Goal: Task Accomplishment & Management: Manage account settings

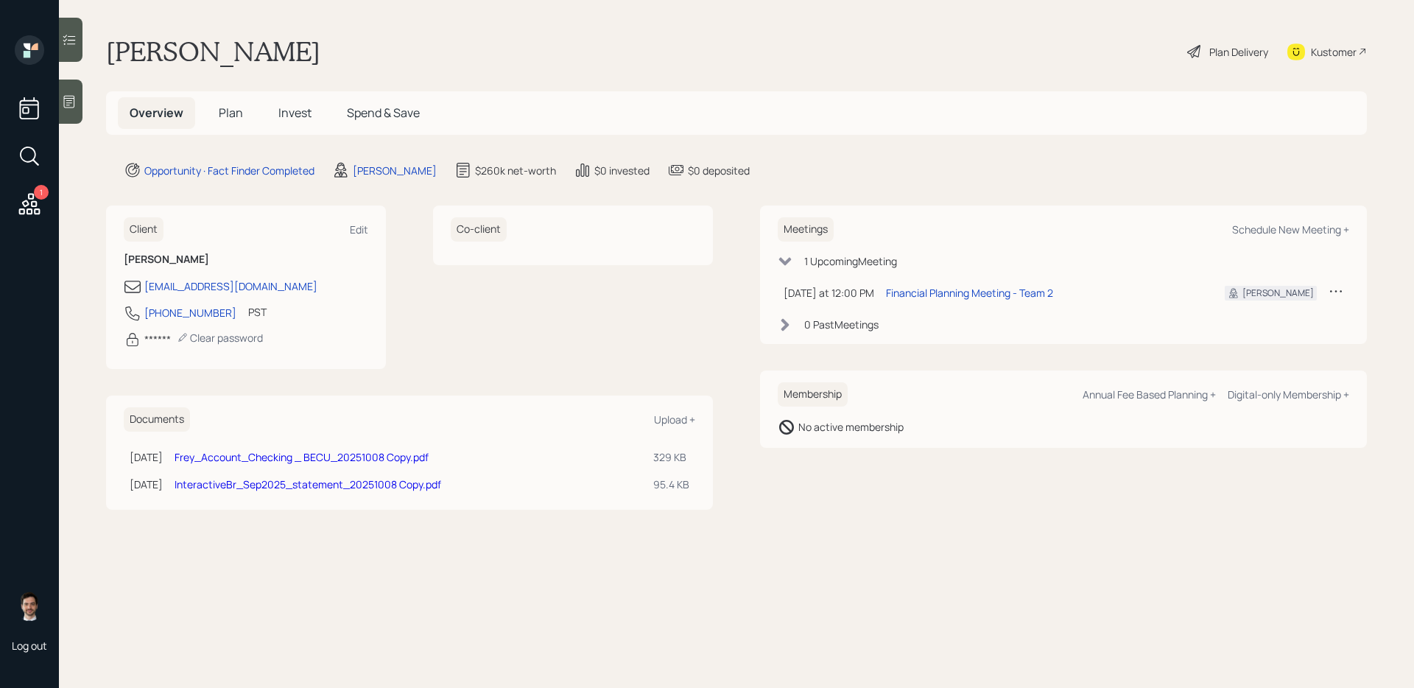
click at [403, 481] on link "InteractiveBr_Sep2025_statement_20251008 Copy.pdf" at bounding box center [308, 484] width 267 height 14
click at [260, 462] on link "Frey_Account_Checking _ BECU_20251008 Copy.pdf" at bounding box center [302, 457] width 254 height 14
click at [228, 110] on span "Plan" at bounding box center [231, 113] width 24 height 16
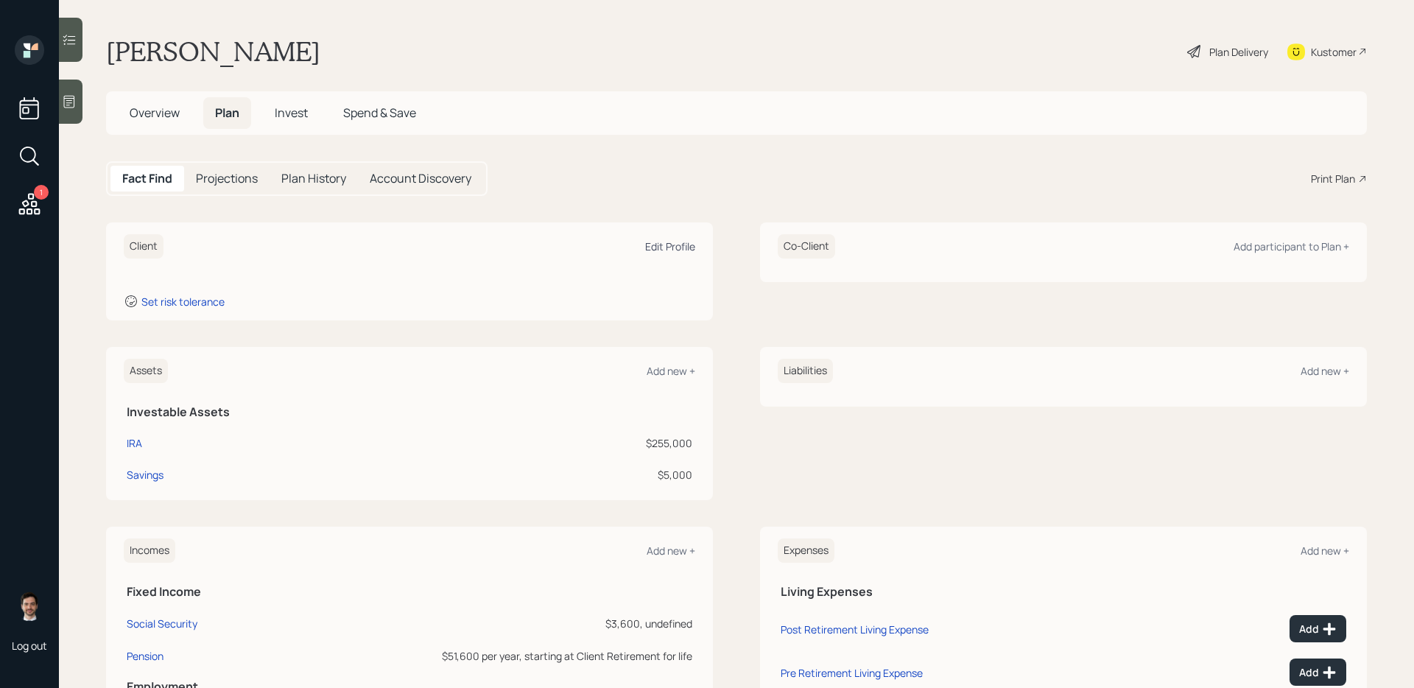
click at [668, 244] on div "Edit Profile" at bounding box center [670, 246] width 50 height 14
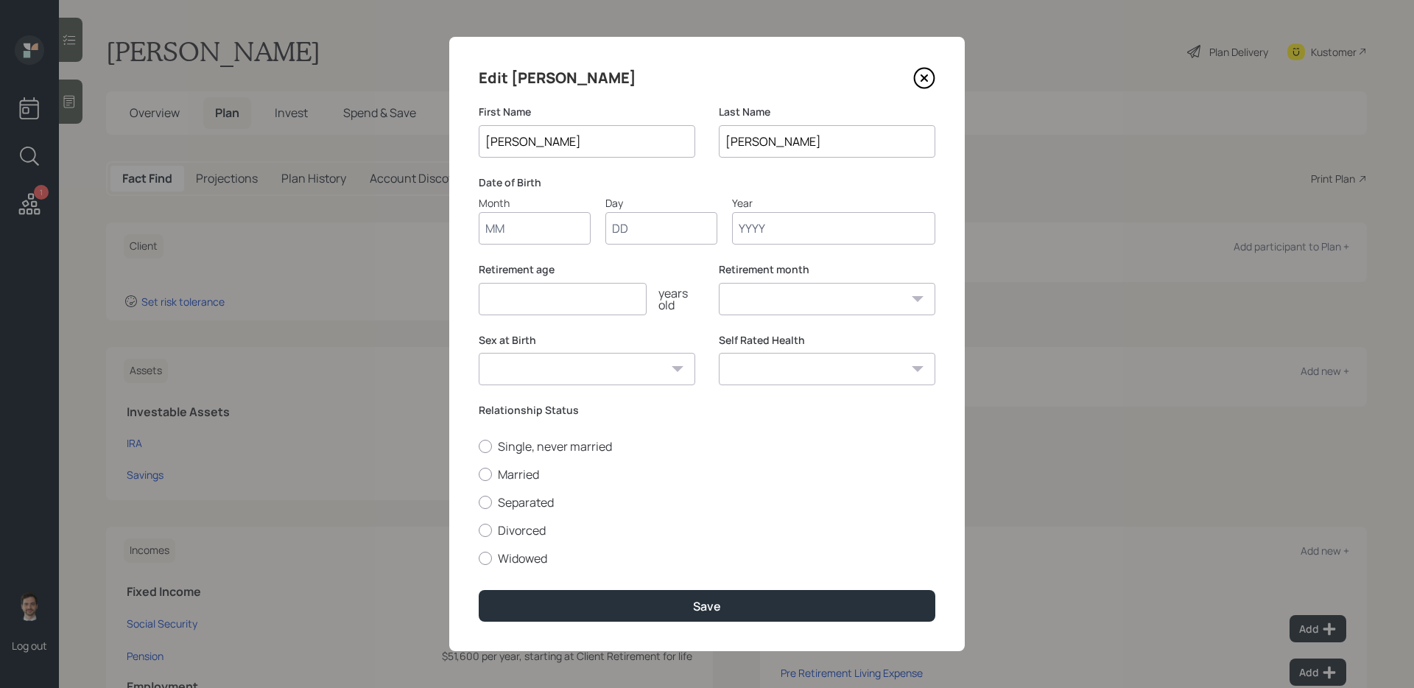
click at [570, 237] on input "Month" at bounding box center [535, 228] width 112 height 32
type input "04"
type input "23"
type input "1952"
select select "4"
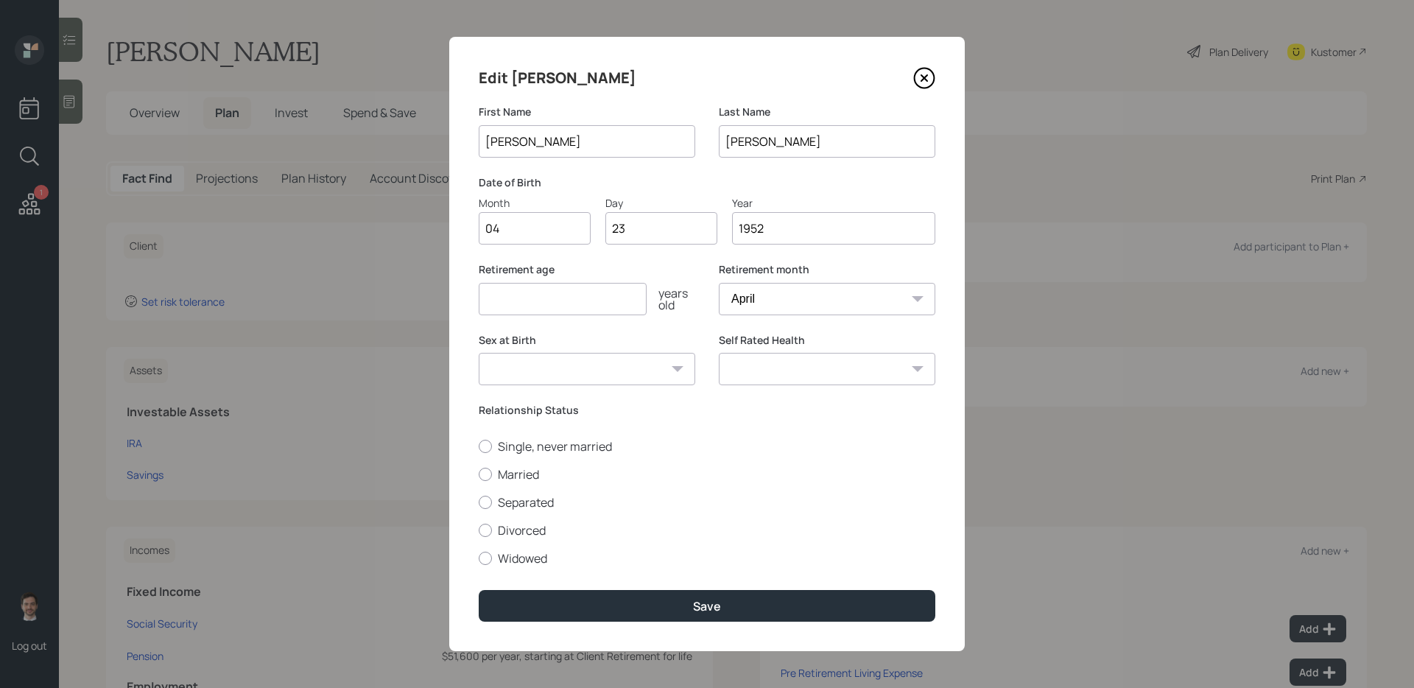
type input "1952"
click at [564, 309] on input "number" at bounding box center [563, 299] width 168 height 32
type input "65"
click at [636, 357] on select "[DEMOGRAPHIC_DATA] [DEMOGRAPHIC_DATA] Other / Prefer not to say" at bounding box center [587, 369] width 217 height 32
select select "[DEMOGRAPHIC_DATA]"
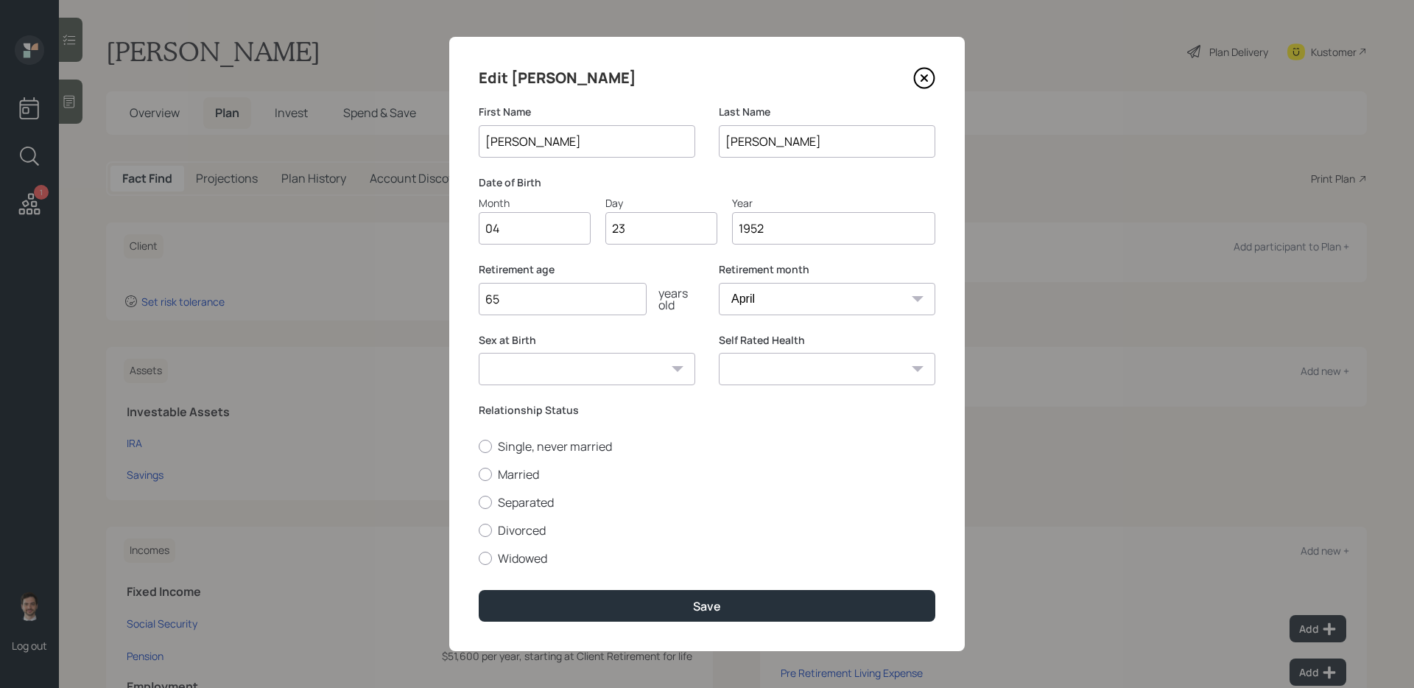
click at [479, 353] on select "[DEMOGRAPHIC_DATA] [DEMOGRAPHIC_DATA] Other / Prefer not to say" at bounding box center [587, 369] width 217 height 32
click at [527, 472] on label "Married" at bounding box center [707, 474] width 457 height 16
click at [479, 474] on input "Married" at bounding box center [478, 474] width 1 height 1
radio input "true"
click at [858, 375] on select "Excellent Very Good Good Fair Poor" at bounding box center [827, 369] width 217 height 32
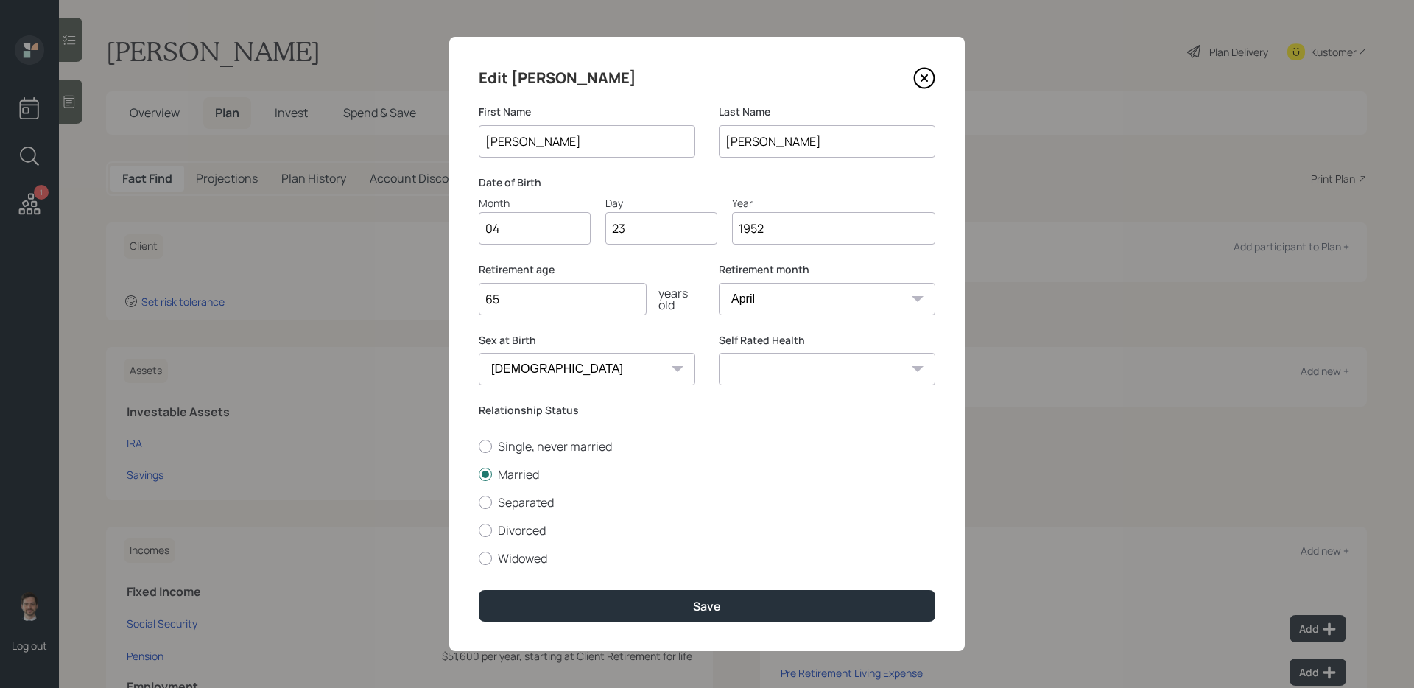
select select "very_good"
click at [719, 353] on select "Excellent Very Good Good Fair Poor" at bounding box center [827, 369] width 217 height 32
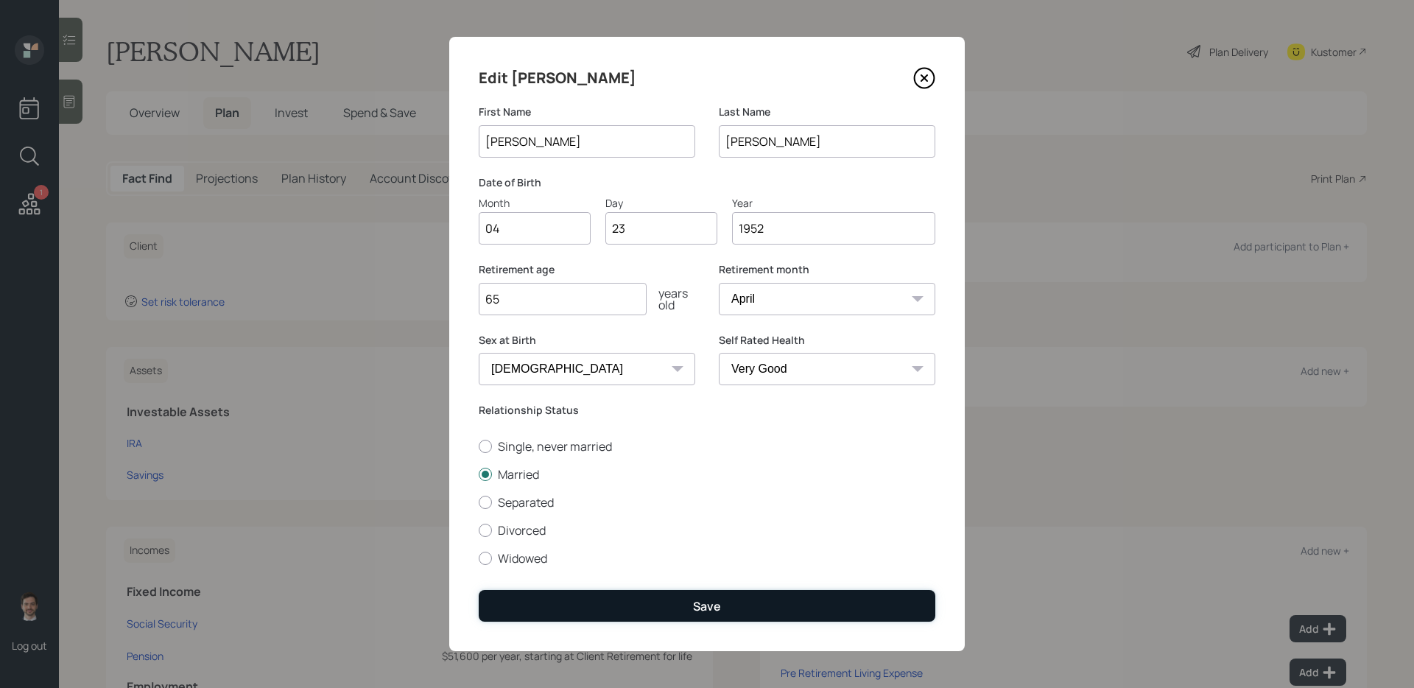
click at [698, 606] on div "Save" at bounding box center [707, 606] width 28 height 16
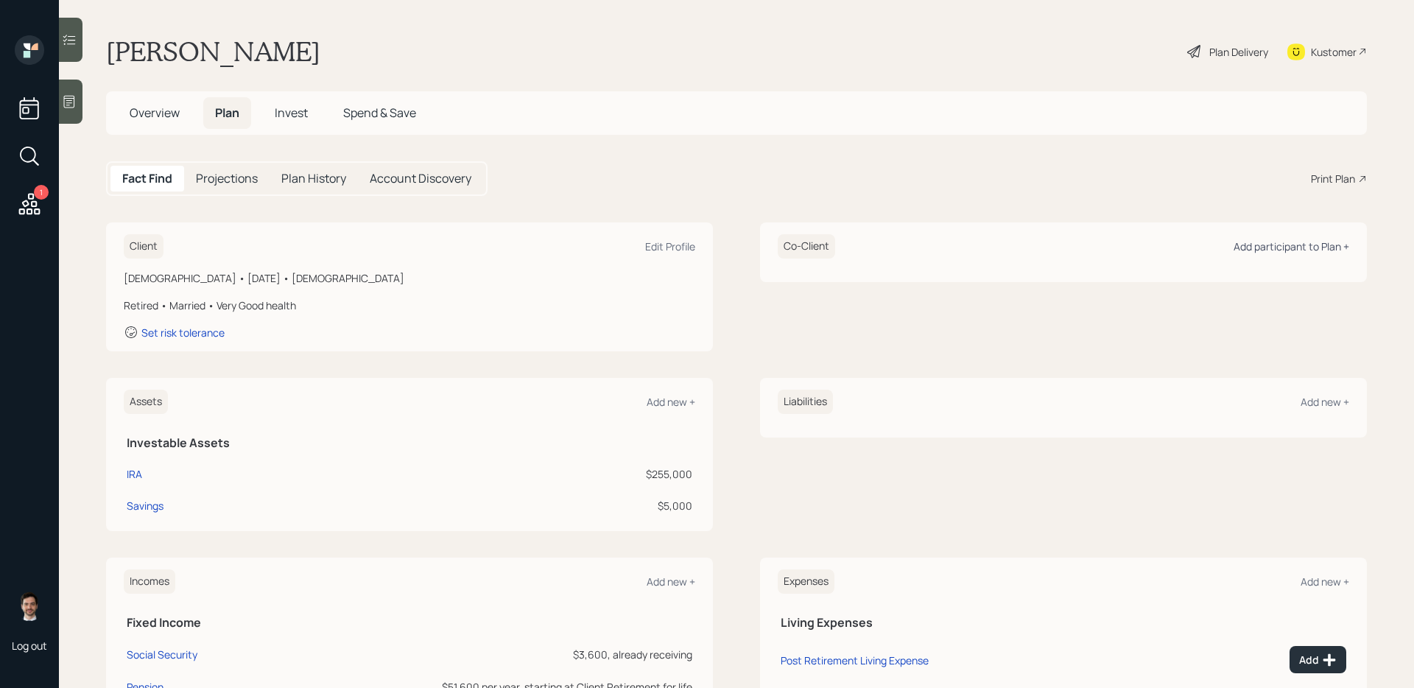
click at [1293, 251] on div "Add participant to Plan +" at bounding box center [1292, 246] width 116 height 14
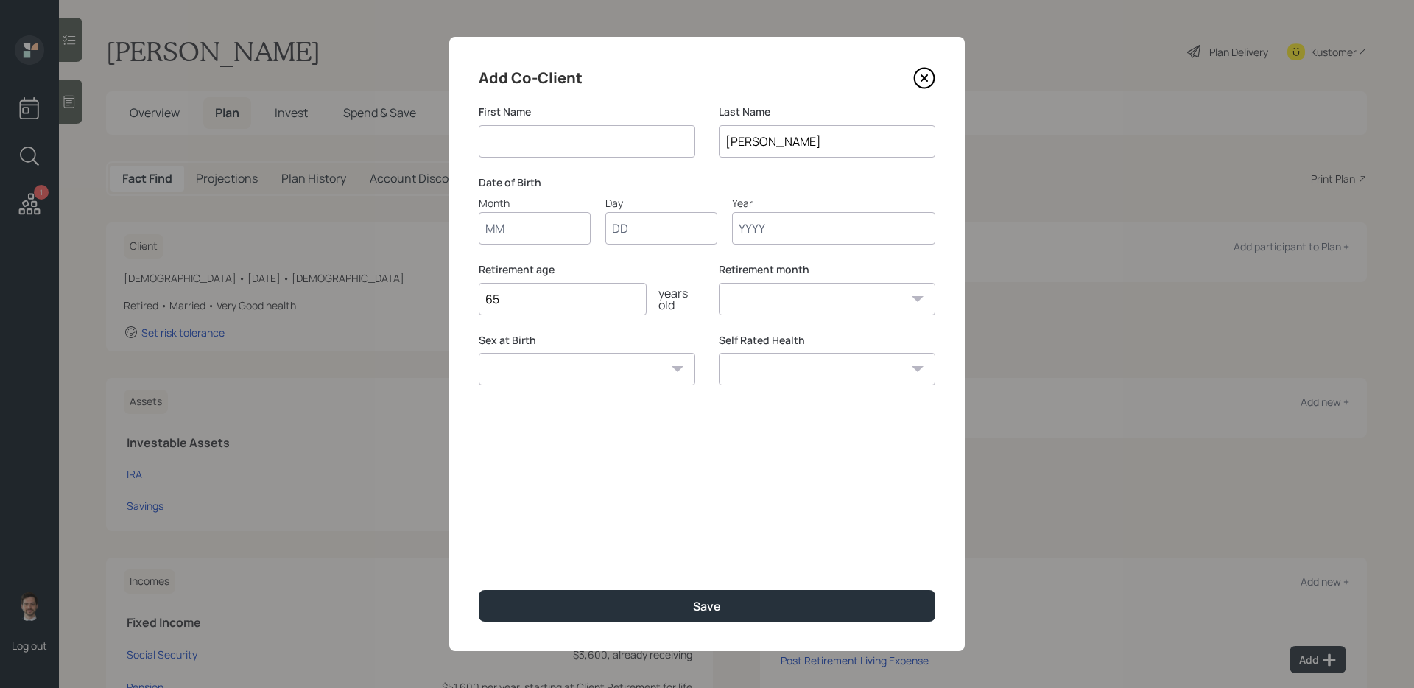
click at [591, 146] on input at bounding box center [587, 141] width 217 height 32
type input "[PERSON_NAME]"
type input "02"
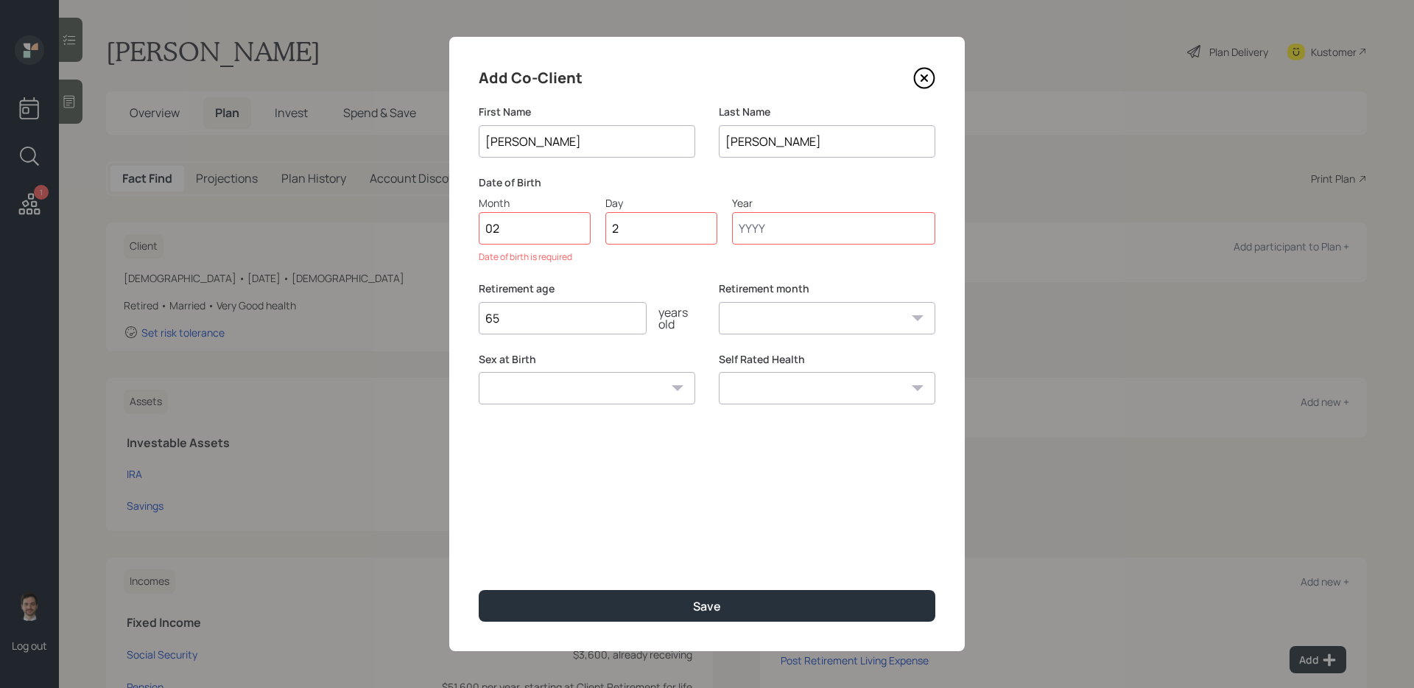
type input "28"
type input "1955"
select select "2"
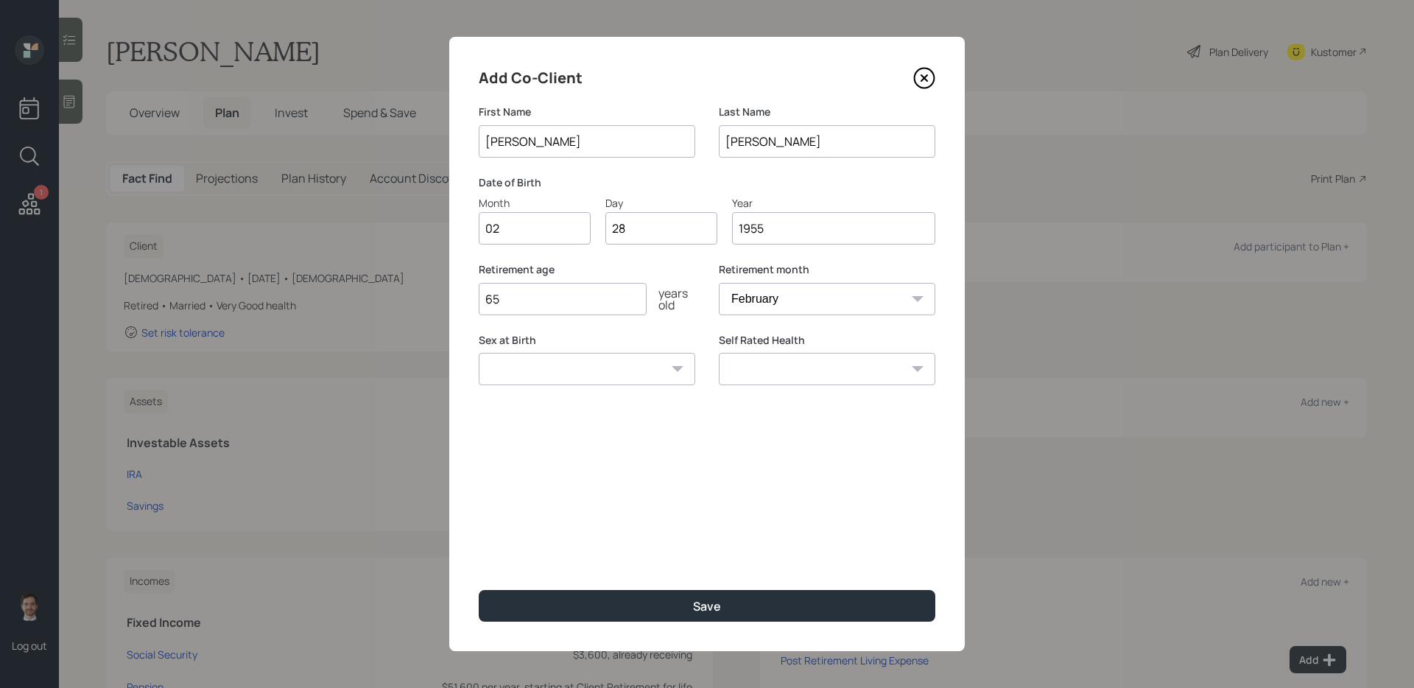
type input "1955"
click at [658, 376] on select "[DEMOGRAPHIC_DATA] [DEMOGRAPHIC_DATA] Other / Prefer not to say" at bounding box center [587, 369] width 217 height 32
select select "[DEMOGRAPHIC_DATA]"
click at [479, 353] on select "[DEMOGRAPHIC_DATA] [DEMOGRAPHIC_DATA] Other / Prefer not to say" at bounding box center [587, 369] width 217 height 32
click at [859, 377] on select "Excellent Very Good Good Fair Poor" at bounding box center [827, 369] width 217 height 32
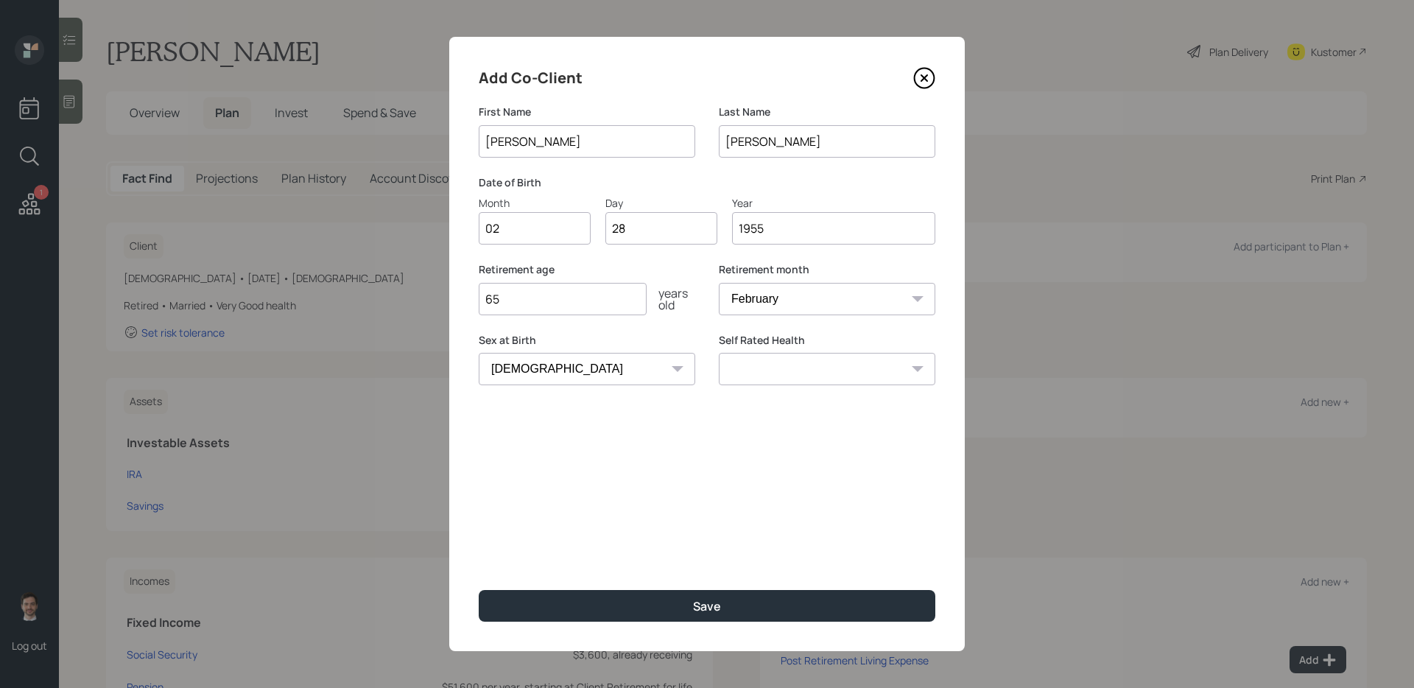
select select "very_good"
click at [719, 353] on select "Excellent Very Good Good Fair Poor" at bounding box center [827, 369] width 217 height 32
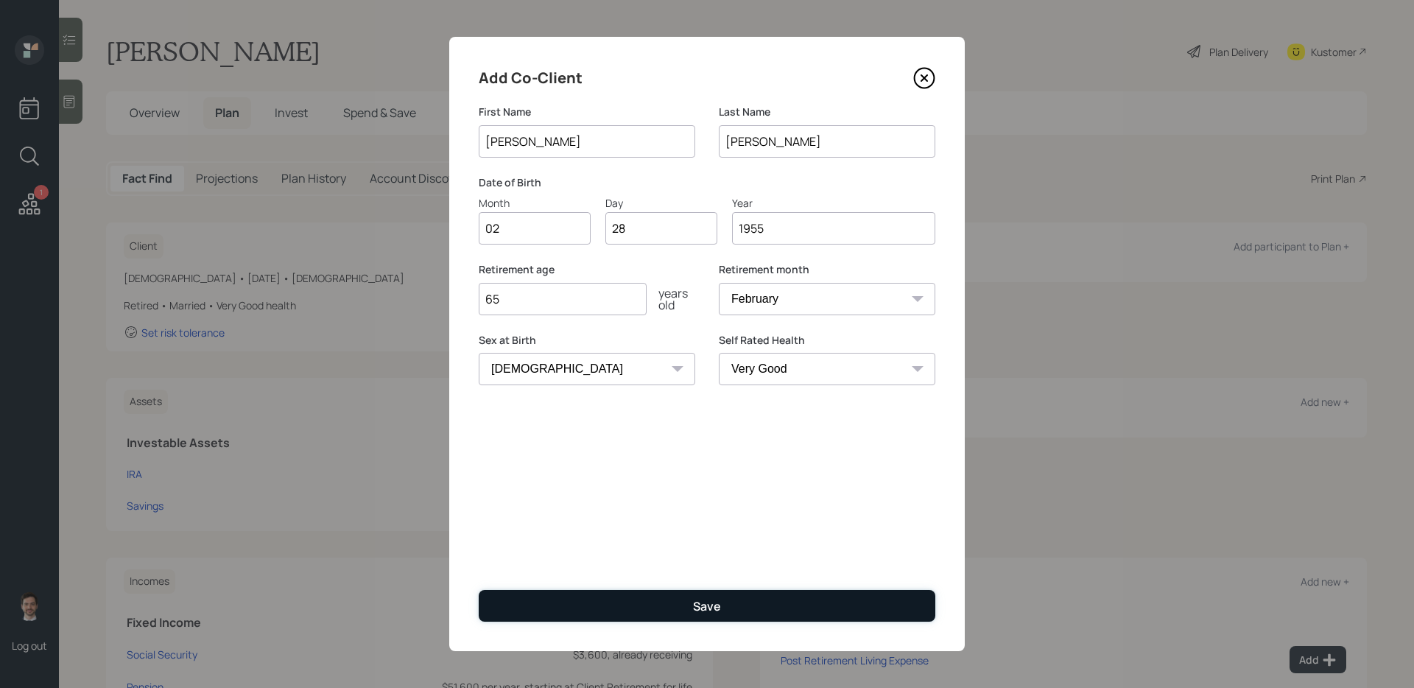
click at [725, 595] on button "Save" at bounding box center [707, 606] width 457 height 32
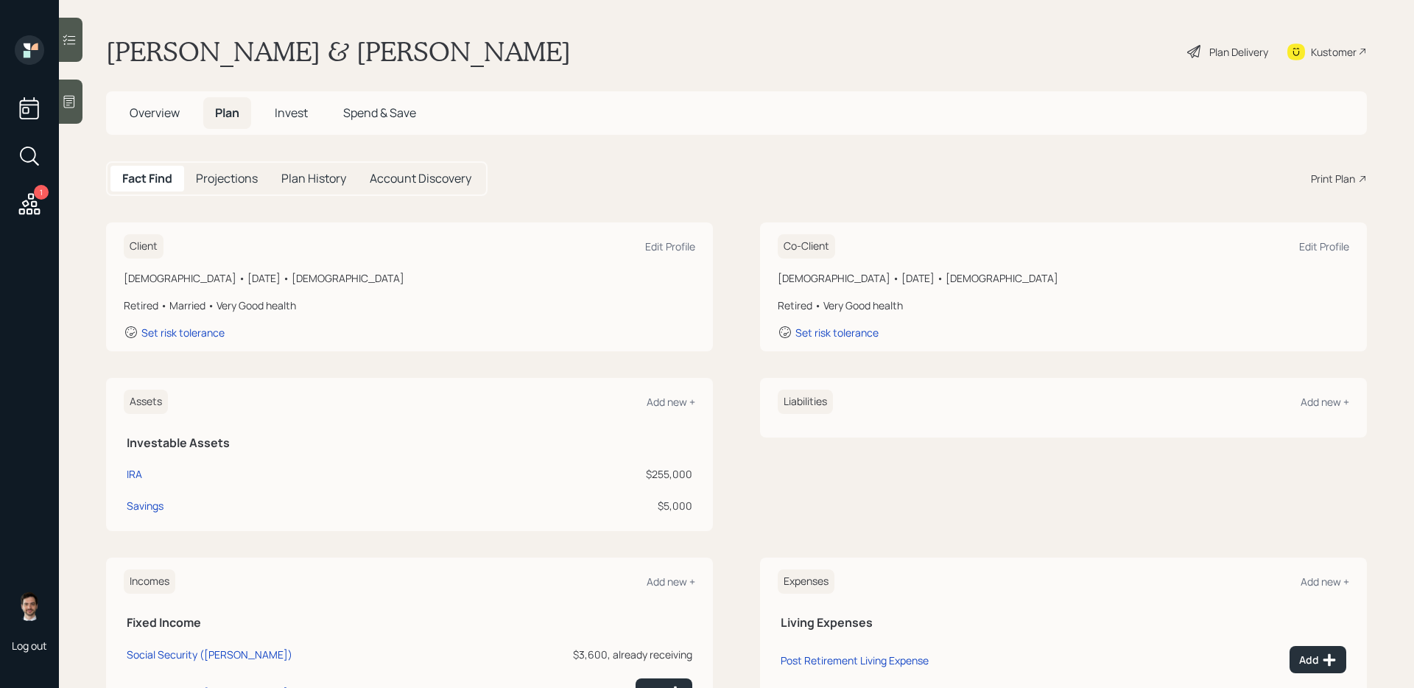
click at [1232, 62] on div "Plan Delivery" at bounding box center [1228, 51] width 84 height 32
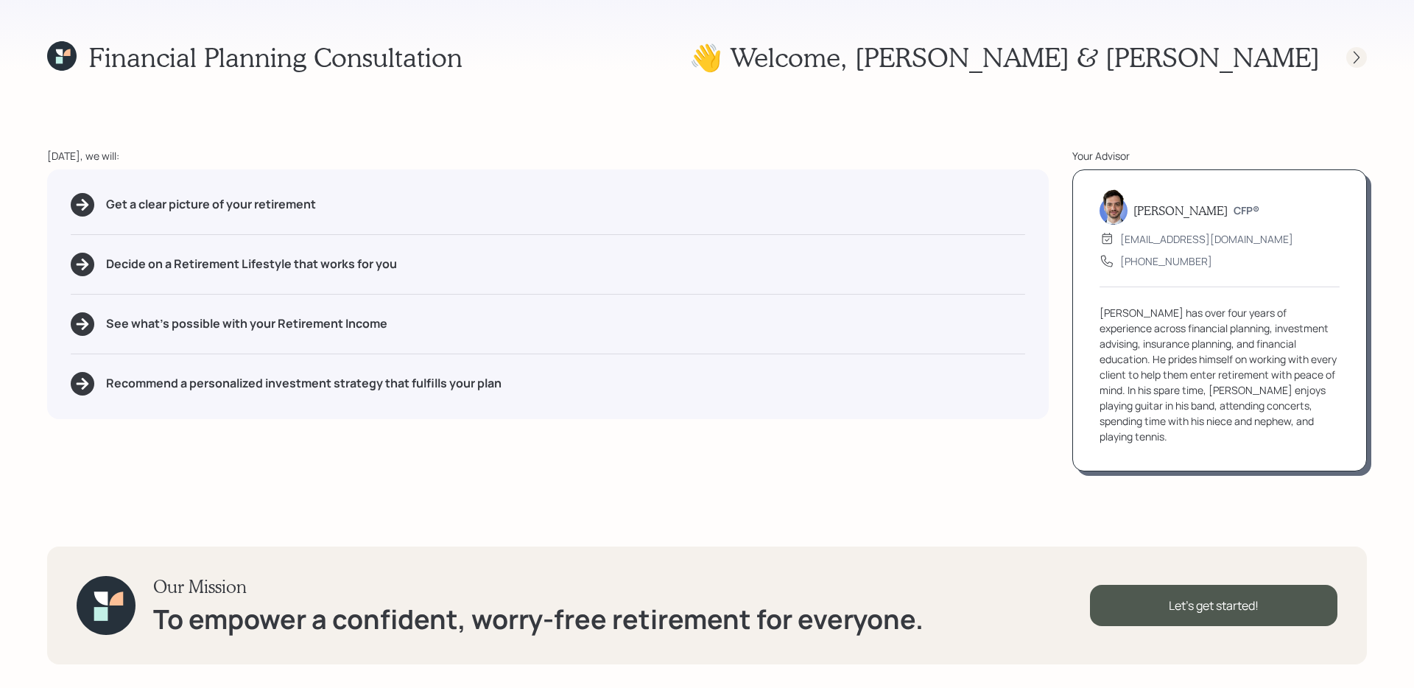
click at [1347, 59] on div at bounding box center [1357, 57] width 21 height 21
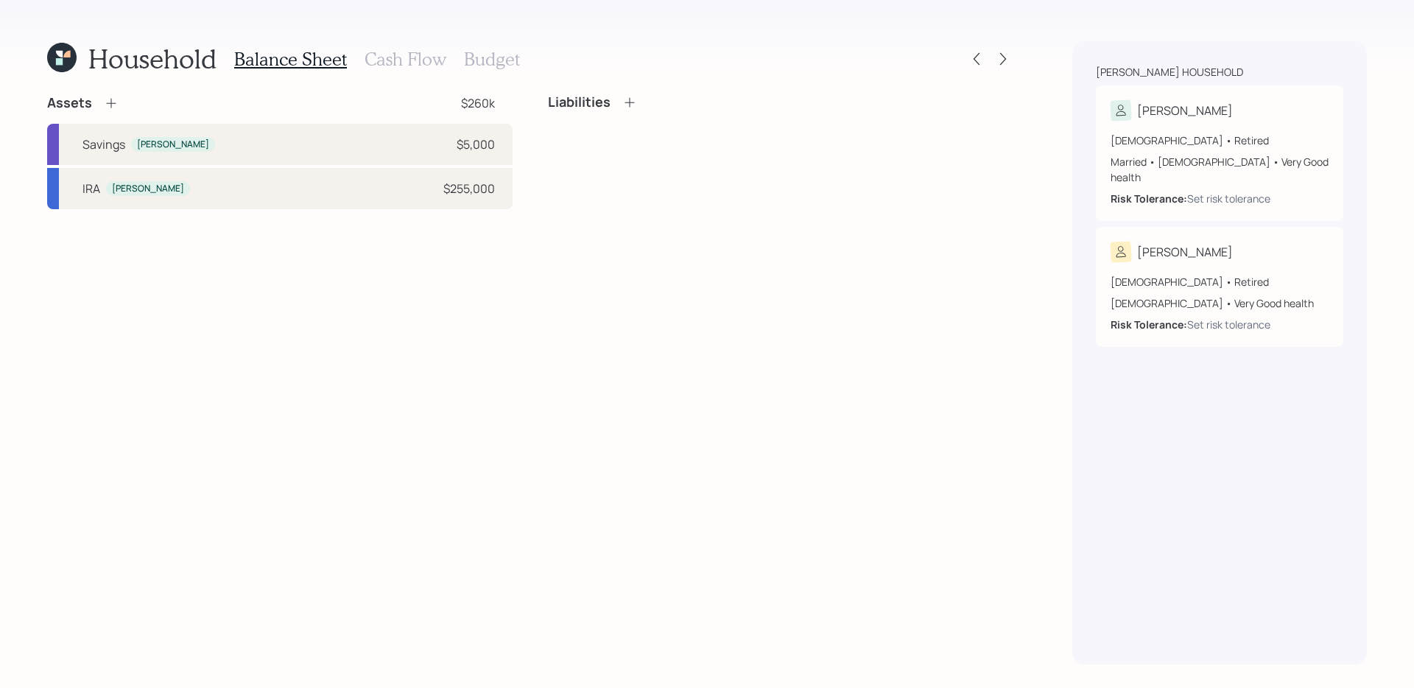
click at [116, 103] on icon at bounding box center [111, 103] width 15 height 15
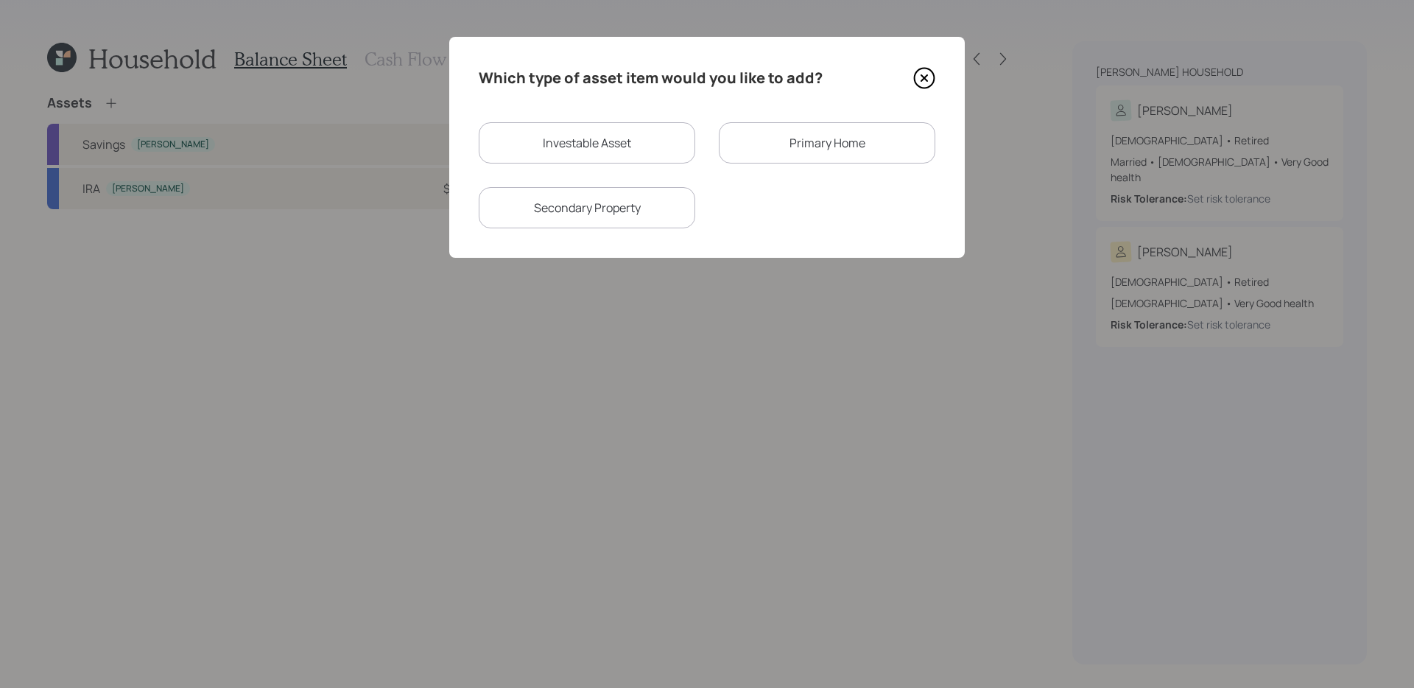
click at [616, 136] on div "Investable Asset" at bounding box center [587, 142] width 217 height 41
select select "taxable"
select select "balanced"
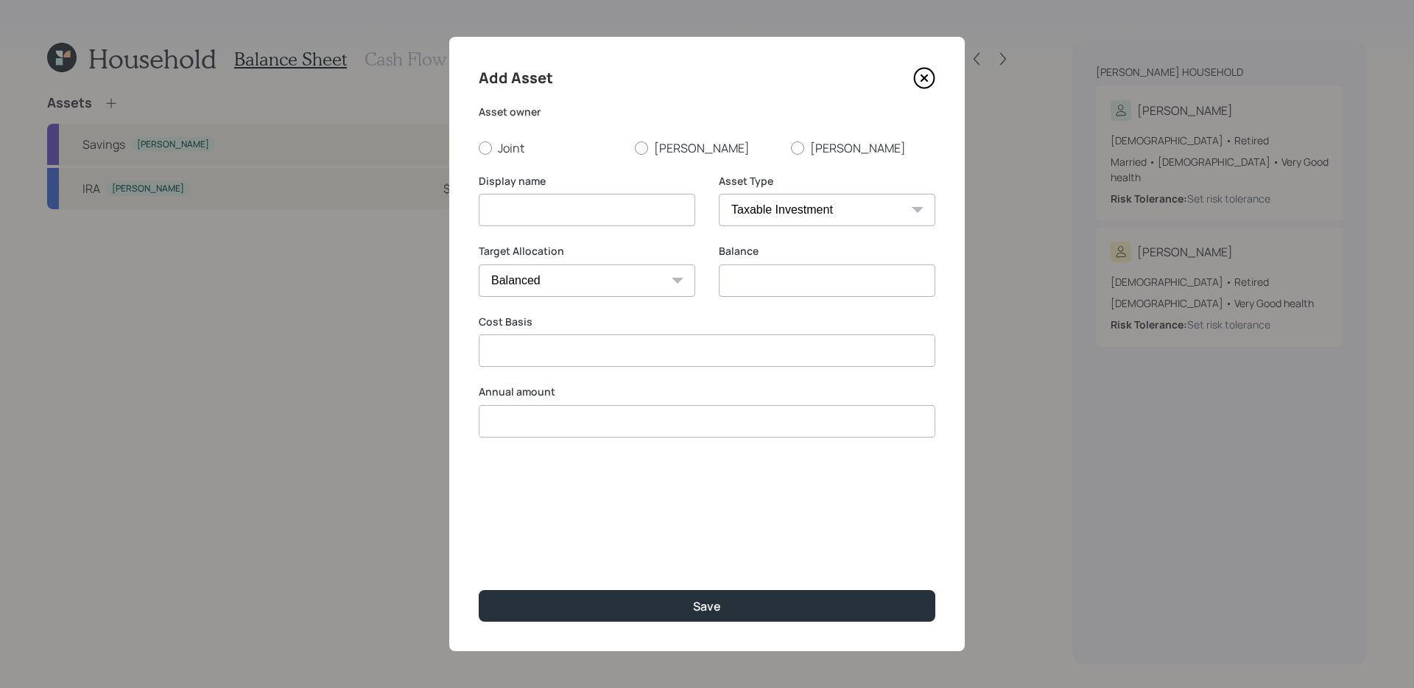
type input "$ 0"
type input "$"
type input "$ 0"
click at [555, 203] on input at bounding box center [587, 210] width 217 height 32
type input "[PERSON_NAME]"
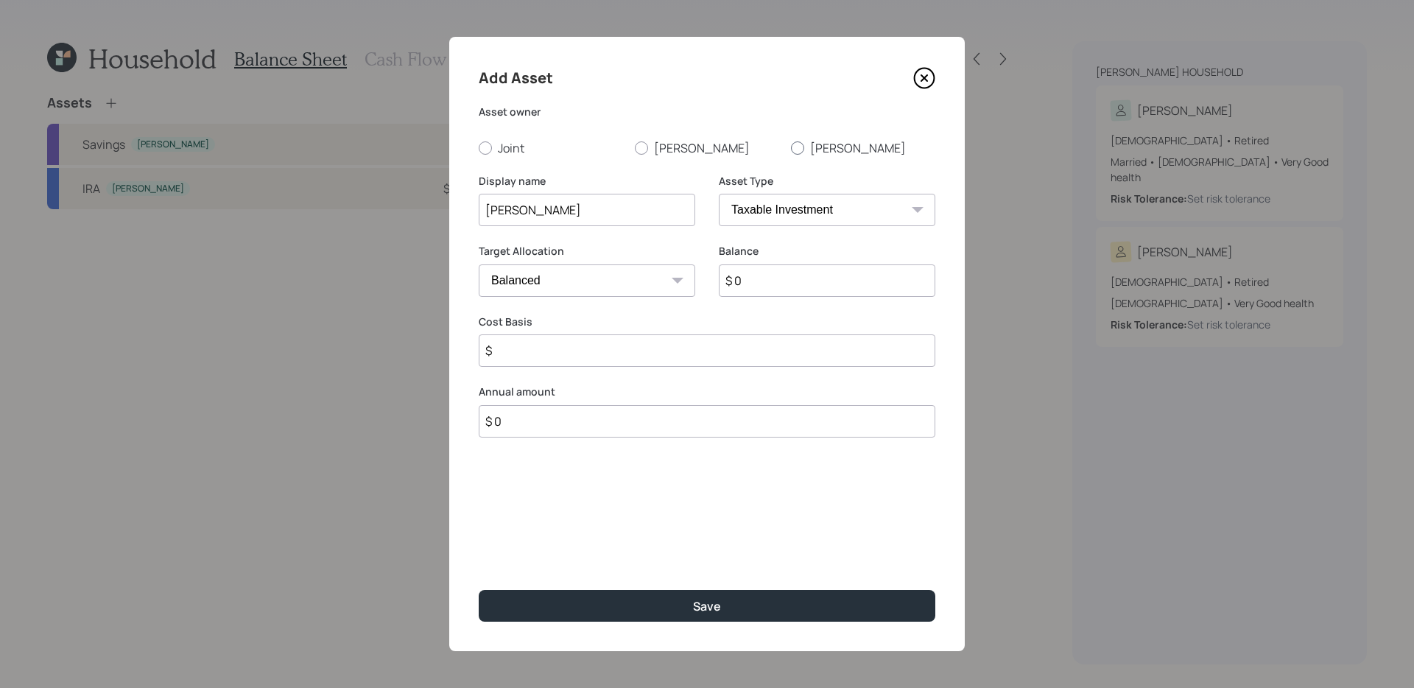
click at [820, 148] on label "[PERSON_NAME]" at bounding box center [863, 148] width 144 height 16
click at [791, 148] on input "[PERSON_NAME]" at bounding box center [790, 147] width 1 height 1
radio input "true"
click at [757, 226] on div "Asset Type SEP [PERSON_NAME] IRA 401(k) [PERSON_NAME] 401(k) 403(b) [PERSON_NAM…" at bounding box center [827, 209] width 217 height 71
click at [770, 217] on select "SEP [PERSON_NAME] IRA 401(k) [PERSON_NAME] 401(k) 403(b) [PERSON_NAME] 403(b) 4…" at bounding box center [827, 210] width 217 height 32
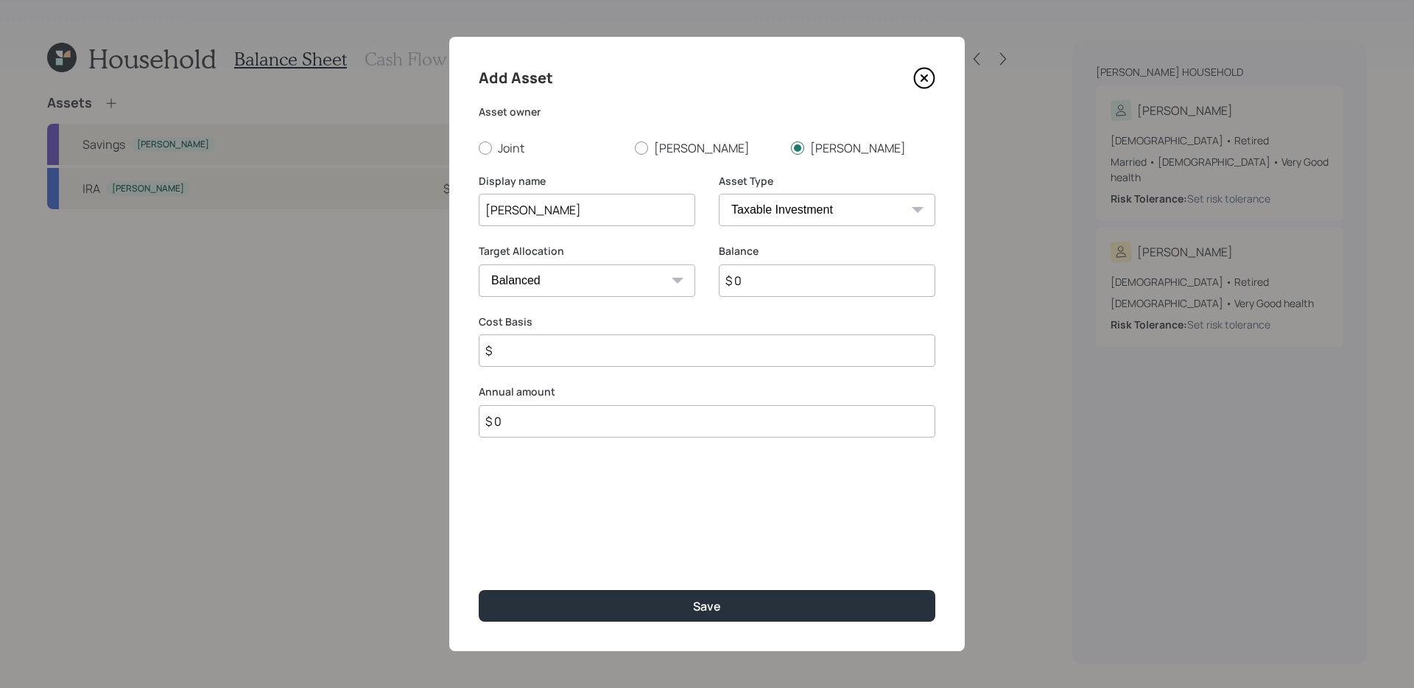
select select "emergency_fund"
click at [719, 194] on select "SEP [PERSON_NAME] IRA 401(k) [PERSON_NAME] 401(k) 403(b) [PERSON_NAME] 403(b) 4…" at bounding box center [827, 210] width 217 height 32
click at [658, 282] on input "$ 0" at bounding box center [707, 280] width 457 height 32
type input "$ 5,000"
click at [479, 590] on button "Save" at bounding box center [707, 606] width 457 height 32
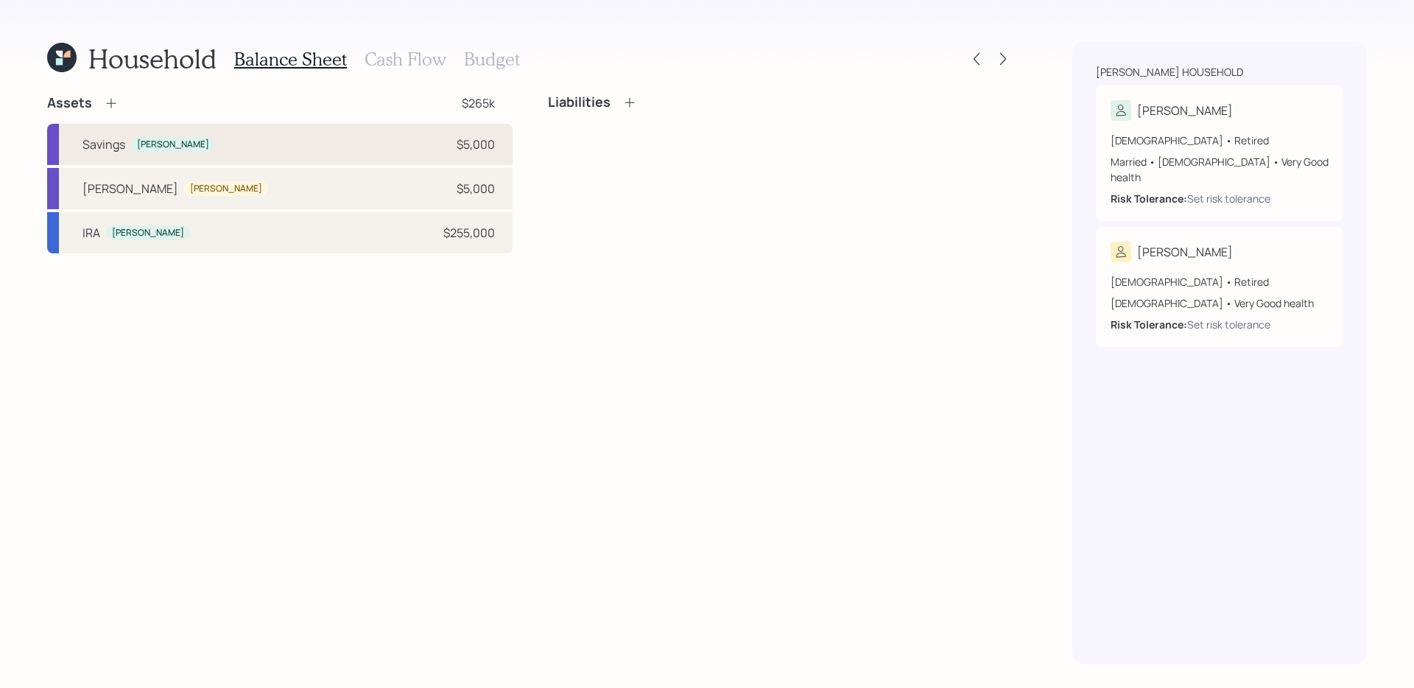
click at [364, 138] on div "Savings [PERSON_NAME] $5,000" at bounding box center [280, 144] width 466 height 41
select select "emergency_fund"
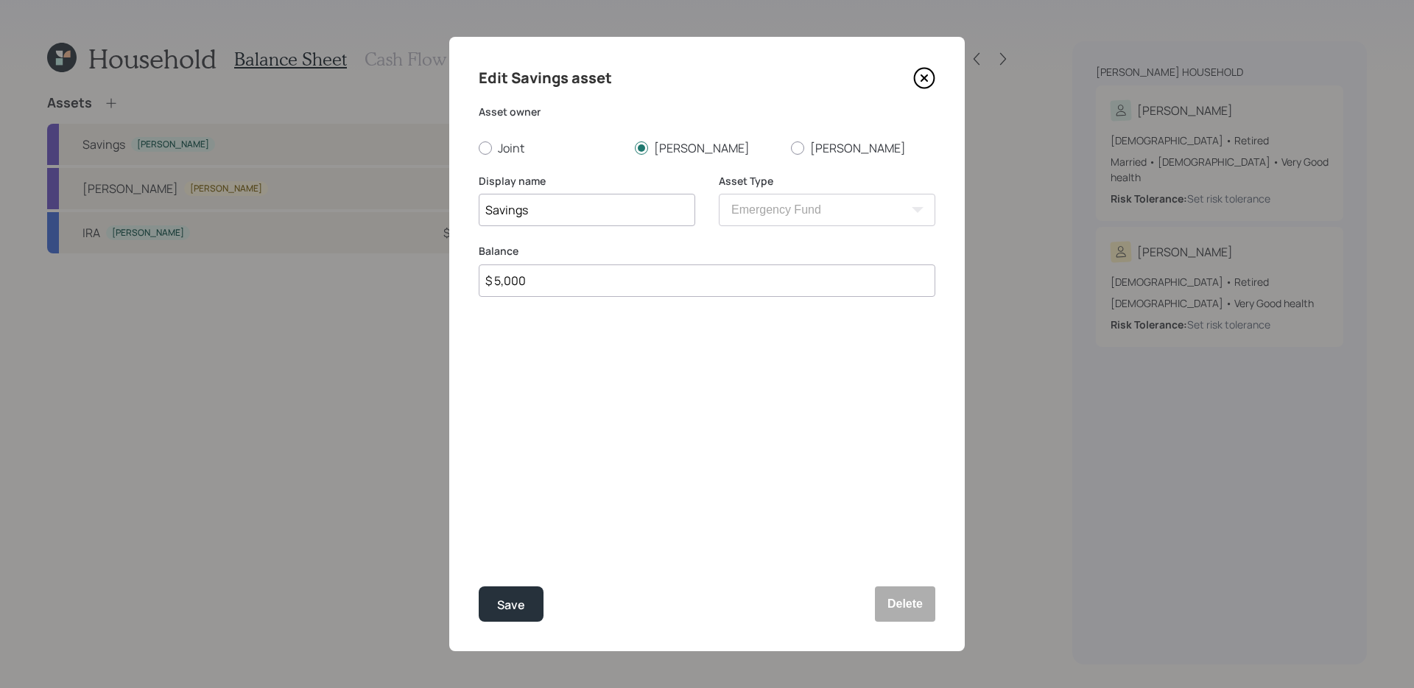
drag, startPoint x: 592, startPoint y: 207, endPoint x: 145, endPoint y: 207, distance: 446.4
click at [145, 207] on div "Edit Savings asset Asset owner Joint [PERSON_NAME] Display name Savings Asset T…" at bounding box center [707, 344] width 1414 height 688
type input "[PERSON_NAME] Savings"
click at [479, 586] on button "Save" at bounding box center [511, 603] width 65 height 35
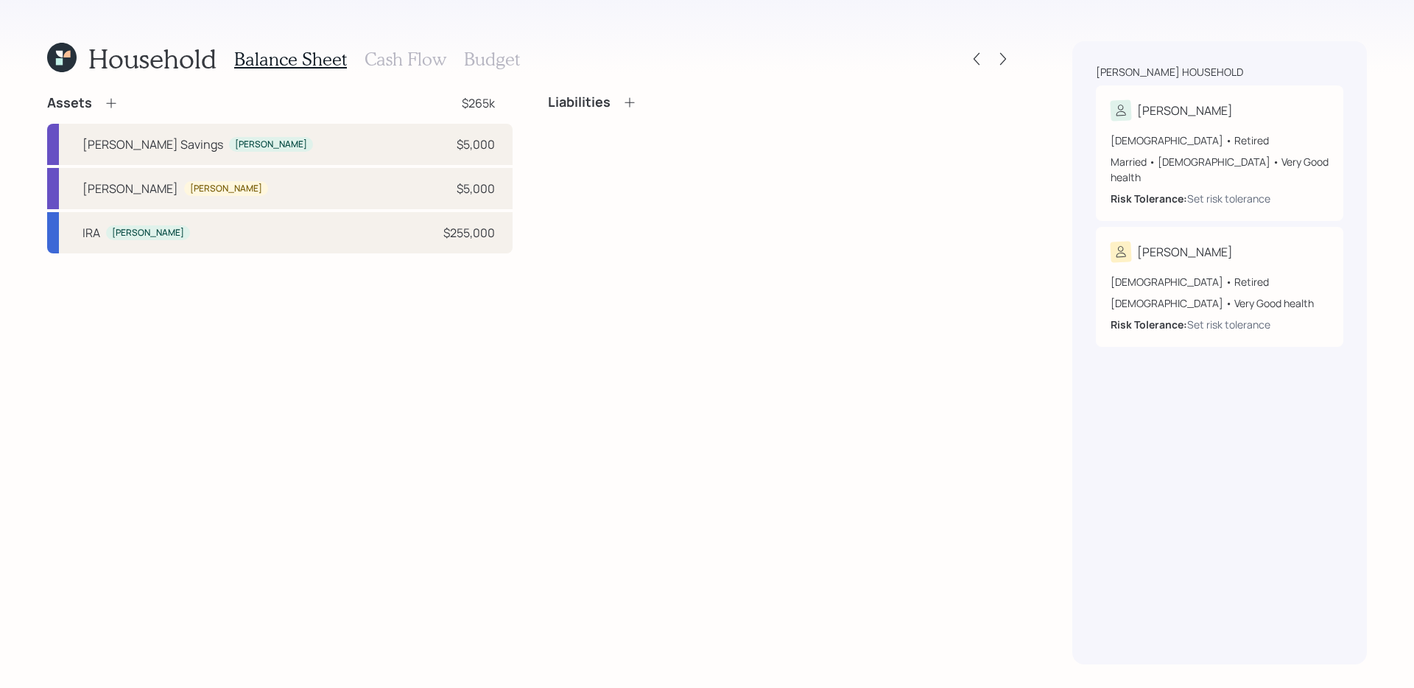
click at [110, 103] on icon at bounding box center [111, 104] width 10 height 10
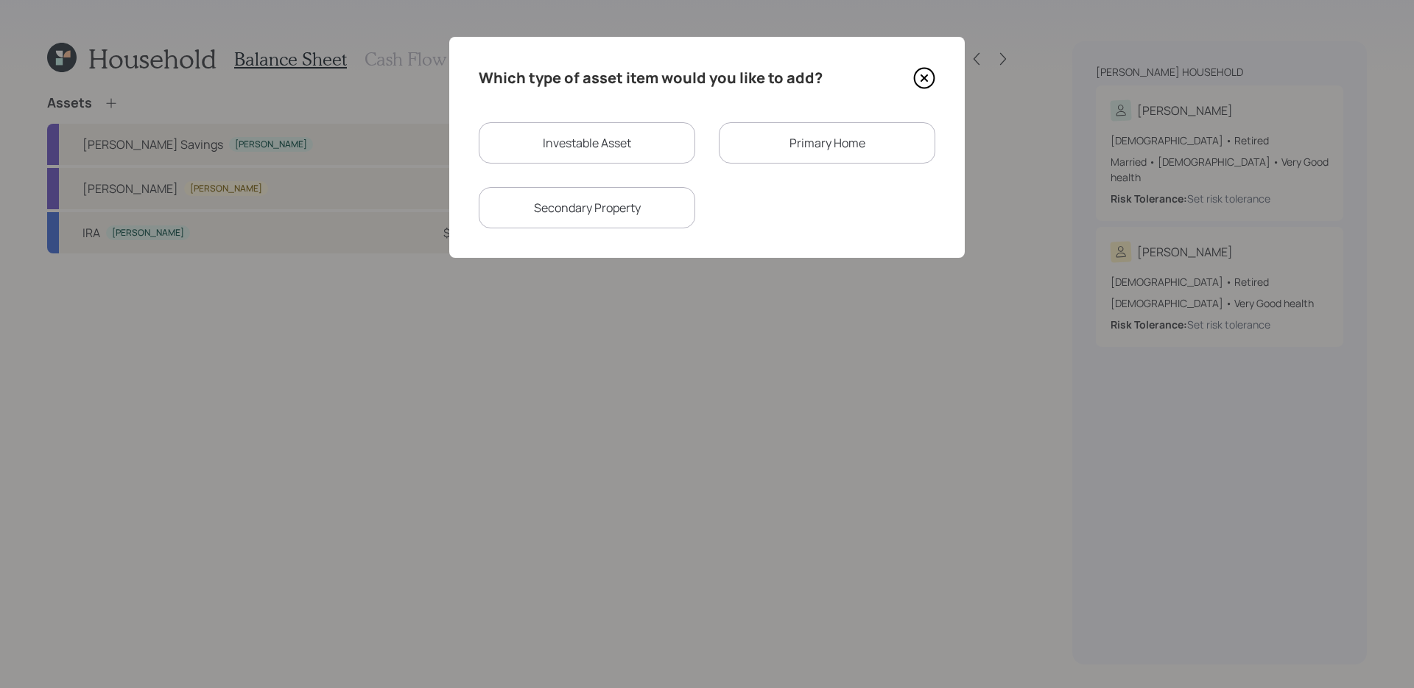
click at [633, 150] on div "Investable Asset" at bounding box center [587, 142] width 217 height 41
select select "taxable"
select select "balanced"
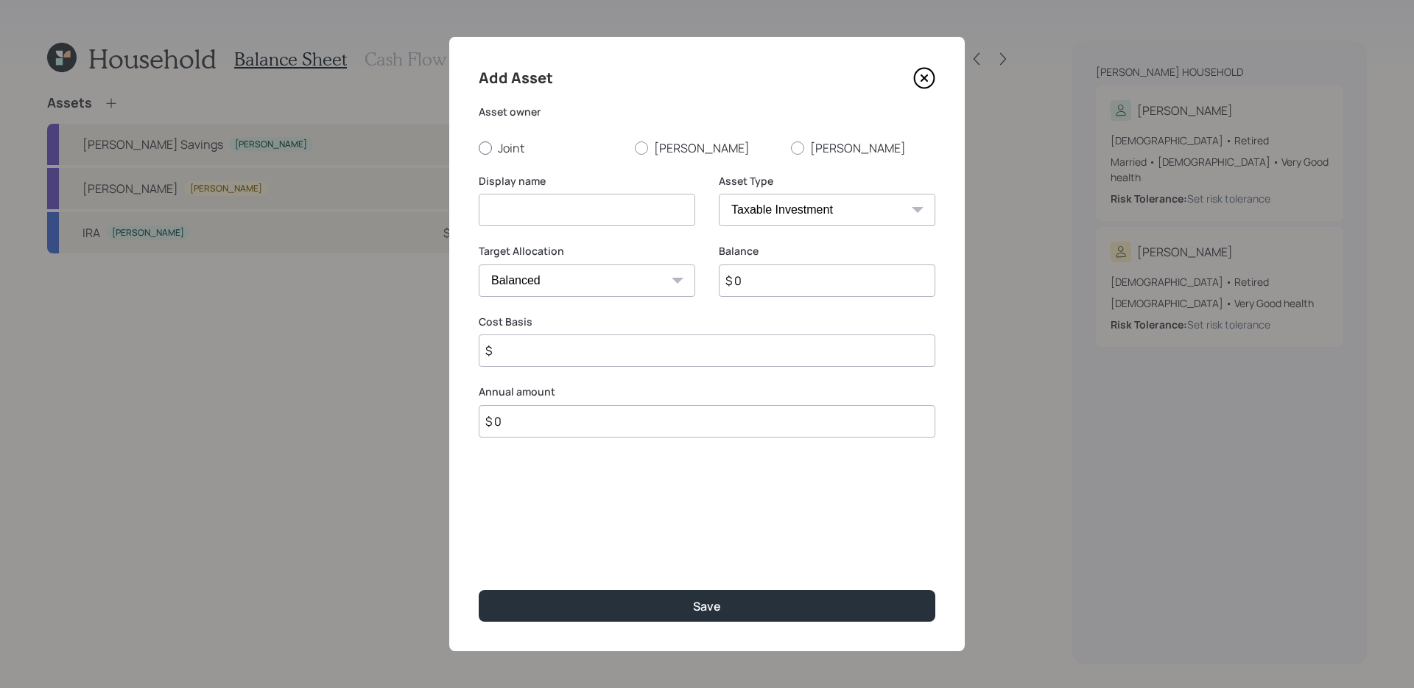
click at [513, 150] on label "Joint" at bounding box center [551, 148] width 144 height 16
click at [479, 148] on input "Joint" at bounding box center [478, 147] width 1 height 1
radio input "true"
click at [650, 211] on input at bounding box center [587, 210] width 217 height 32
type input "Revocable Living Trust"
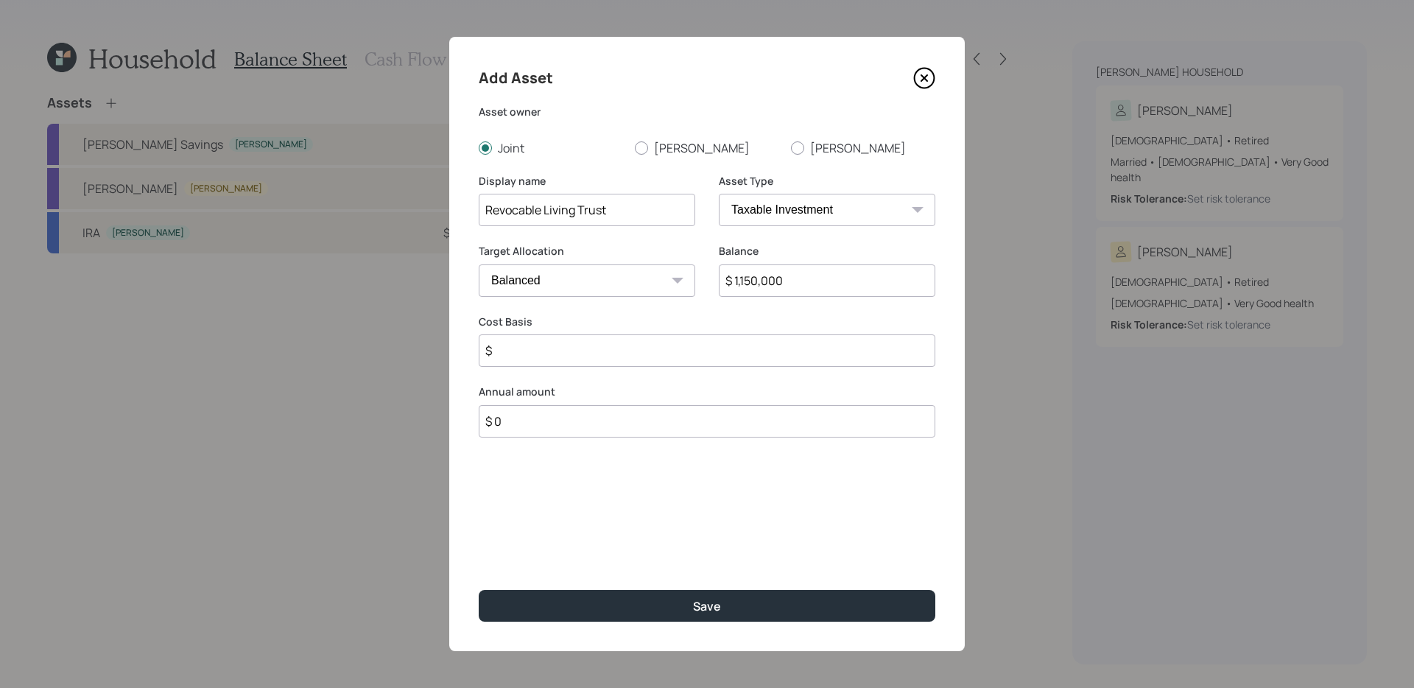
type input "$ 1,150,000"
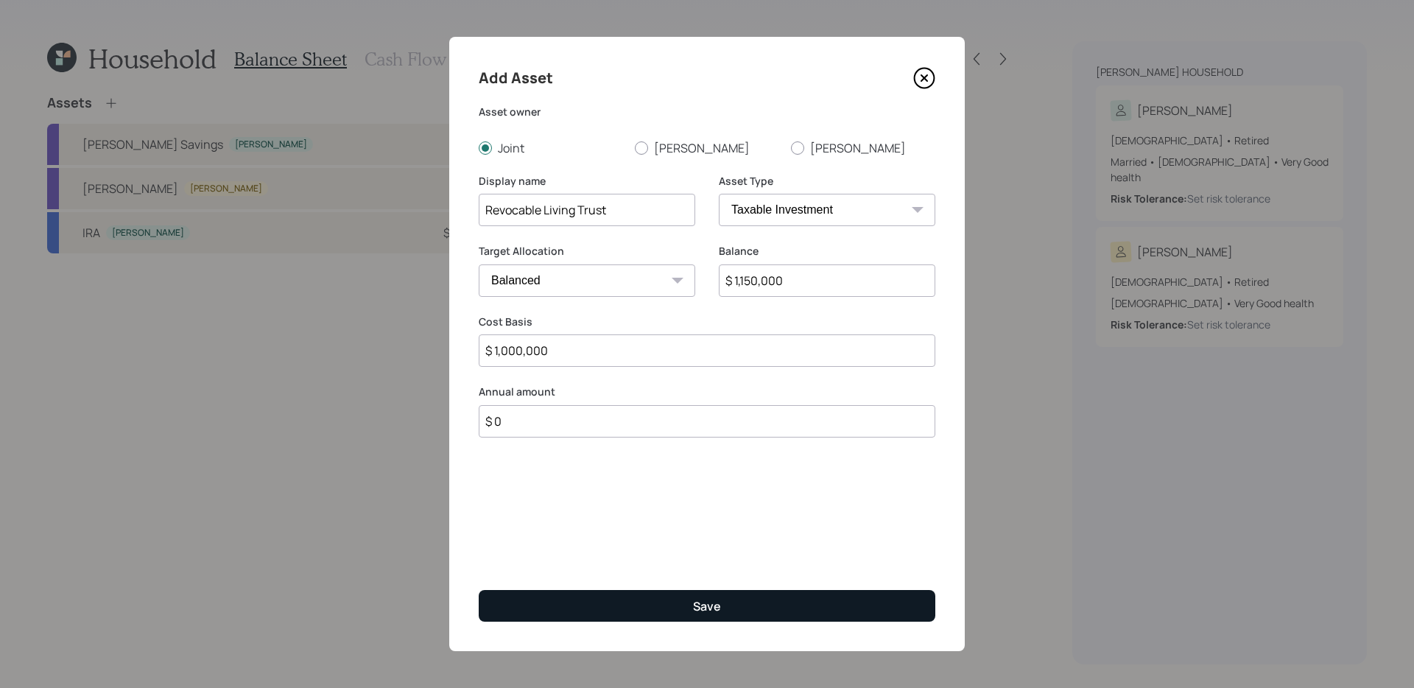
type input "$ 1,000,000"
click at [708, 608] on div "Save" at bounding box center [707, 606] width 28 height 16
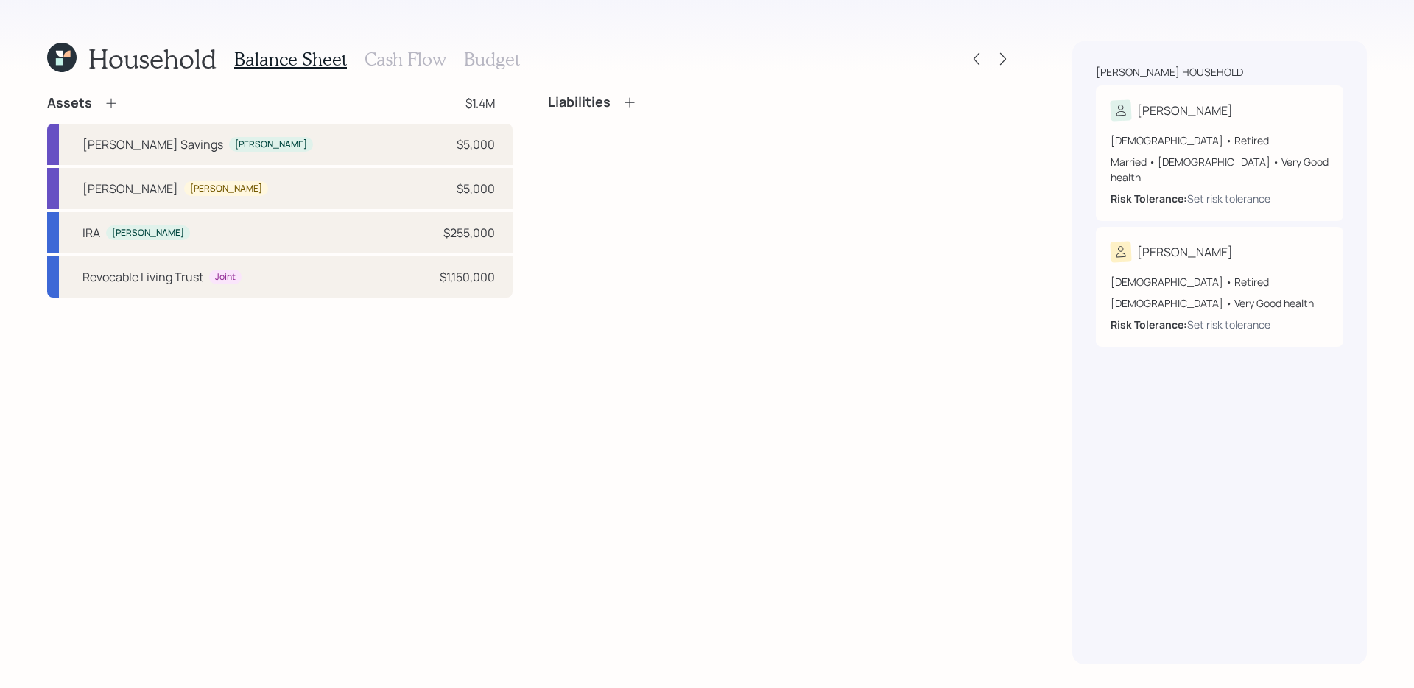
click at [412, 61] on h3 "Cash Flow" at bounding box center [406, 59] width 82 height 21
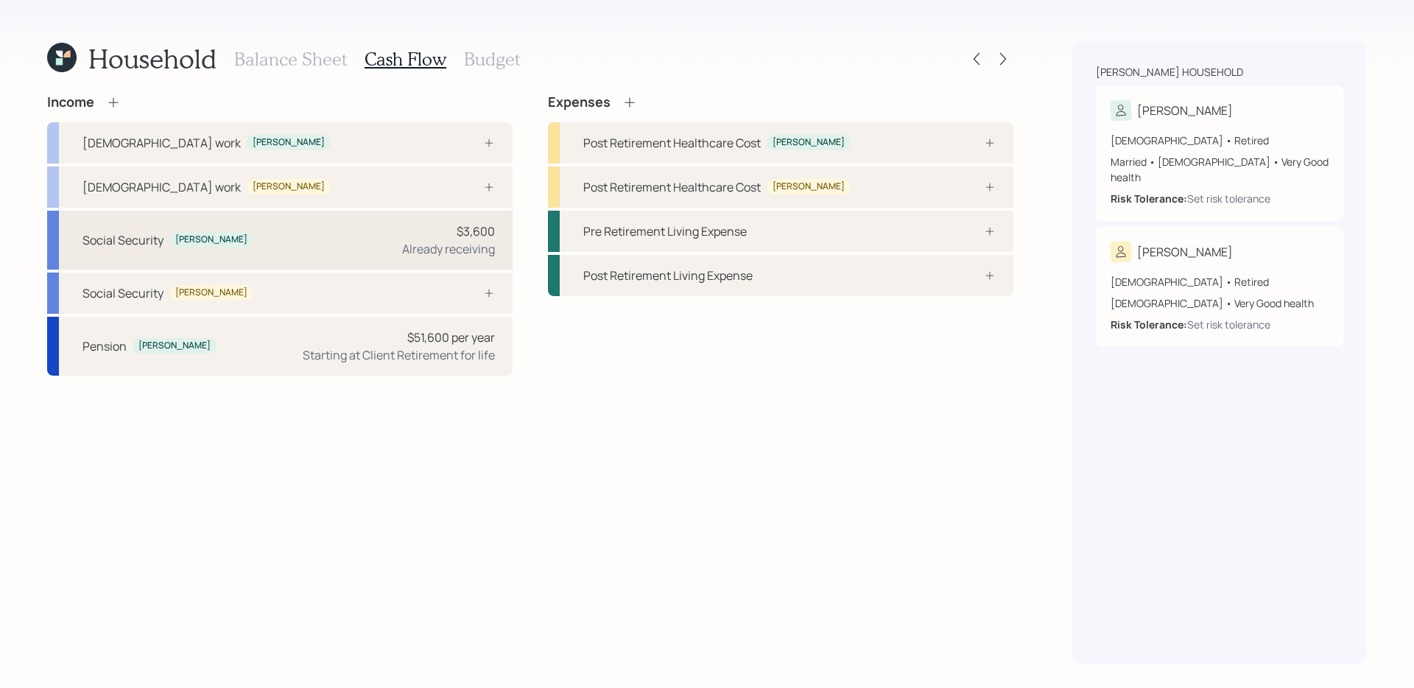
click at [417, 226] on div "$3,600 Already receiving" at bounding box center [448, 239] width 93 height 35
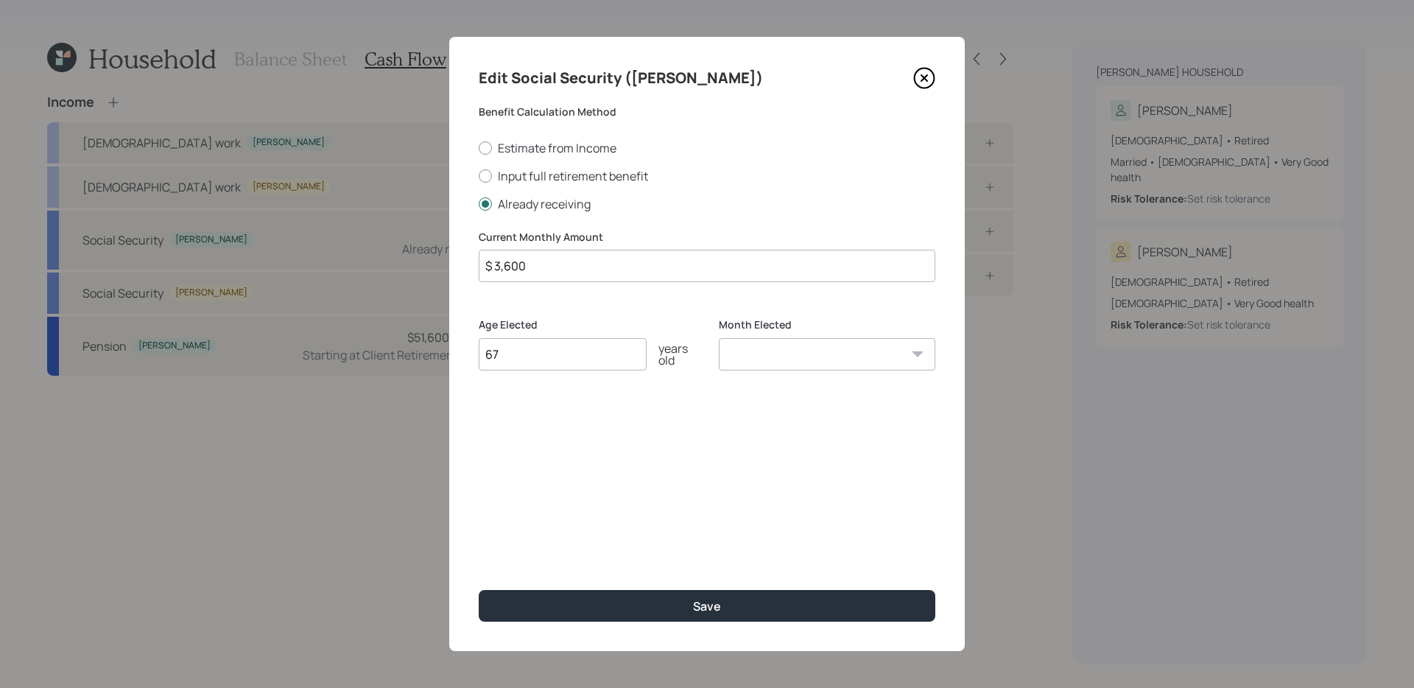
click at [642, 264] on input "$ 3,600" at bounding box center [707, 266] width 457 height 32
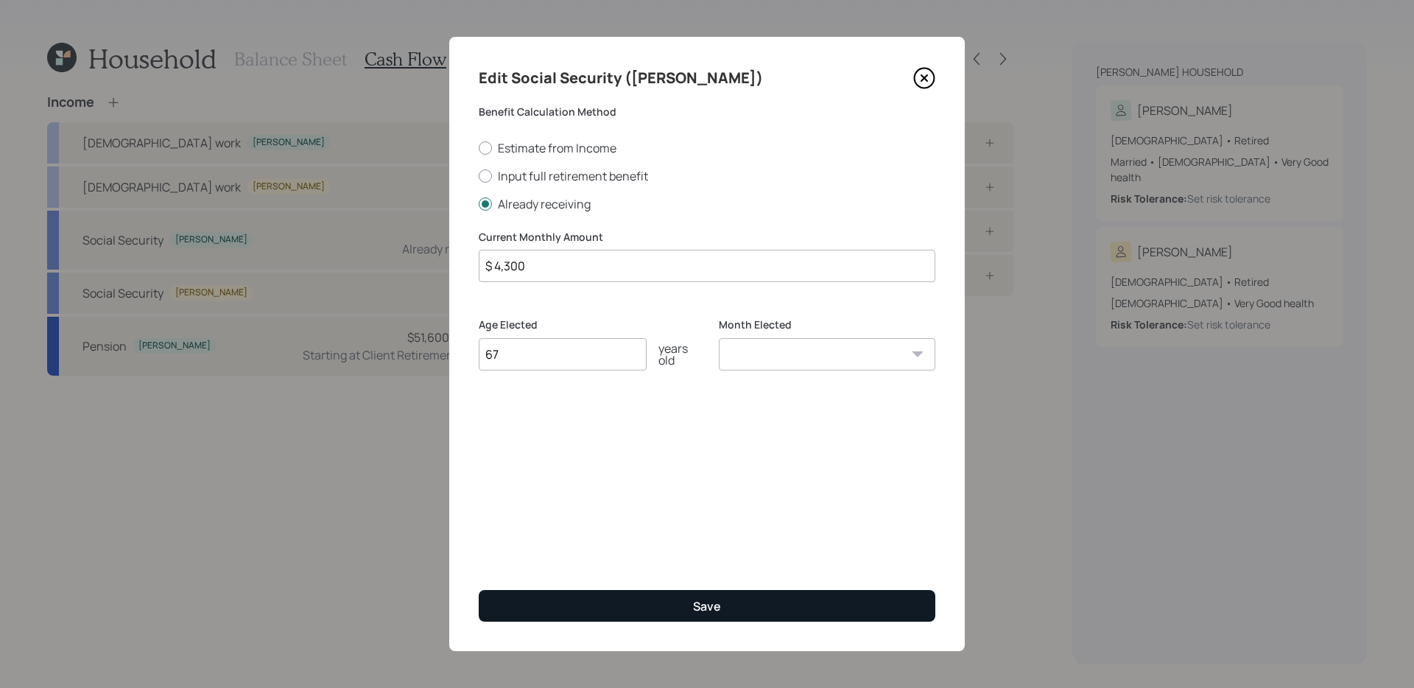
type input "$ 4,300"
click at [689, 597] on button "Save" at bounding box center [707, 606] width 457 height 32
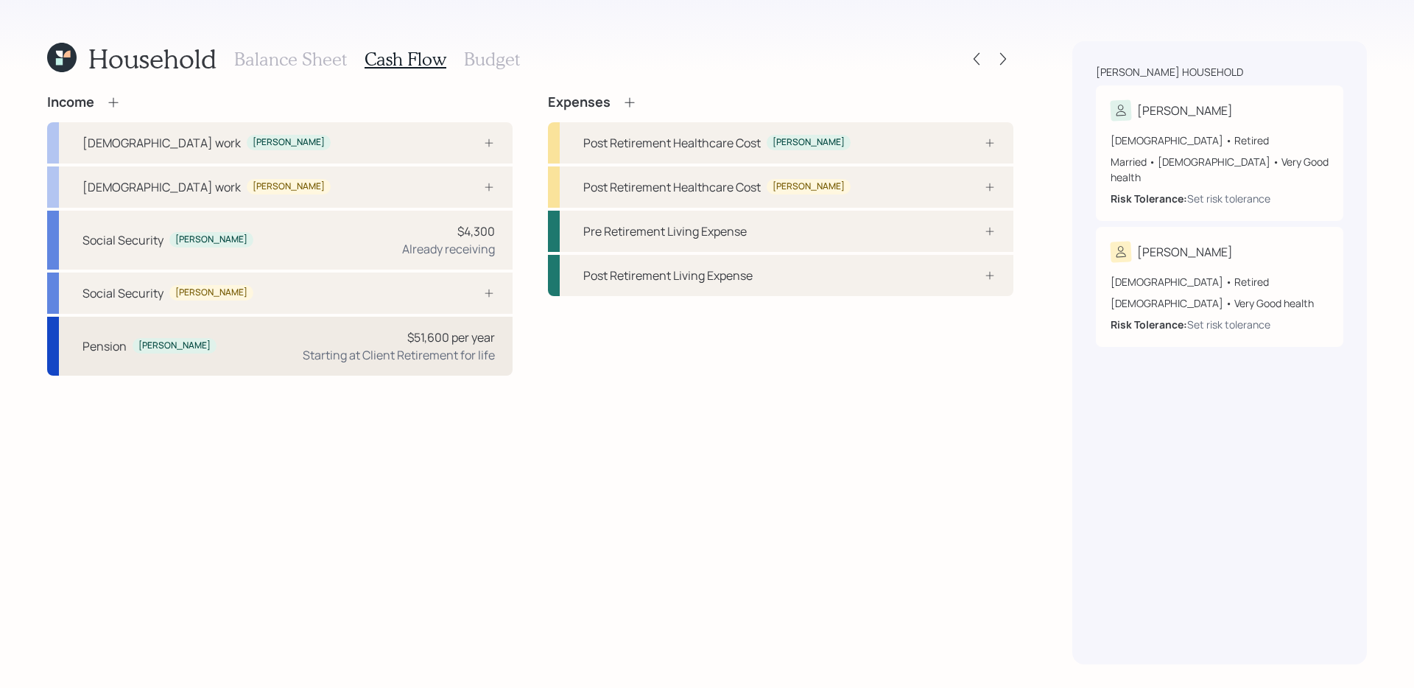
click at [439, 362] on div "Starting at Client Retirement for life" at bounding box center [399, 355] width 192 height 18
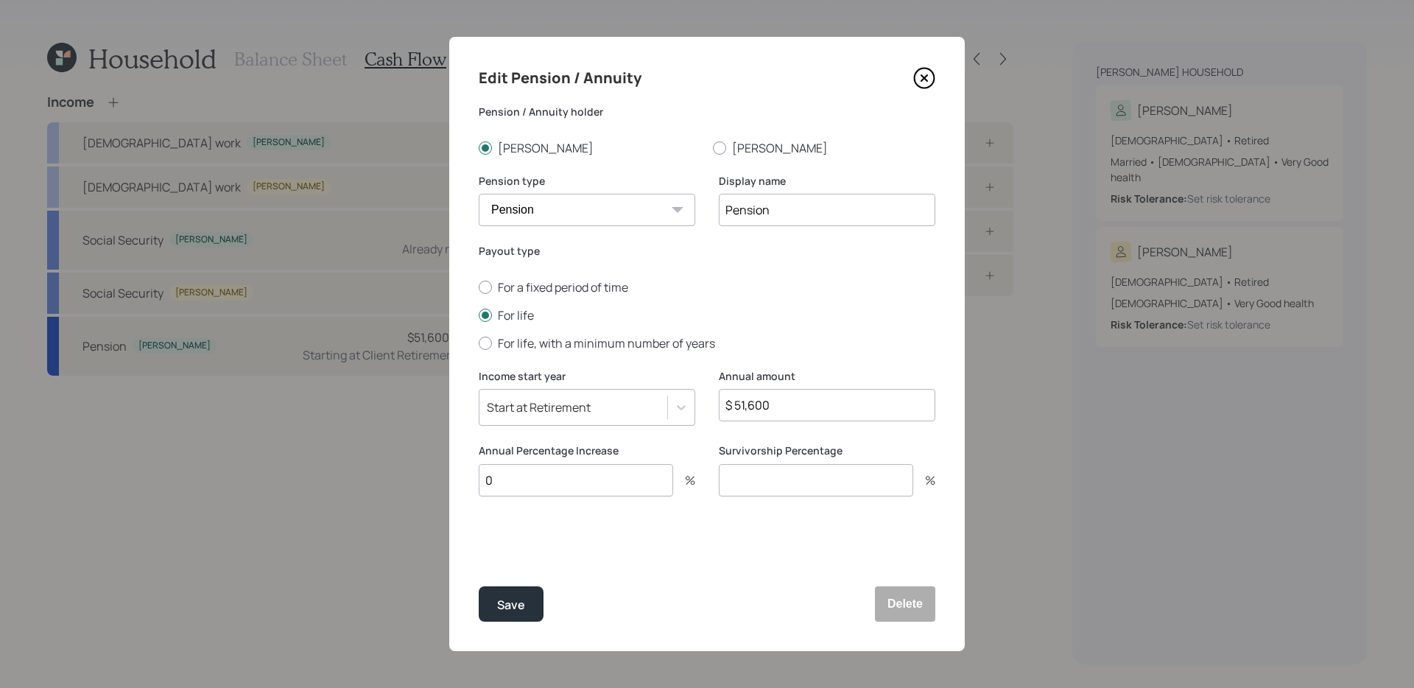
click at [803, 404] on input "$ 51,600" at bounding box center [827, 405] width 217 height 32
type input "$ 70,000"
click at [586, 478] on input "0" at bounding box center [576, 480] width 194 height 32
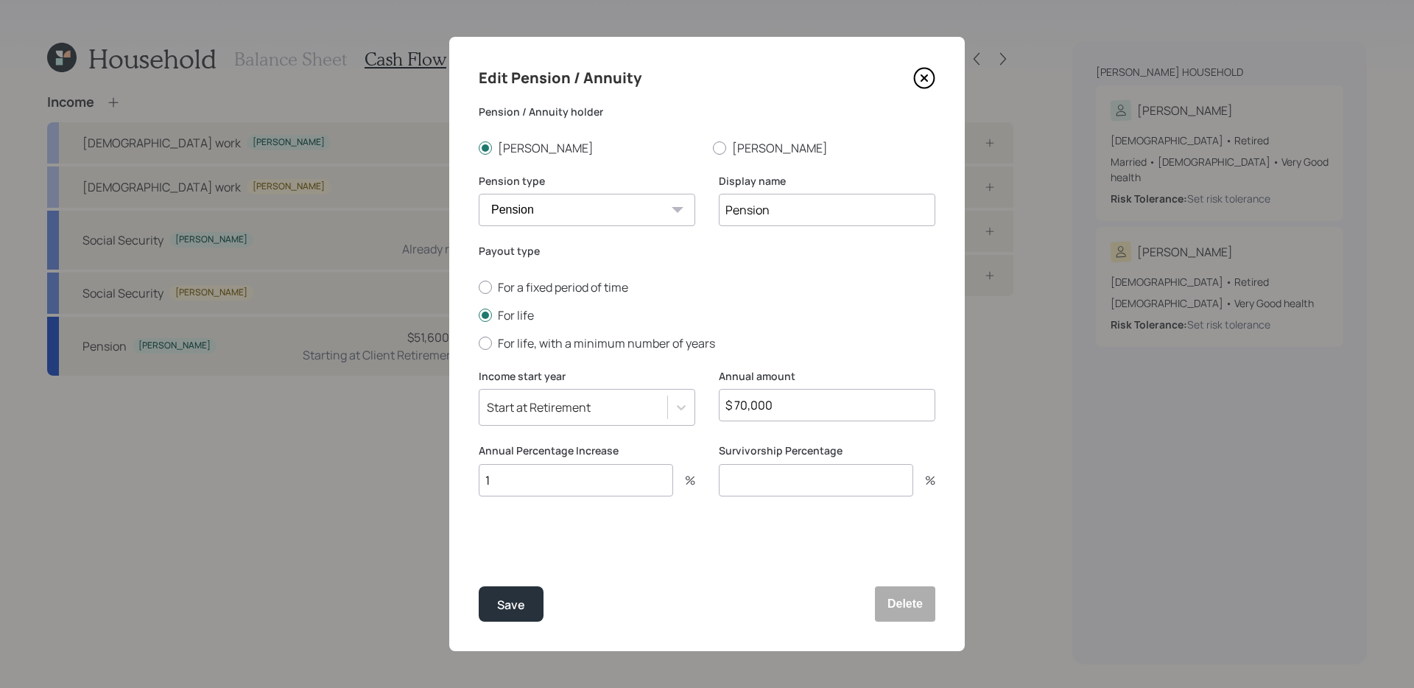
type input "1"
click at [830, 485] on input "number" at bounding box center [816, 480] width 194 height 32
type input "0"
click at [504, 619] on button "Save" at bounding box center [511, 603] width 65 height 35
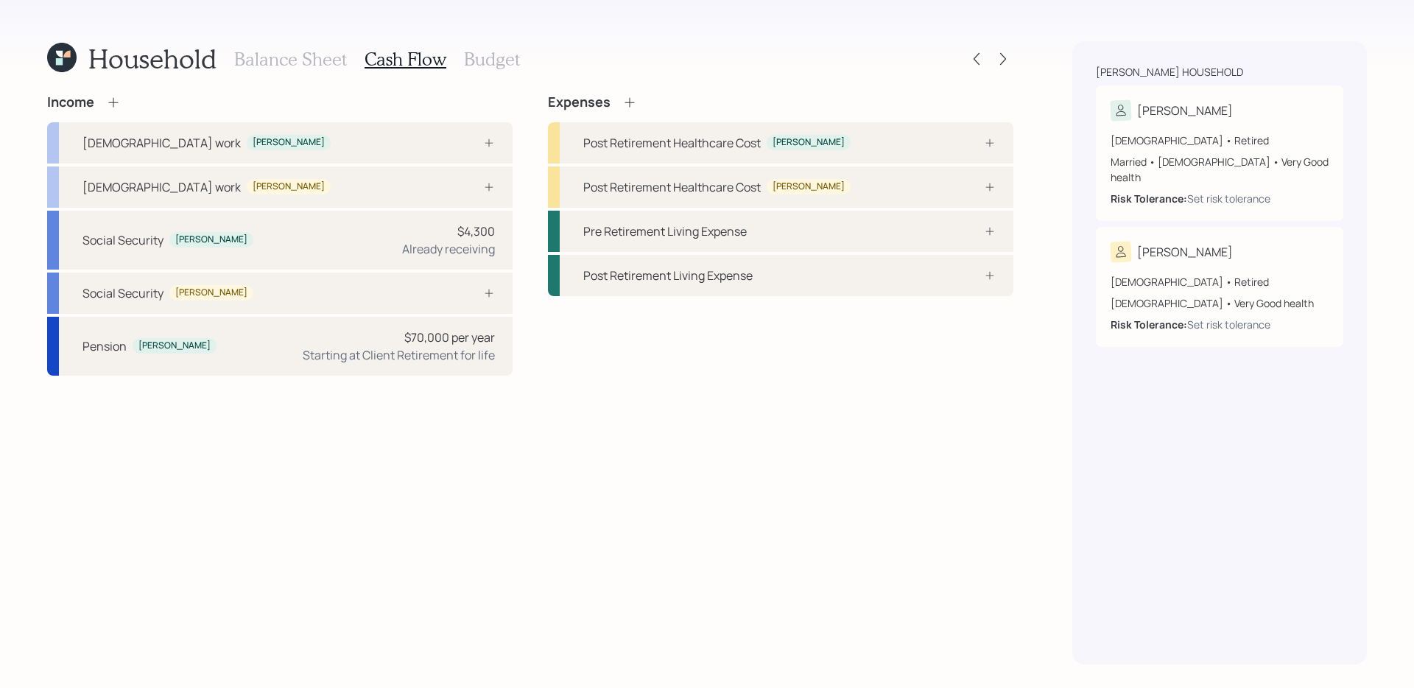
click at [863, 91] on div "Household Balance Sheet Cash Flow Budget Income [DEMOGRAPHIC_DATA] work [PERSON…" at bounding box center [530, 352] width 966 height 623
click at [870, 150] on div "Post Retirement Healthcare Cost [PERSON_NAME]" at bounding box center [781, 142] width 466 height 41
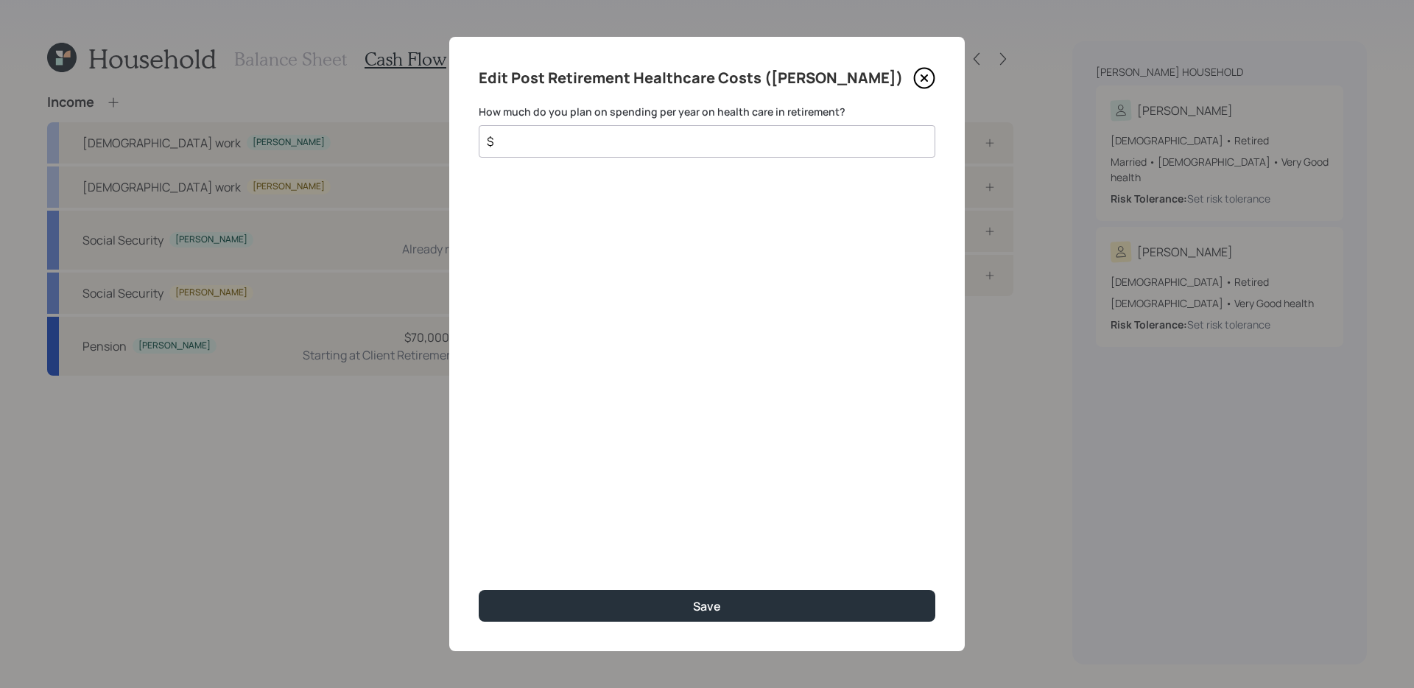
click at [681, 139] on input "$" at bounding box center [701, 142] width 432 height 18
type input "$ 4,300"
click at [479, 590] on button "Save" at bounding box center [707, 606] width 457 height 32
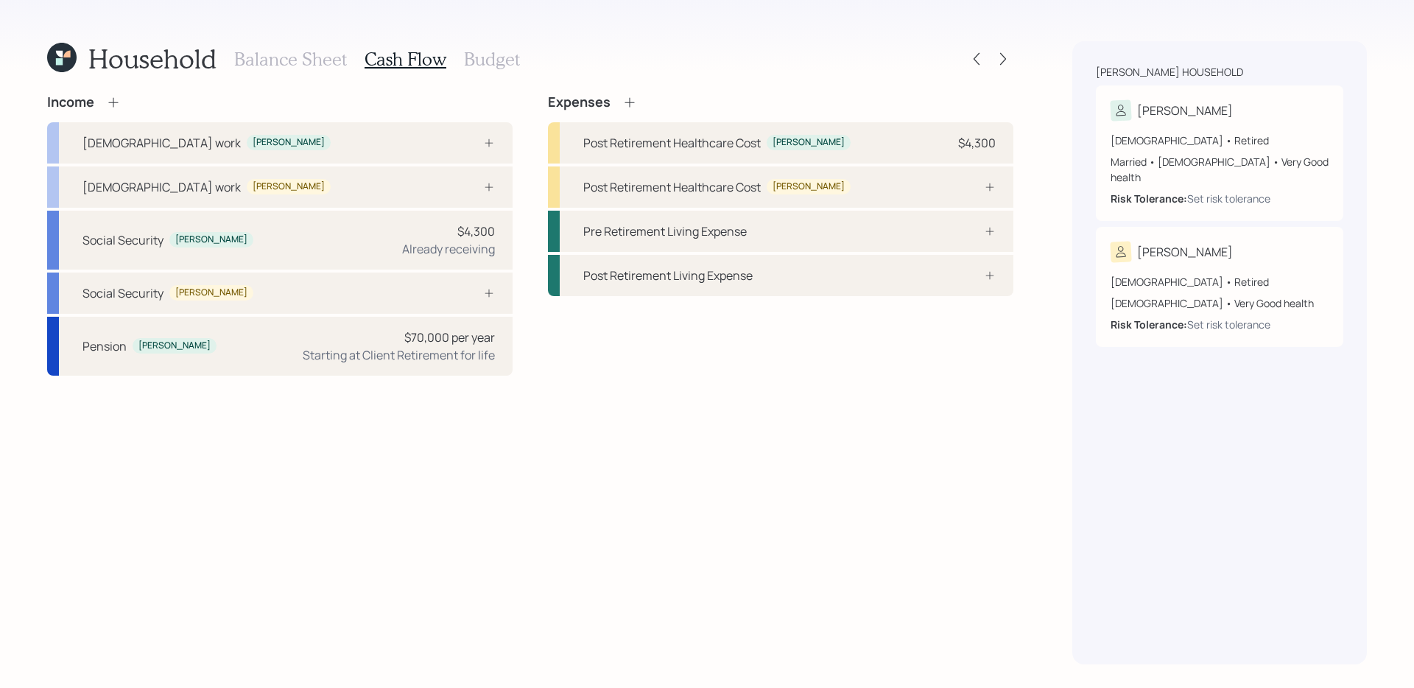
click at [827, 500] on div "Income [DEMOGRAPHIC_DATA] work [PERSON_NAME] [DEMOGRAPHIC_DATA] work [PERSON_NA…" at bounding box center [530, 379] width 966 height 570
click at [323, 64] on h3 "Balance Sheet" at bounding box center [290, 59] width 113 height 21
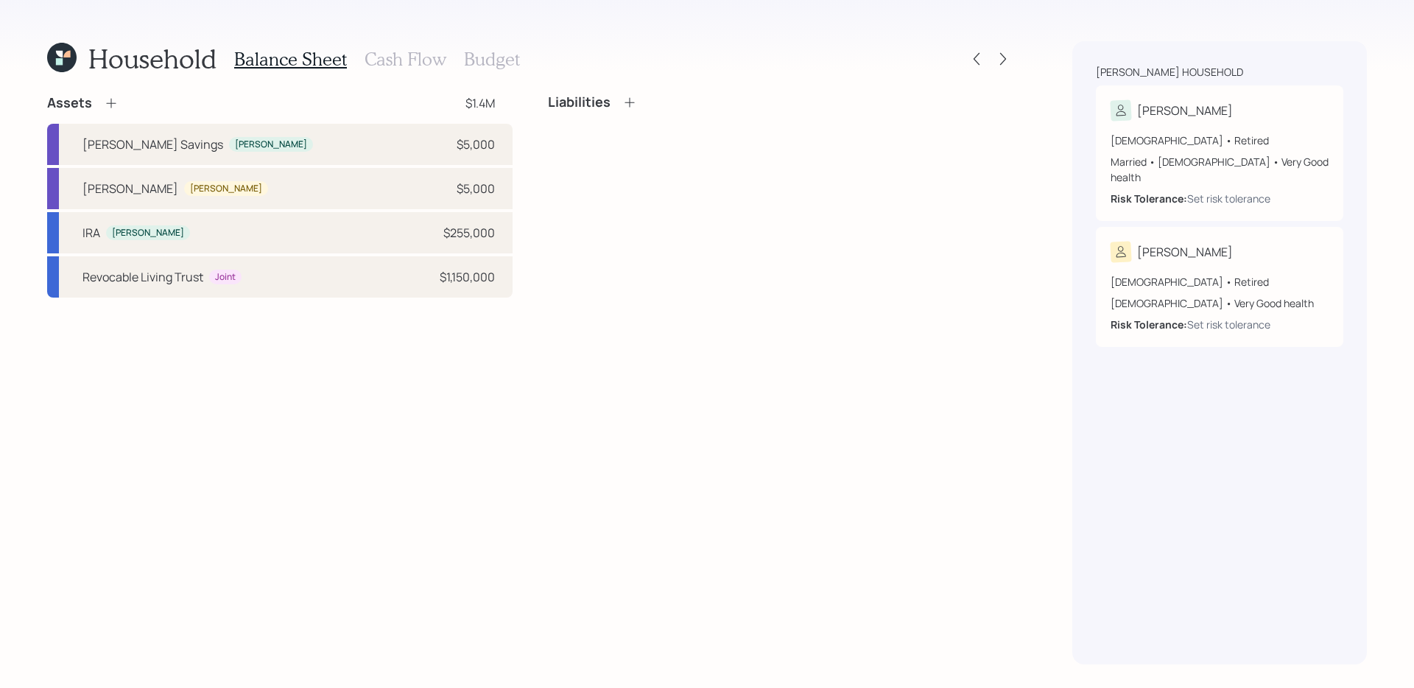
click at [61, 57] on icon at bounding box center [61, 57] width 29 height 29
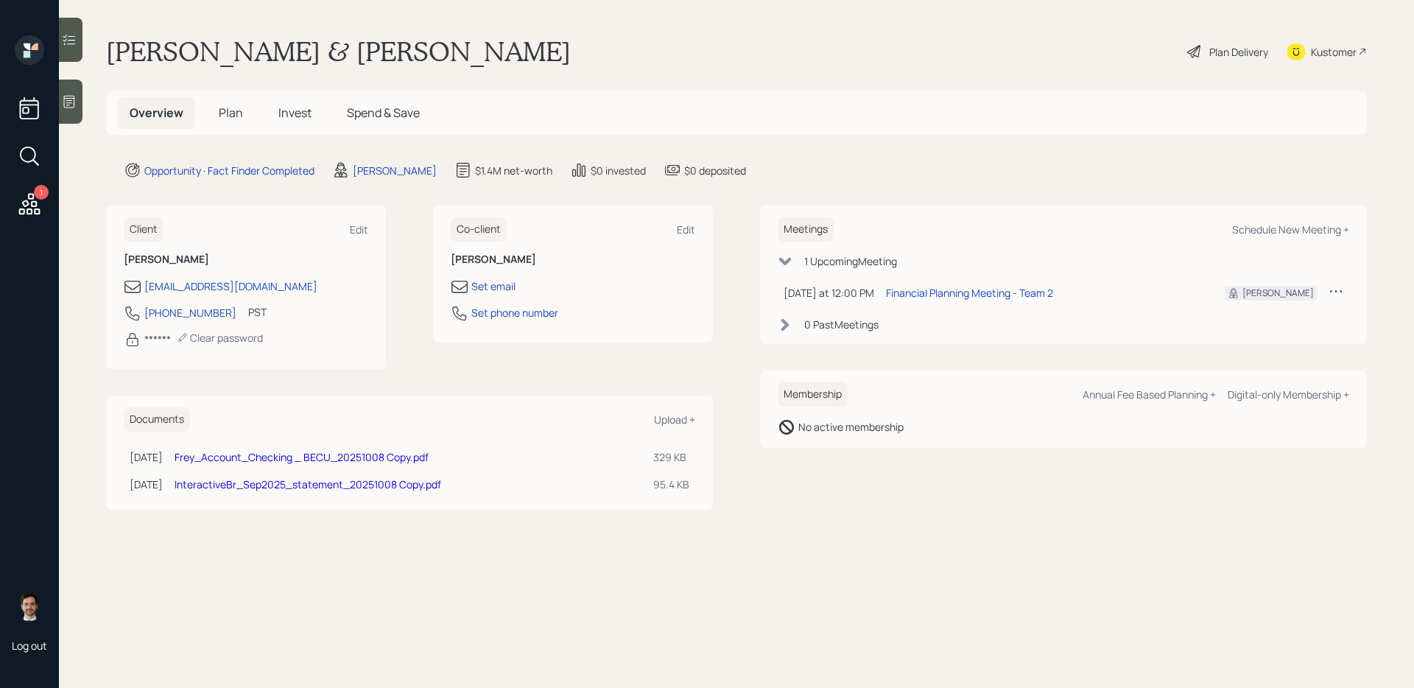
click at [238, 99] on h5 "Plan" at bounding box center [231, 113] width 48 height 32
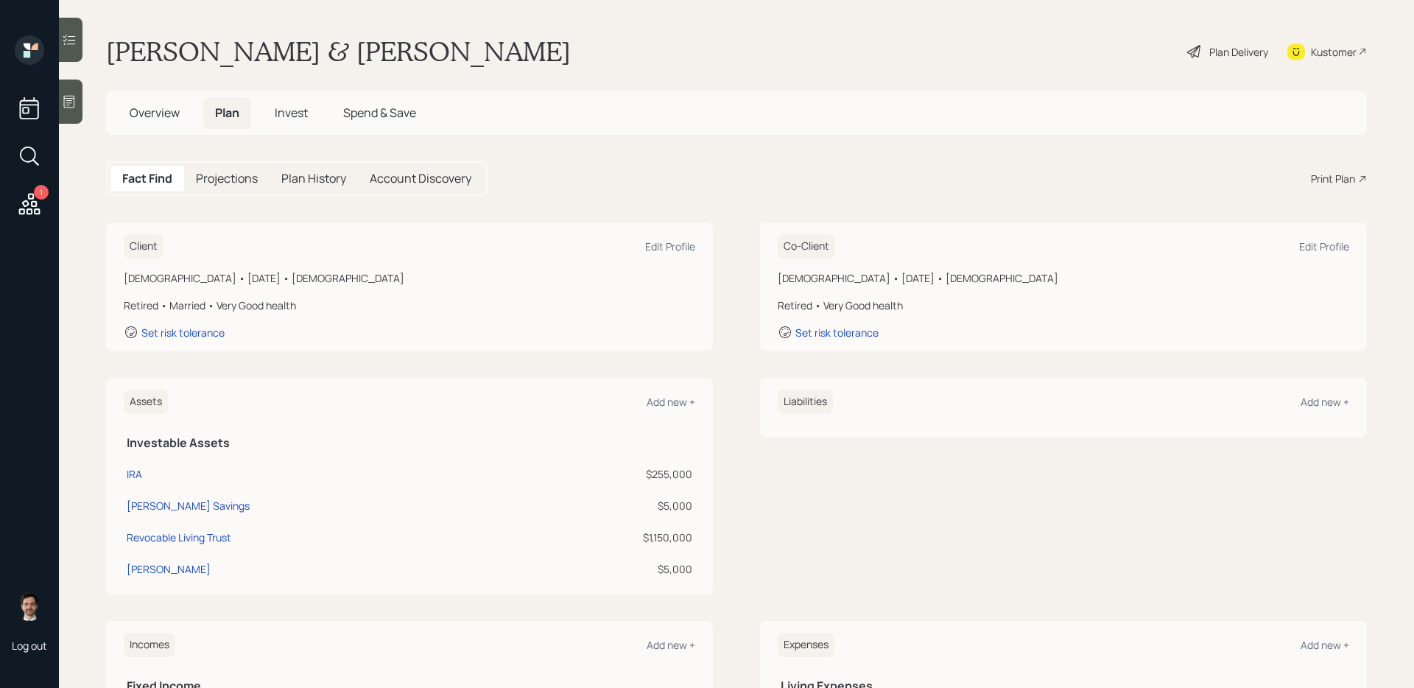
click at [231, 112] on span "Plan" at bounding box center [227, 113] width 24 height 16
click at [1341, 245] on div "Edit Profile" at bounding box center [1324, 246] width 50 height 14
select select "2"
select select "[DEMOGRAPHIC_DATA]"
select select "very_good"
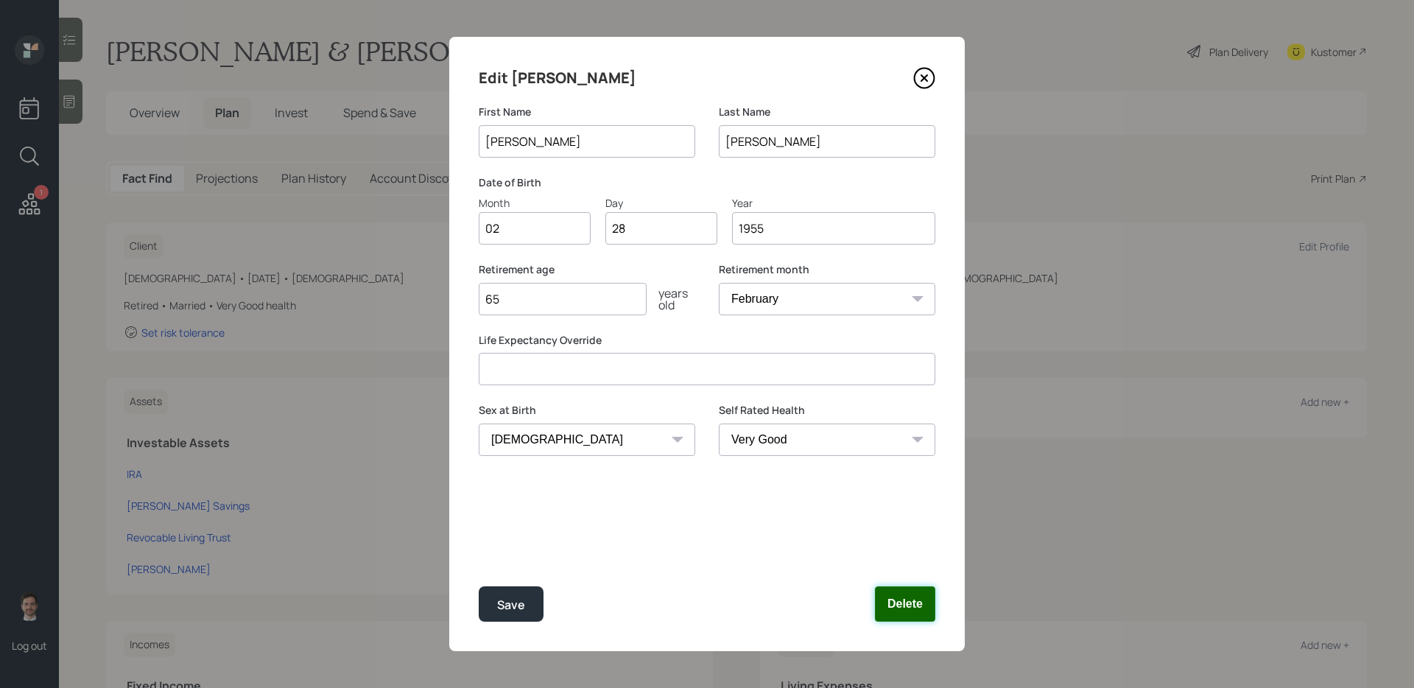
click at [908, 611] on button "Delete" at bounding box center [905, 603] width 60 height 35
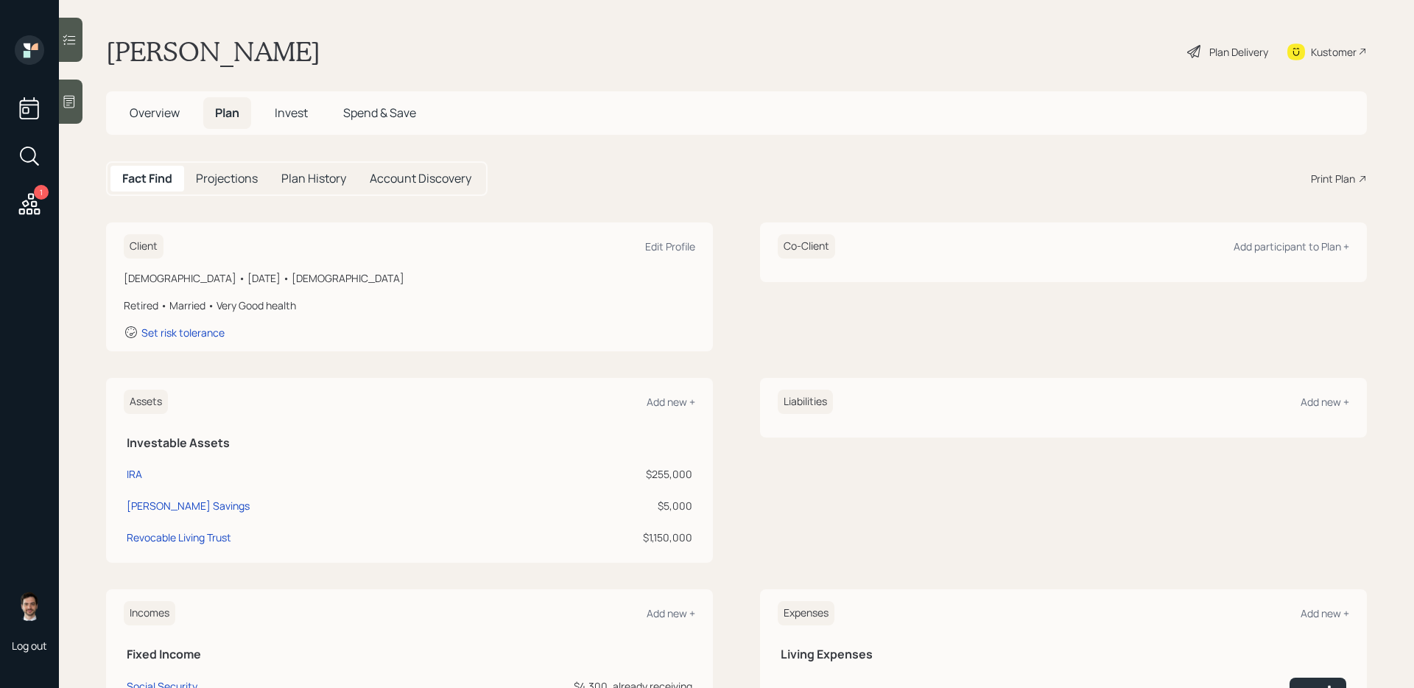
click at [1202, 63] on div "Plan Delivery" at bounding box center [1228, 51] width 84 height 32
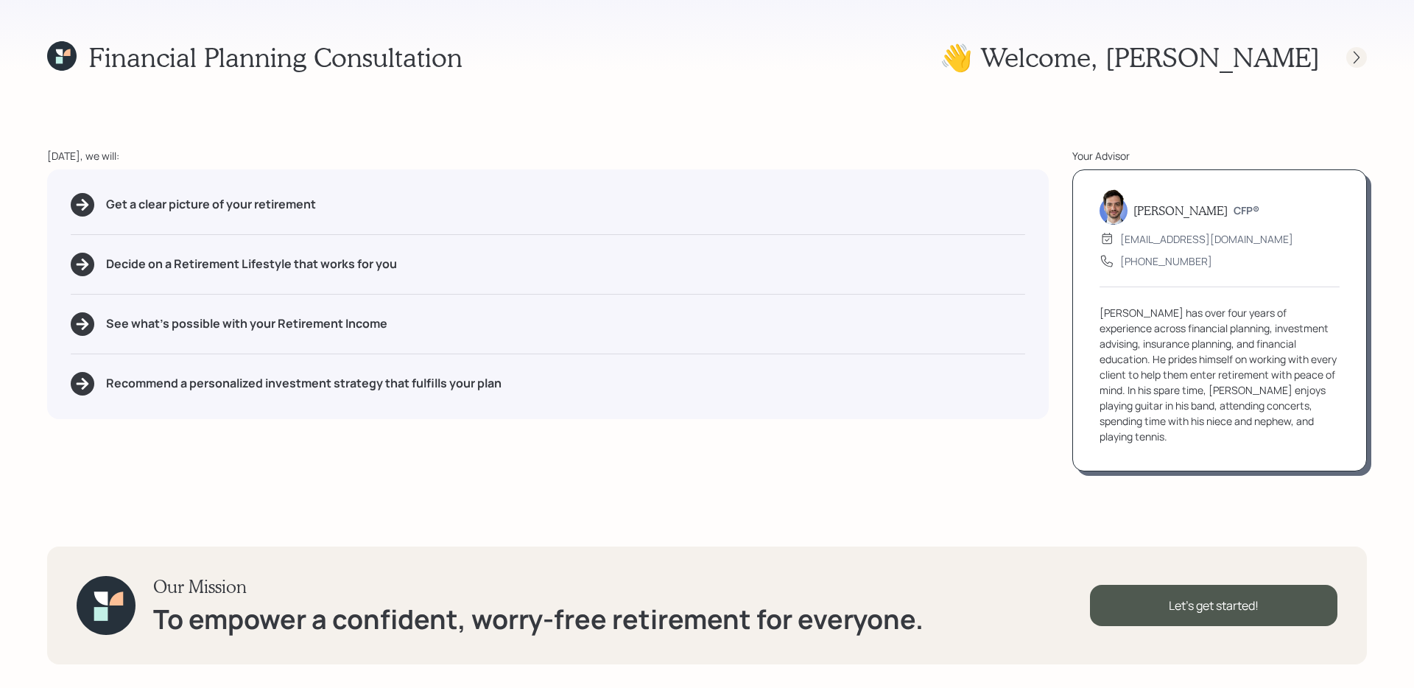
click at [1361, 60] on icon at bounding box center [1356, 57] width 15 height 15
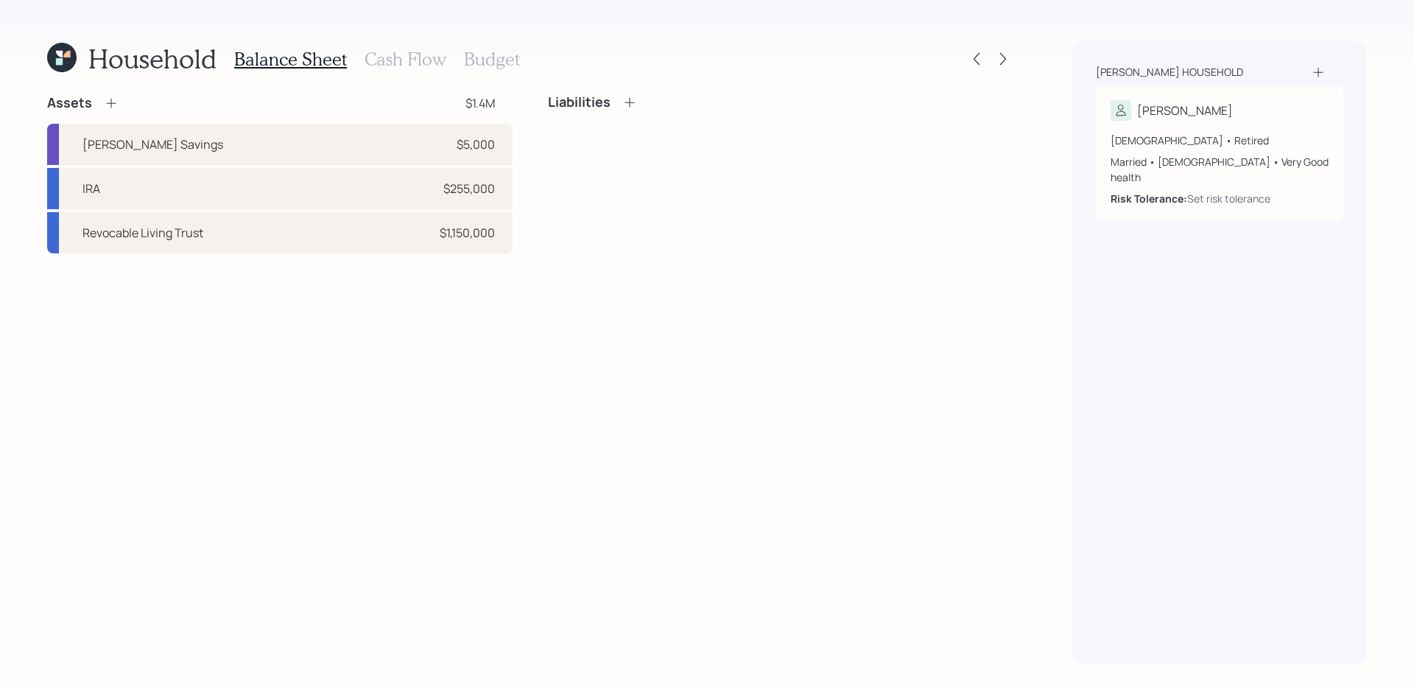
click at [372, 69] on h3 "Cash Flow" at bounding box center [406, 59] width 82 height 21
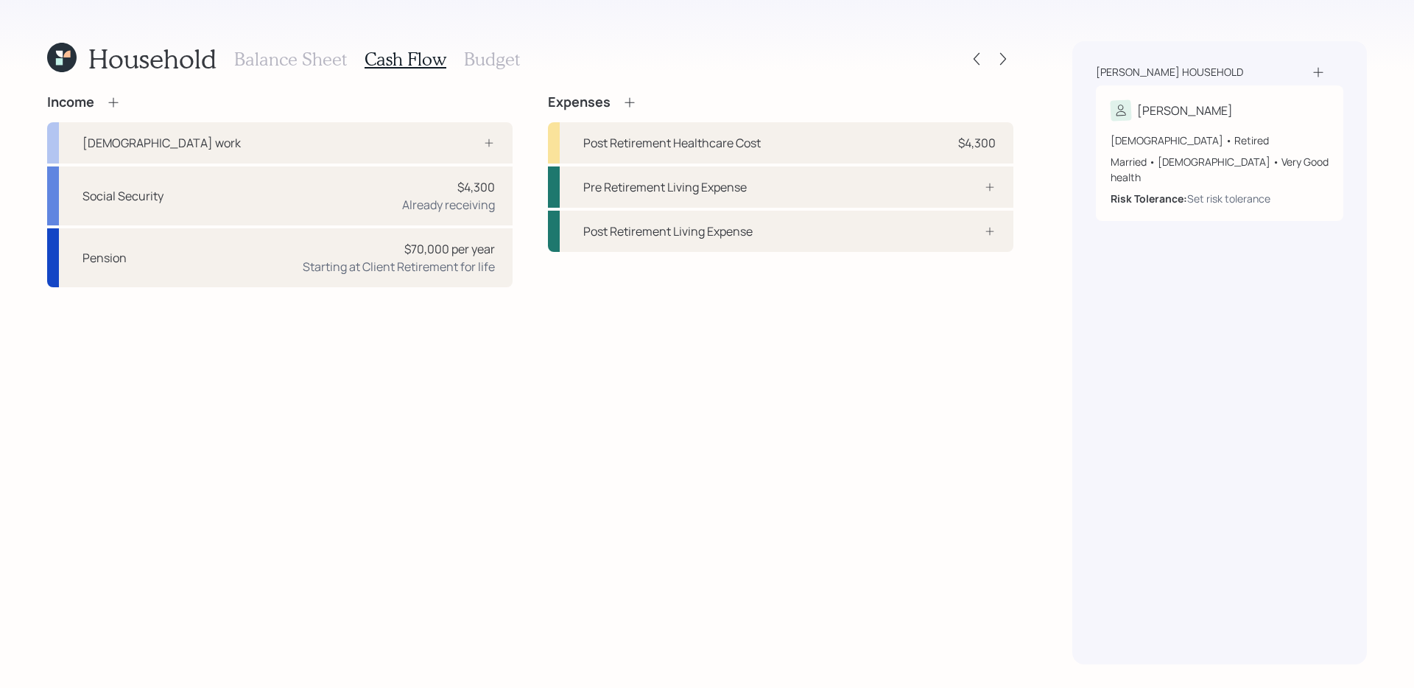
click at [485, 65] on h3 "Budget" at bounding box center [492, 59] width 56 height 21
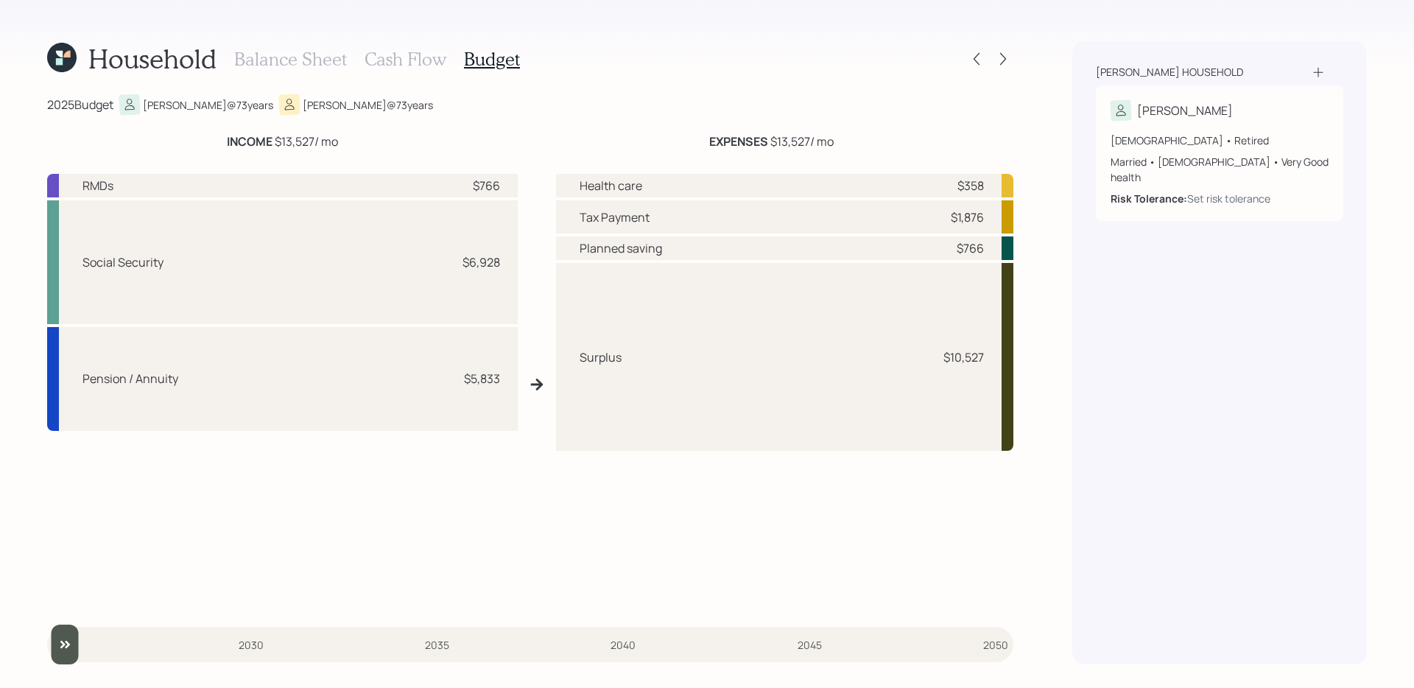
drag, startPoint x: 499, startPoint y: 187, endPoint x: 452, endPoint y: 187, distance: 47.1
click at [454, 187] on div "RMDs $766" at bounding box center [282, 186] width 471 height 24
click at [445, 138] on div "INCOME $13,527 / mo" at bounding box center [282, 142] width 471 height 18
drag, startPoint x: 916, startPoint y: 225, endPoint x: 1049, endPoint y: 225, distance: 133.3
click at [1049, 225] on div "Household Balance Sheet Cash Flow Budget 2025 Budget [PERSON_NAME] @ 73 years […" at bounding box center [707, 344] width 1414 height 688
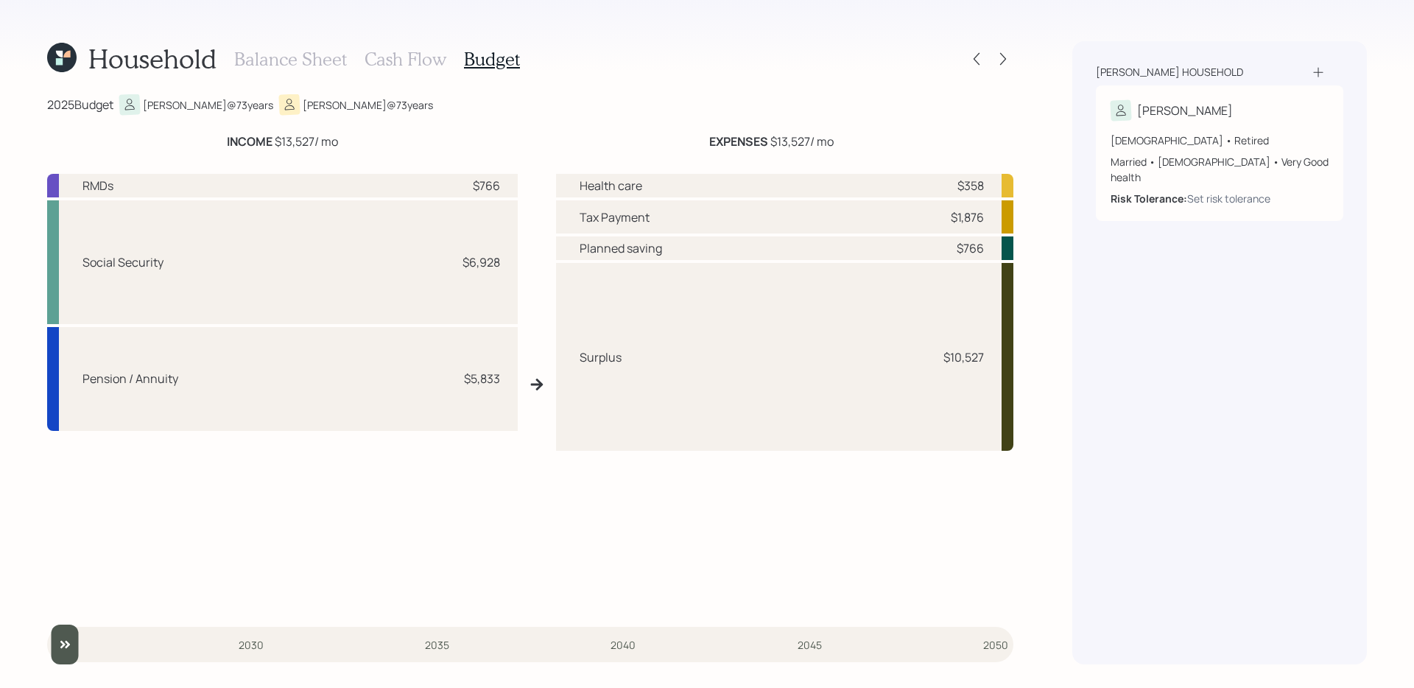
click at [1064, 231] on div "Household Balance Sheet Cash Flow Budget 2025 Budget [PERSON_NAME] @ 73 years […" at bounding box center [707, 344] width 1414 height 688
drag, startPoint x: 941, startPoint y: 253, endPoint x: 993, endPoint y: 252, distance: 51.6
click at [993, 252] on div "Planned saving $766" at bounding box center [784, 248] width 457 height 24
click at [969, 181] on div "$358" at bounding box center [971, 186] width 27 height 18
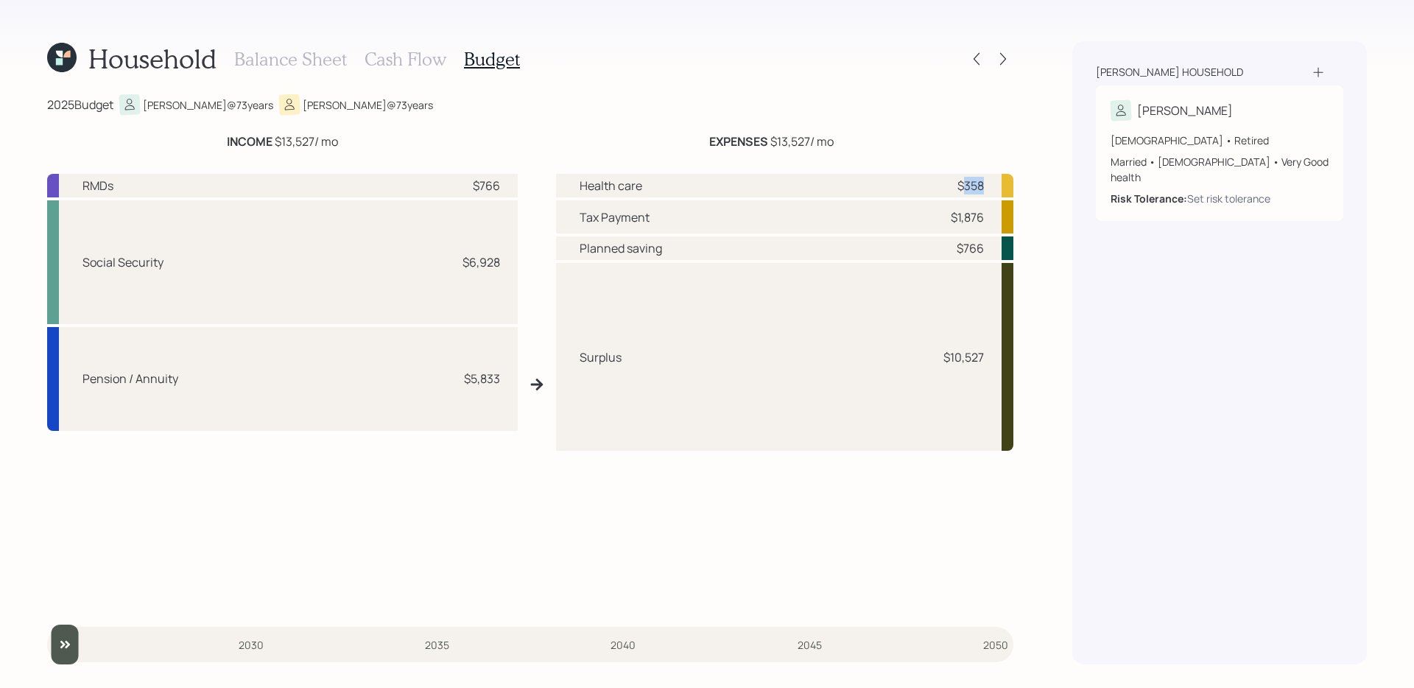
click at [1042, 247] on div "Household Balance Sheet Cash Flow Budget 2025 Budget [PERSON_NAME] @ 73 years […" at bounding box center [707, 344] width 1414 height 688
drag, startPoint x: 896, startPoint y: 385, endPoint x: 1000, endPoint y: 379, distance: 103.3
click at [1000, 379] on div "Surplus $10,527" at bounding box center [784, 357] width 457 height 188
click at [423, 55] on h3 "Cash Flow" at bounding box center [406, 59] width 82 height 21
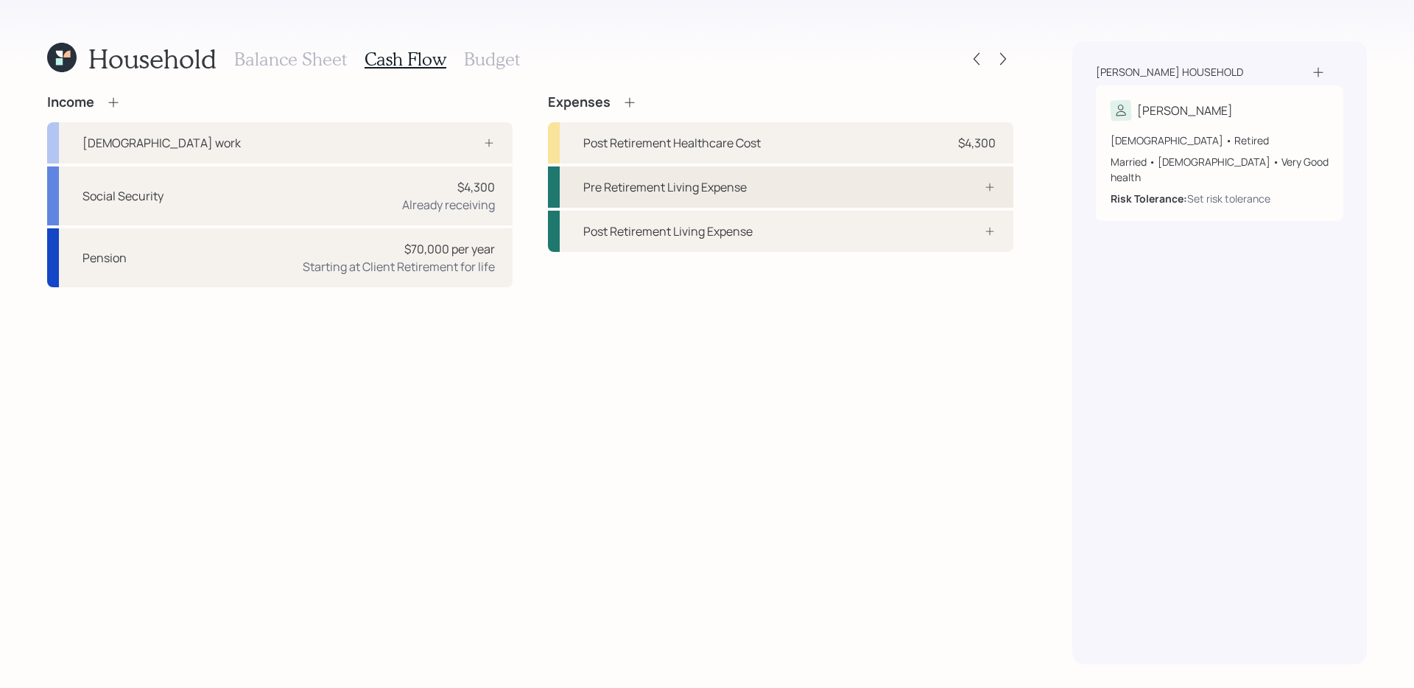
click at [876, 183] on div "Pre Retirement Living Expense" at bounding box center [781, 186] width 466 height 41
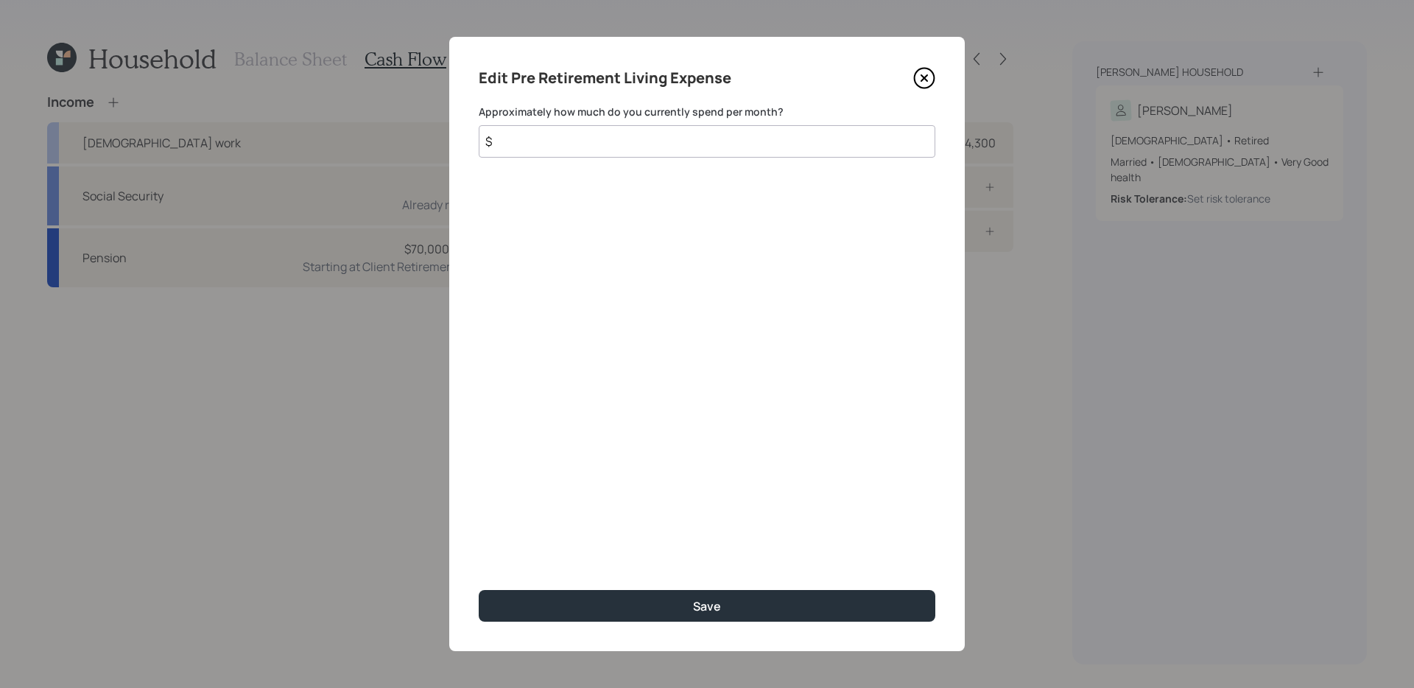
click at [766, 138] on input "$" at bounding box center [707, 141] width 457 height 32
type input "$ 7,000"
click at [479, 590] on button "Save" at bounding box center [707, 606] width 457 height 32
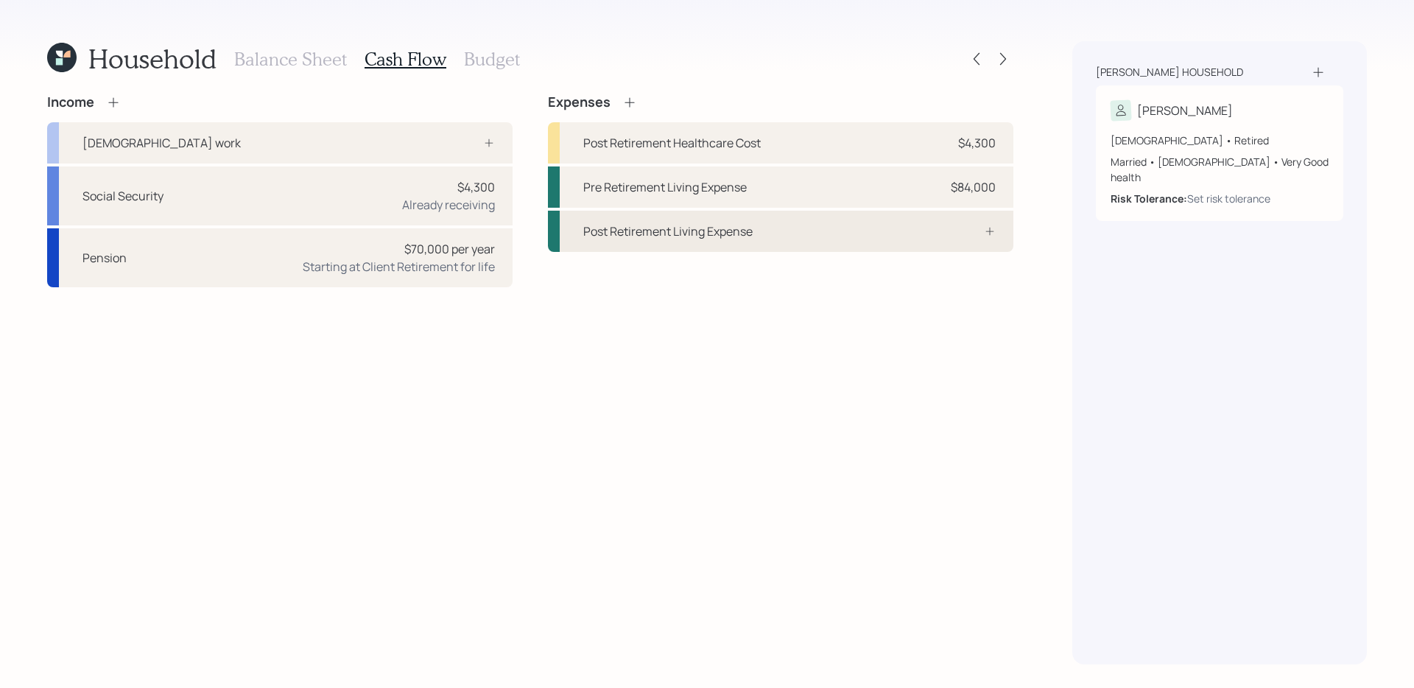
click at [924, 242] on div "Post Retirement Living Expense" at bounding box center [781, 231] width 466 height 41
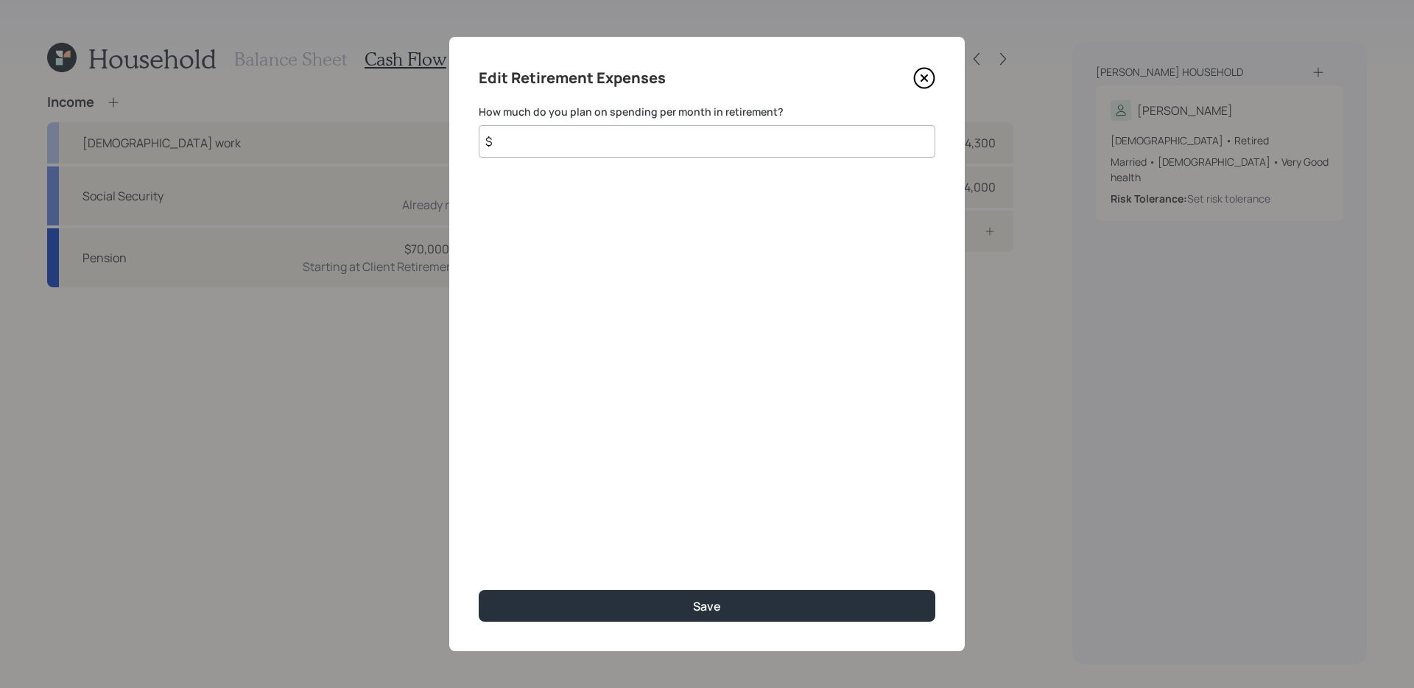
click at [767, 141] on input "$" at bounding box center [707, 141] width 457 height 32
type input "$ 7,000"
click at [479, 590] on button "Save" at bounding box center [707, 606] width 457 height 32
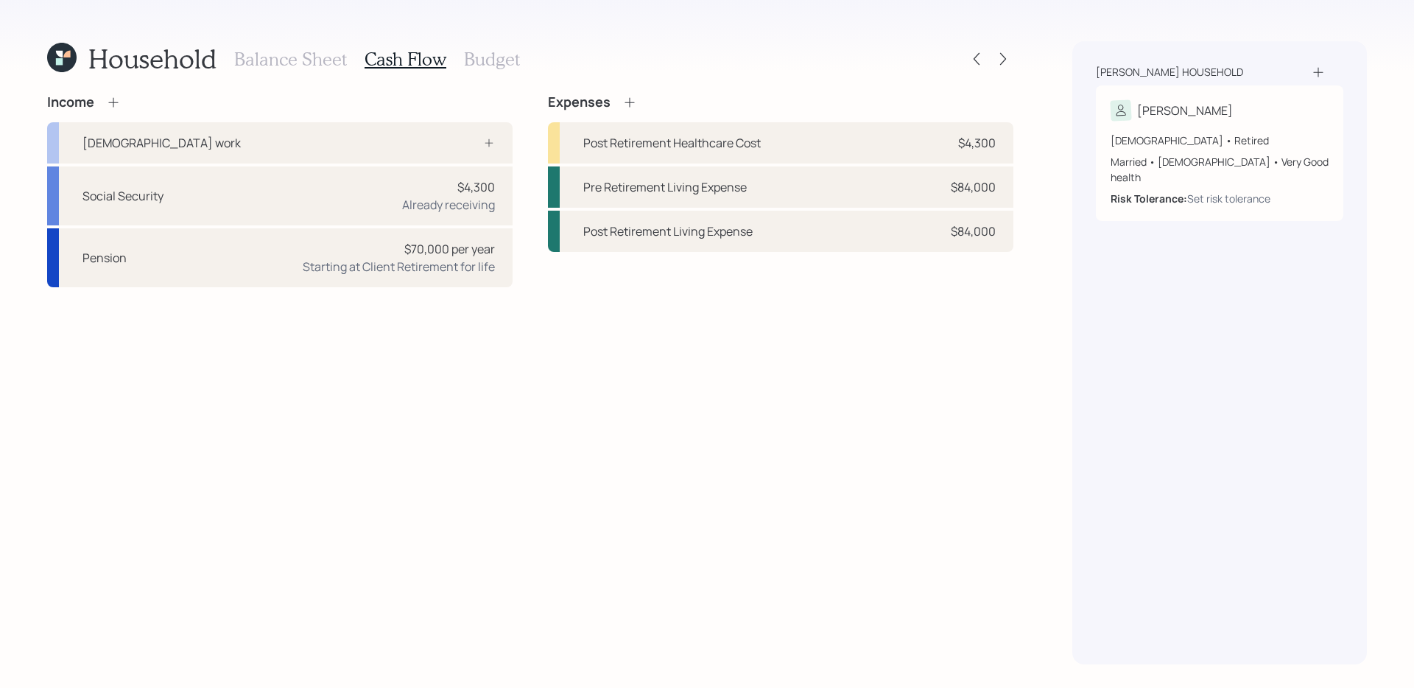
click at [634, 105] on icon at bounding box center [629, 102] width 15 height 15
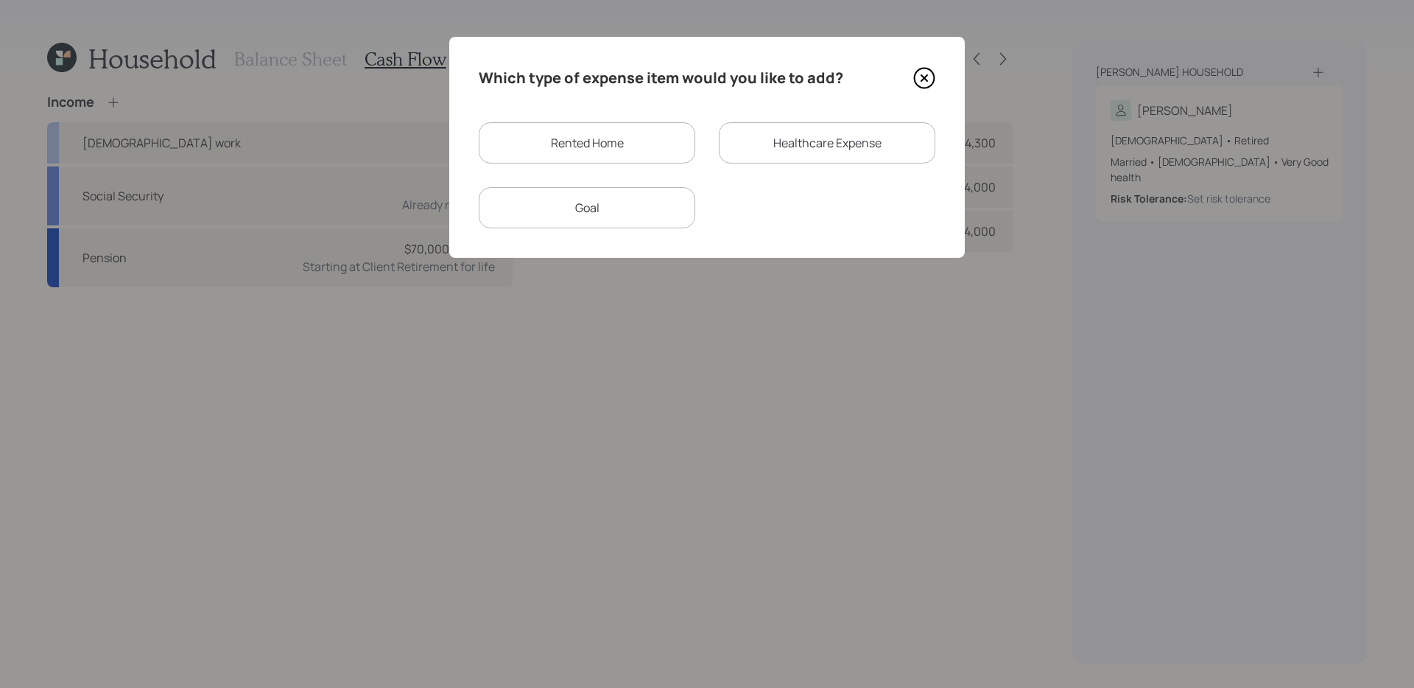
click at [617, 214] on div "Goal" at bounding box center [587, 207] width 217 height 41
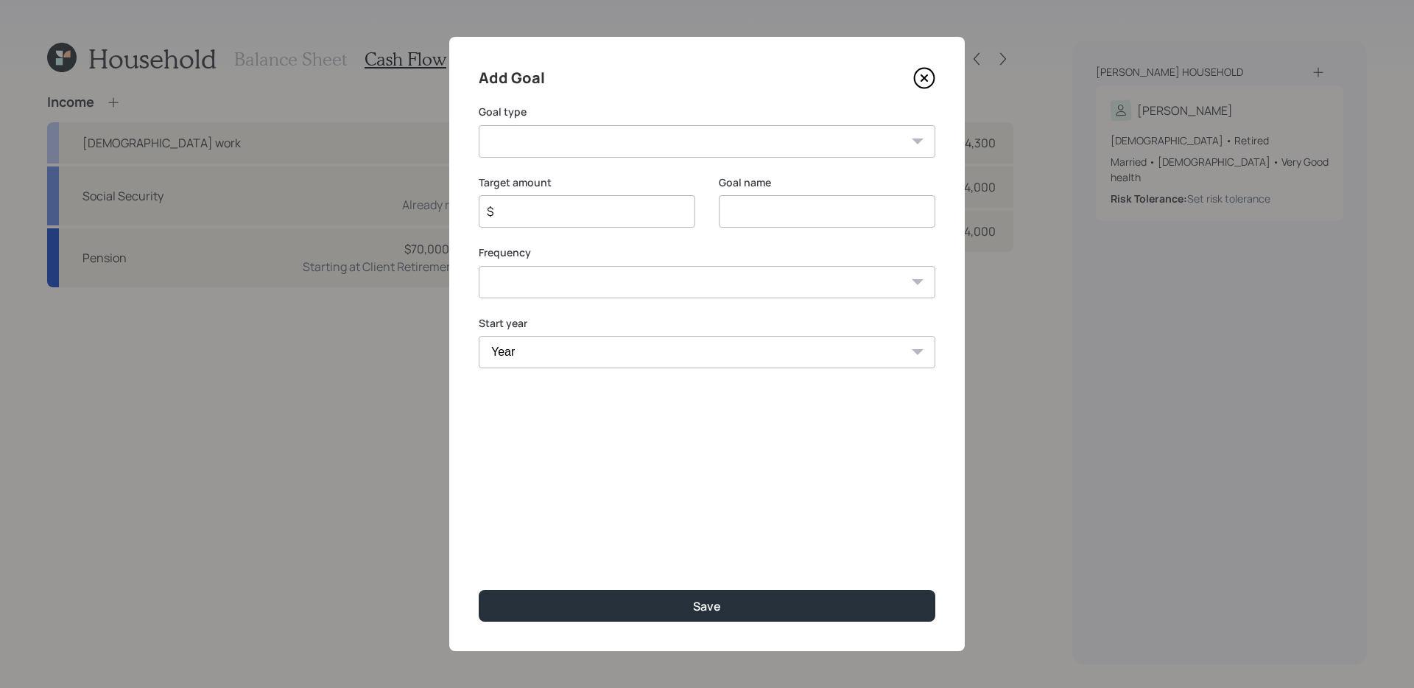
click at [619, 148] on select "Create an emergency fund Donate to charity Purchase a home Make a purchase Supp…" at bounding box center [707, 141] width 457 height 32
select select "other"
click at [479, 125] on select "Create an emergency fund Donate to charity Purchase a home Make a purchase Supp…" at bounding box center [707, 141] width 457 height 32
click at [852, 216] on input "Other" at bounding box center [827, 211] width 217 height 32
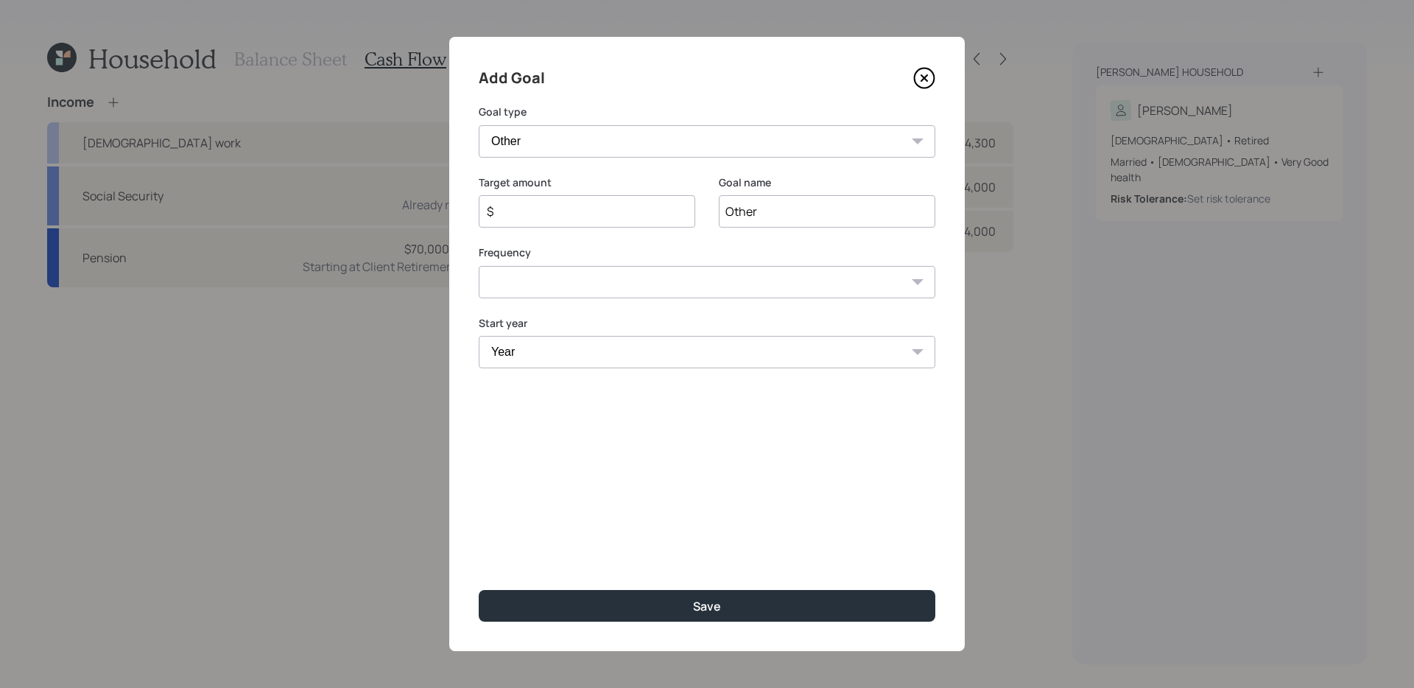
click at [852, 216] on input "Other" at bounding box center [827, 211] width 217 height 32
type input "Giving to children/[DEMOGRAPHIC_DATA]"
click at [589, 228] on div "Target amount $" at bounding box center [587, 210] width 217 height 71
click at [586, 222] on div "$" at bounding box center [587, 211] width 217 height 32
click at [578, 209] on input "$" at bounding box center [581, 212] width 192 height 18
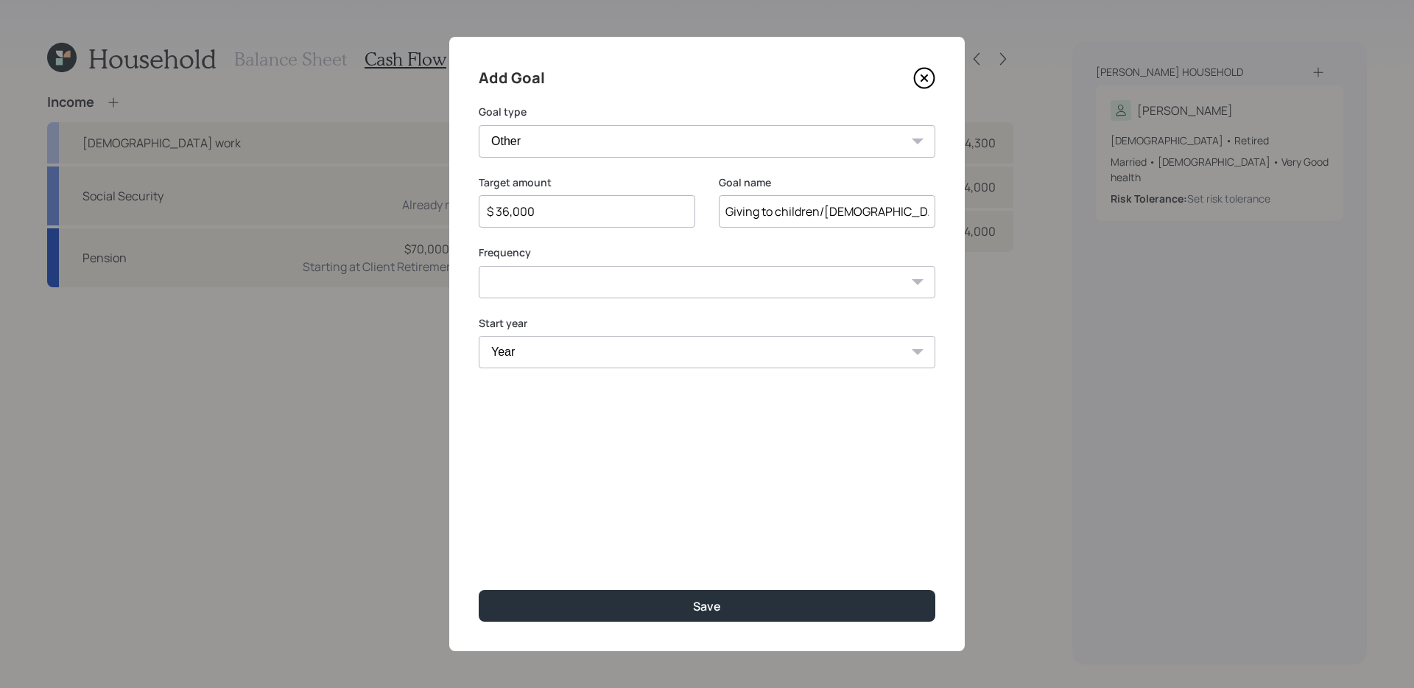
type input "$ 36,000"
click at [588, 278] on select "One time Every 1 year Every 2 years Every 3 years Every 4 years Every 5 years E…" at bounding box center [707, 282] width 457 height 32
click at [479, 266] on select "One time Every 1 year Every 2 years Every 3 years Every 4 years Every 5 years E…" at bounding box center [707, 282] width 457 height 32
click at [534, 290] on select "One time Every 1 year Every 2 years Every 3 years Every 4 years Every 5 years E…" at bounding box center [707, 282] width 457 height 32
select select "1"
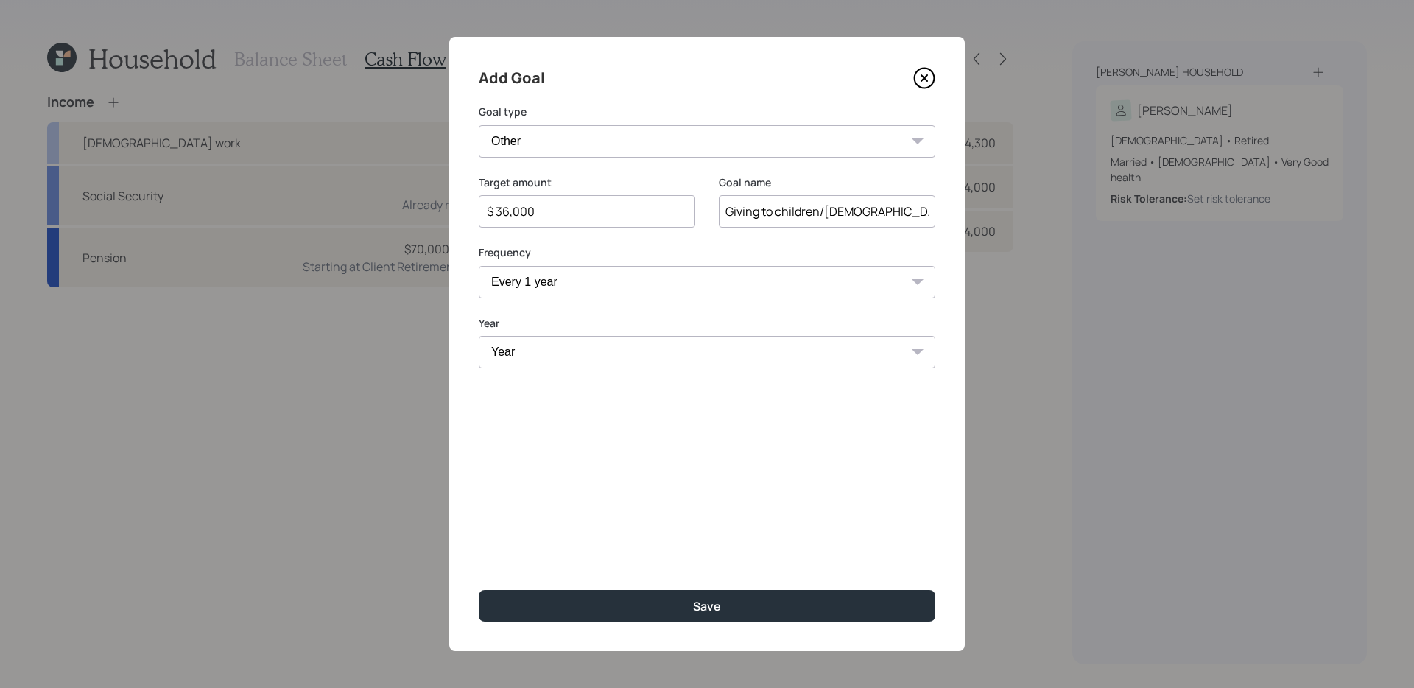
click at [479, 266] on select "One time Every 1 year Every 2 years Every 3 years Every 4 years Every 5 years E…" at bounding box center [707, 282] width 457 height 32
click at [536, 362] on select "Year [DATE] 2026 2027 2028 2029 2030 2031 2032 2033 2034 2035 2036 2037 2038 20…" at bounding box center [587, 352] width 217 height 32
select select "2025"
click at [479, 336] on select "Year [DATE] 2026 2027 2028 2029 2030 2031 2032 2033 2034 2035 2036 2037 2038 20…" at bounding box center [587, 352] width 217 height 32
click at [856, 346] on select "Year [DATE] 2026 2027 2028 2029 2030 2031 2032 2033 2034 2035 2036 2037 2038 20…" at bounding box center [827, 352] width 217 height 32
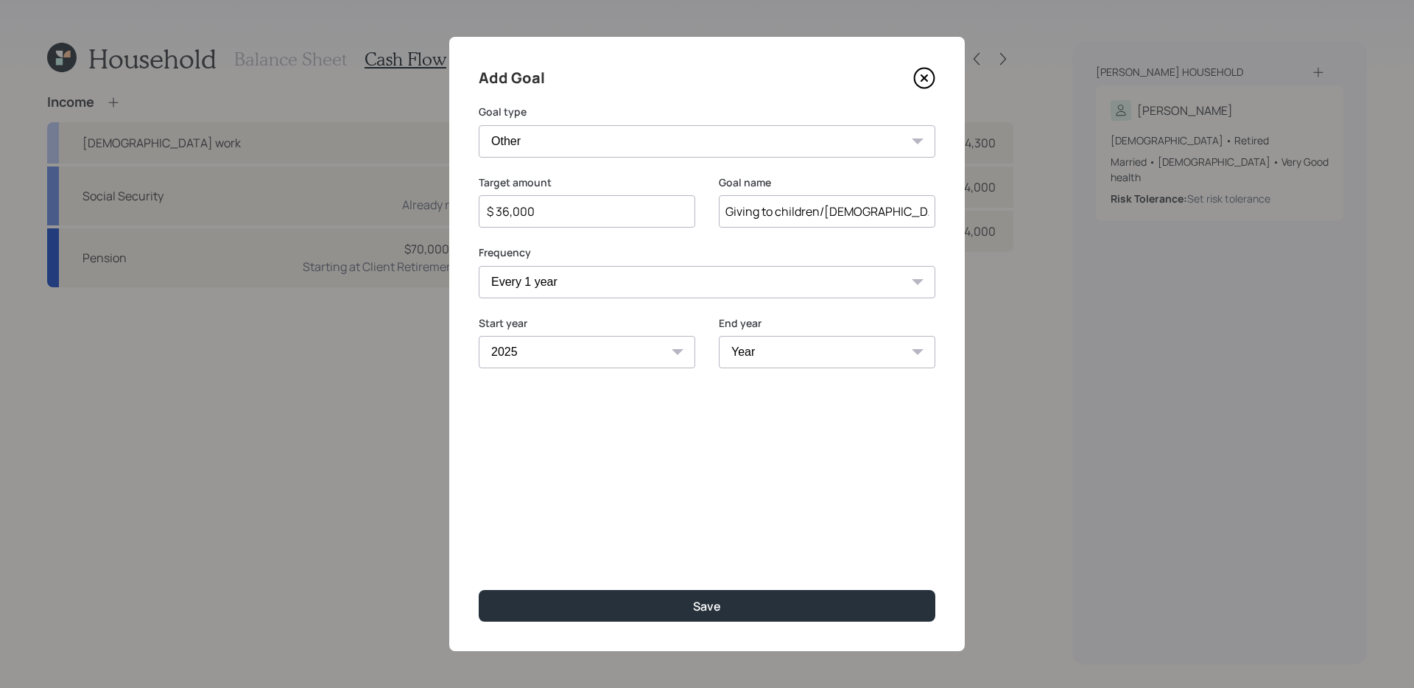
select select "2046"
click at [719, 336] on select "Year [DATE] 2026 2027 2028 2029 2030 2031 2032 2033 2034 2035 2036 2037 2038 20…" at bounding box center [827, 352] width 217 height 32
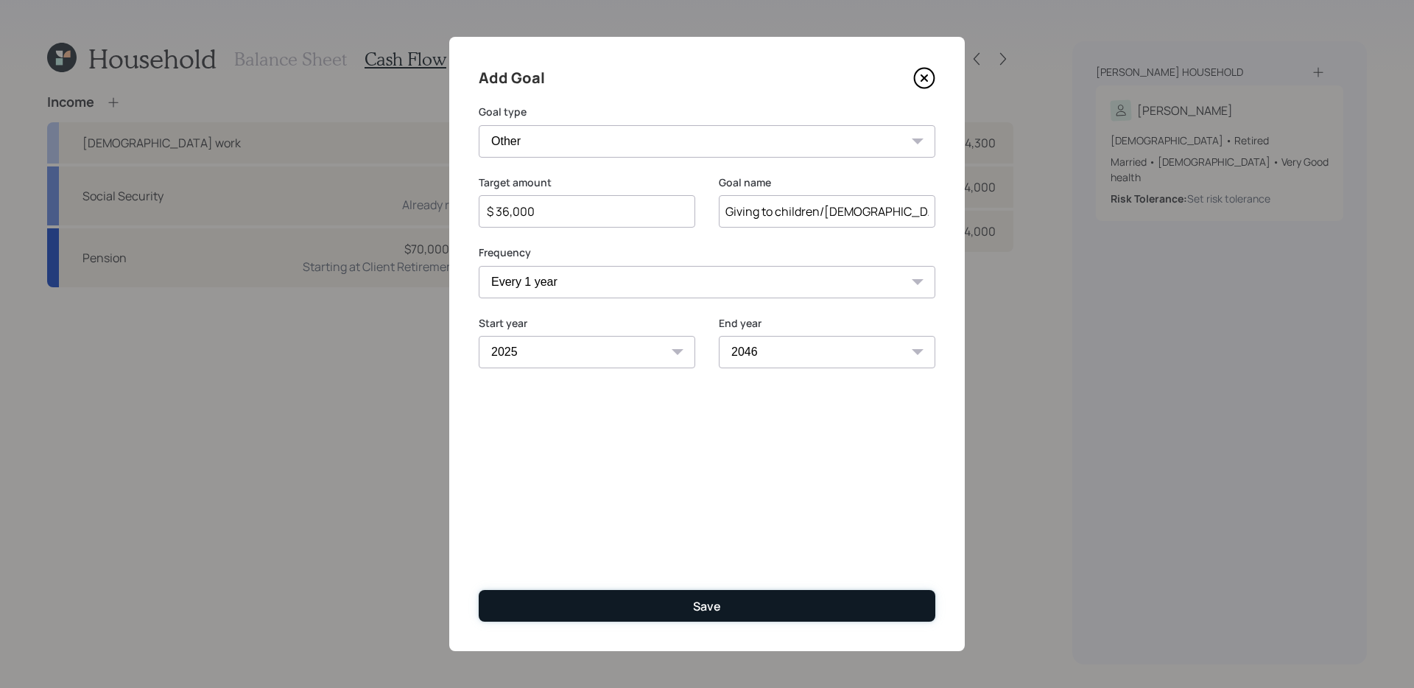
click at [691, 590] on button "Save" at bounding box center [707, 606] width 457 height 32
type input "$"
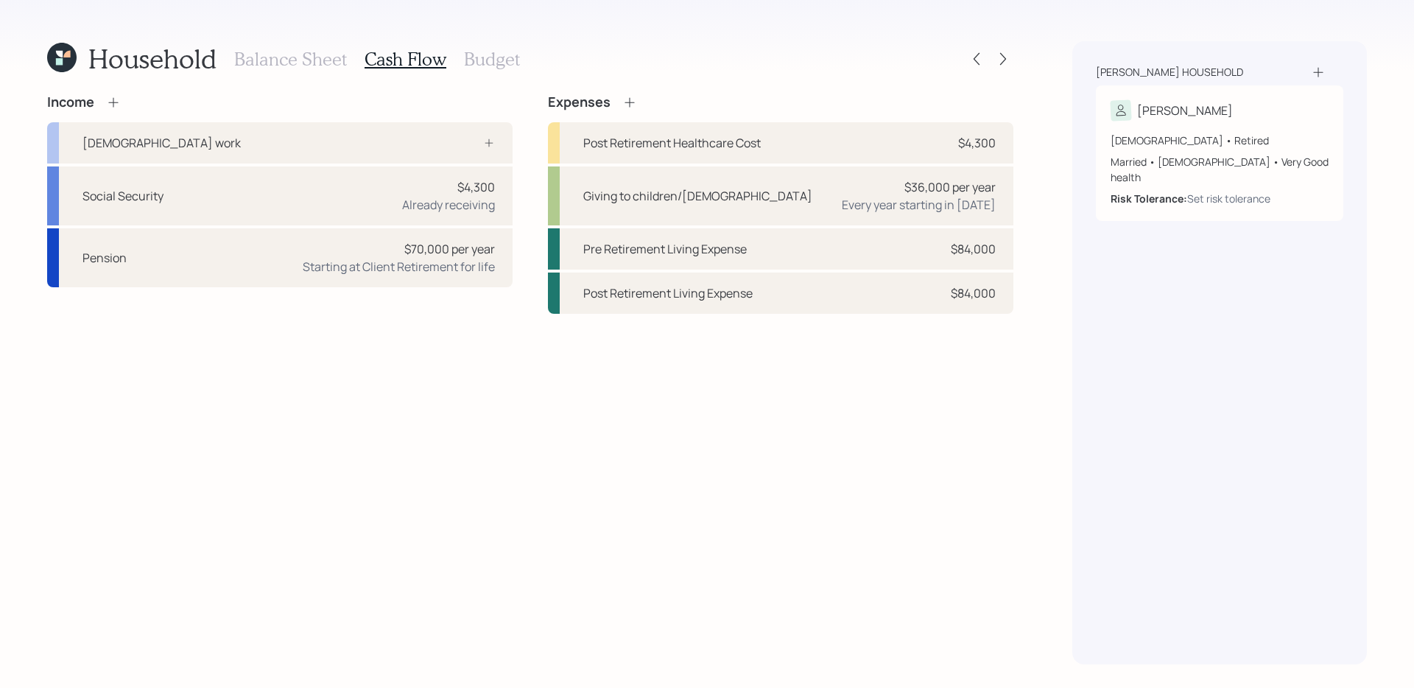
click at [508, 63] on h3 "Budget" at bounding box center [492, 59] width 56 height 21
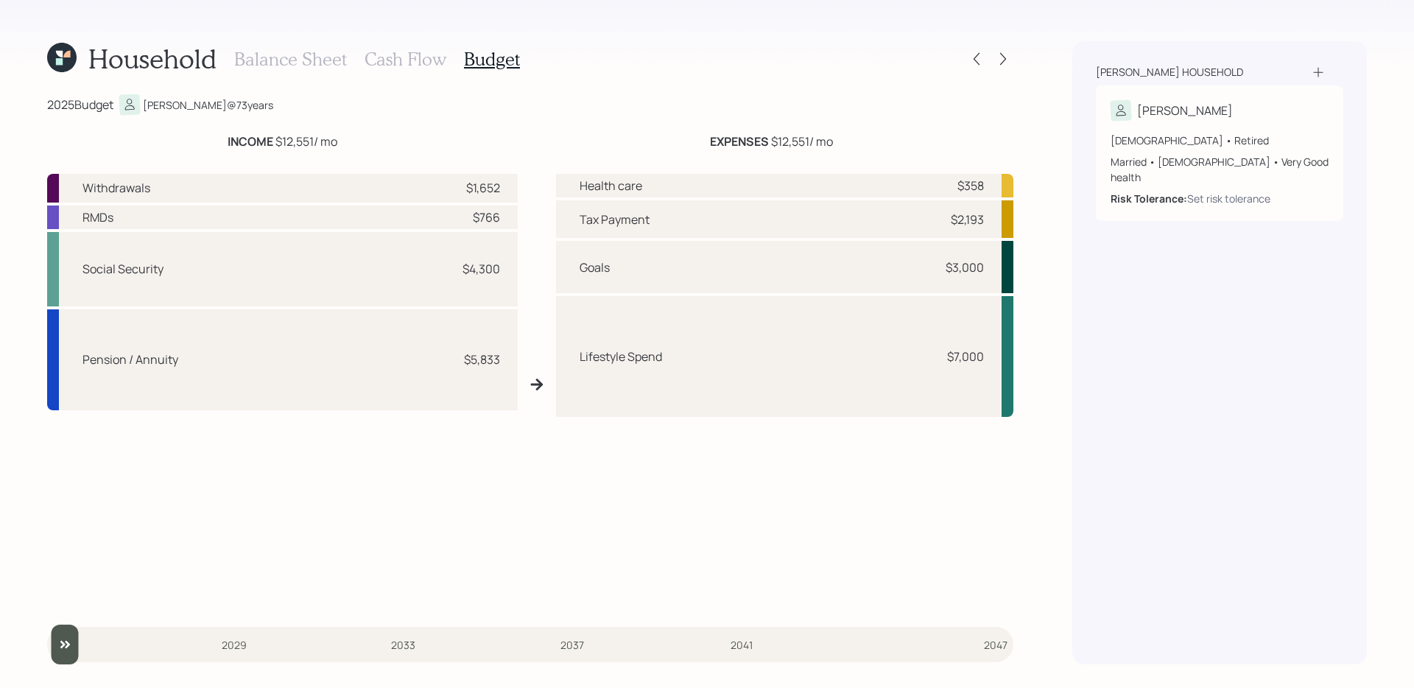
click at [397, 59] on h3 "Cash Flow" at bounding box center [406, 59] width 82 height 21
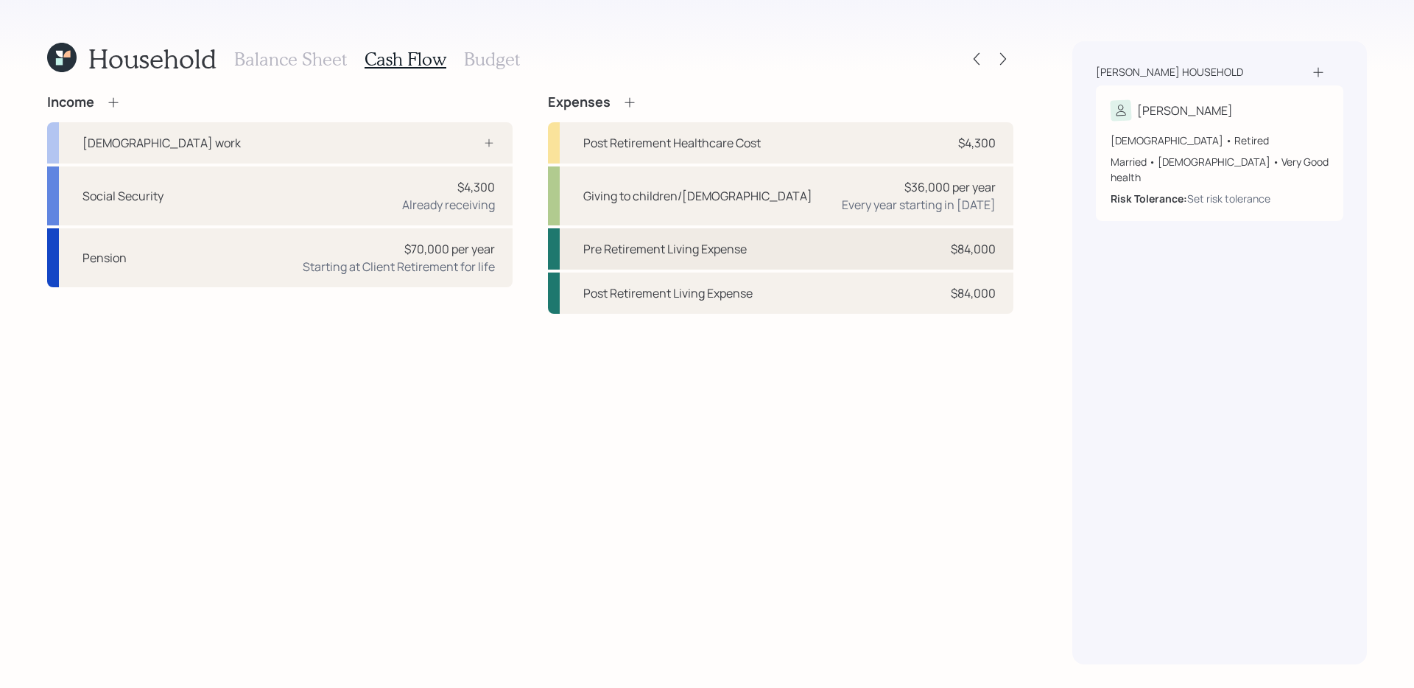
click at [905, 254] on div "Pre Retirement Living Expense $84,000" at bounding box center [781, 248] width 466 height 41
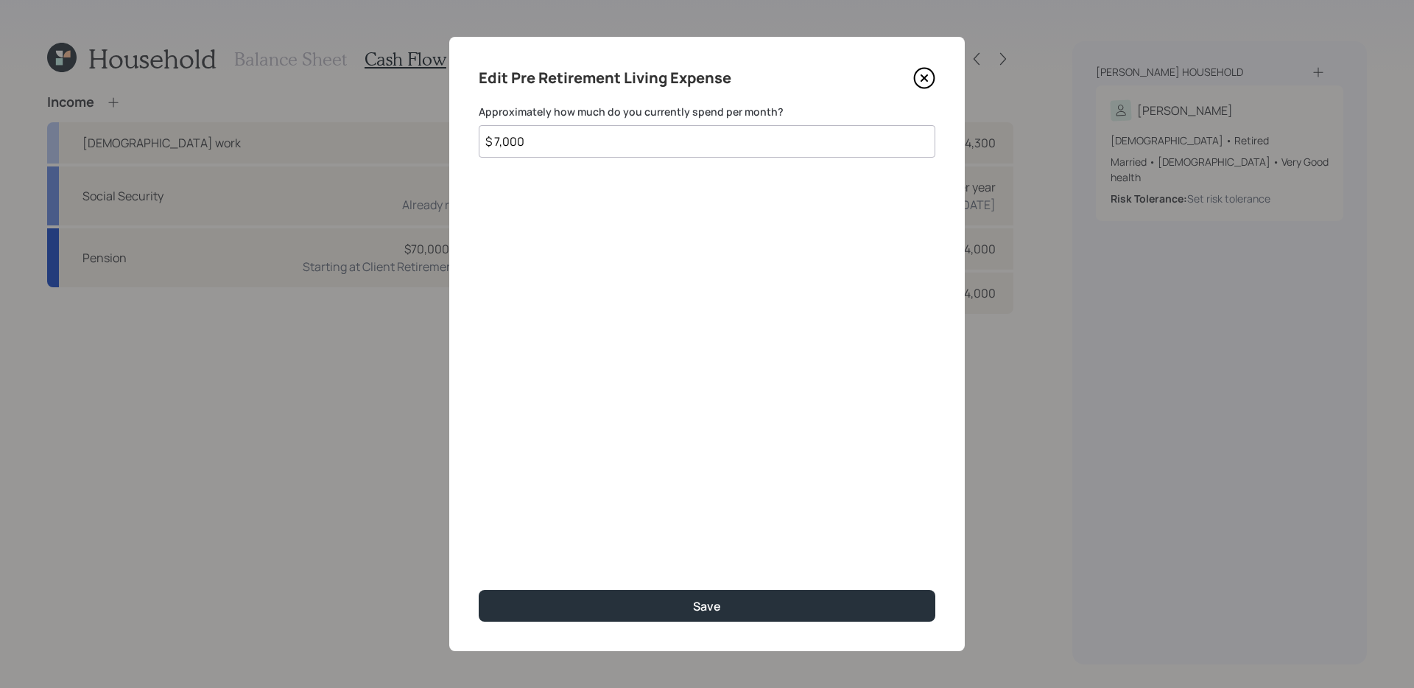
click at [776, 141] on input "$ 7,000" at bounding box center [707, 141] width 457 height 32
type input "$ 5,500"
click at [479, 590] on button "Save" at bounding box center [707, 606] width 457 height 32
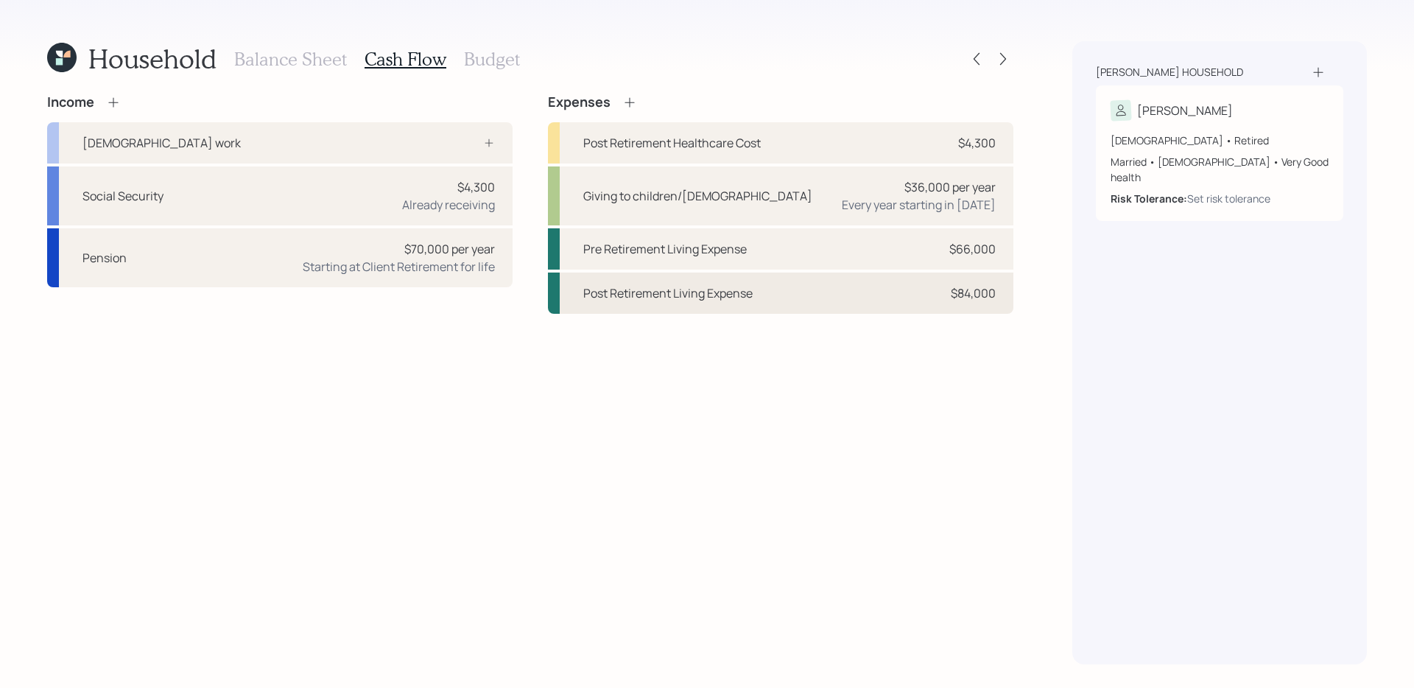
click at [840, 293] on div "Post Retirement Living Expense $84,000" at bounding box center [781, 293] width 466 height 41
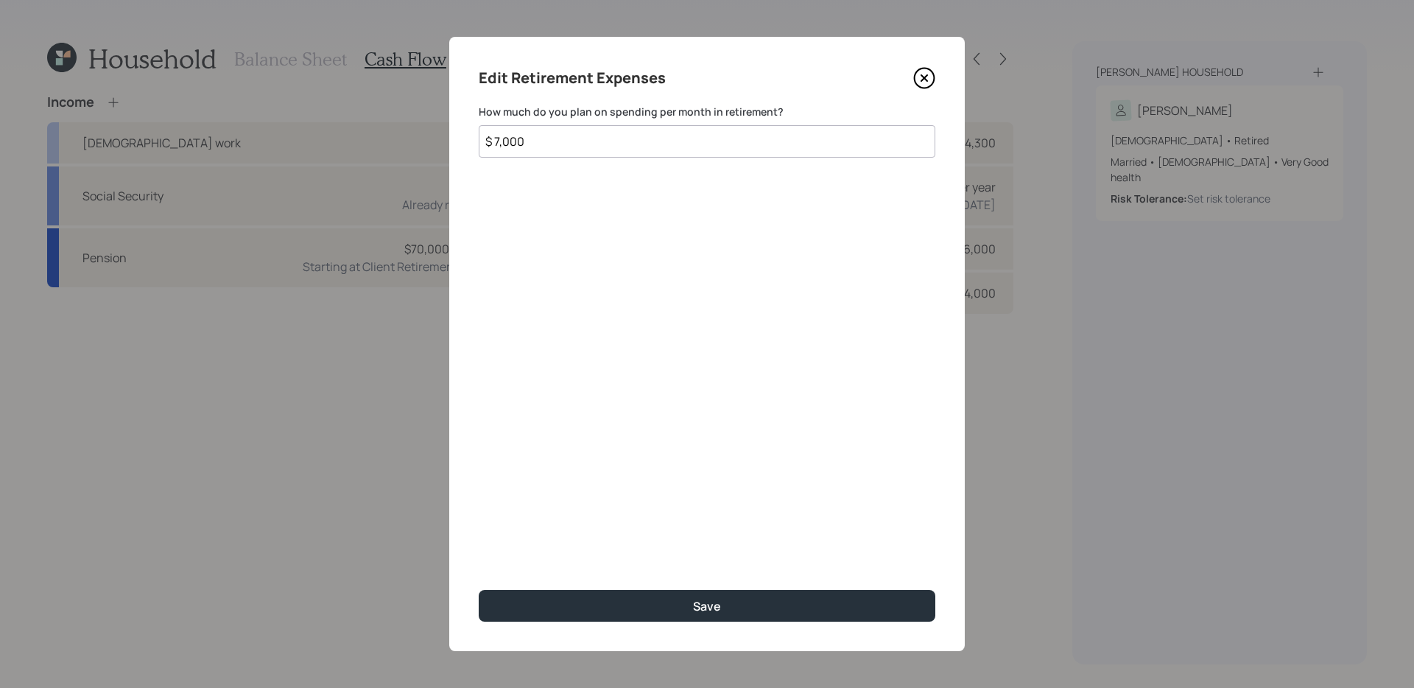
click at [735, 144] on input "$ 7,000" at bounding box center [707, 141] width 457 height 32
type input "$ 5,500"
click at [479, 590] on button "Save" at bounding box center [707, 606] width 457 height 32
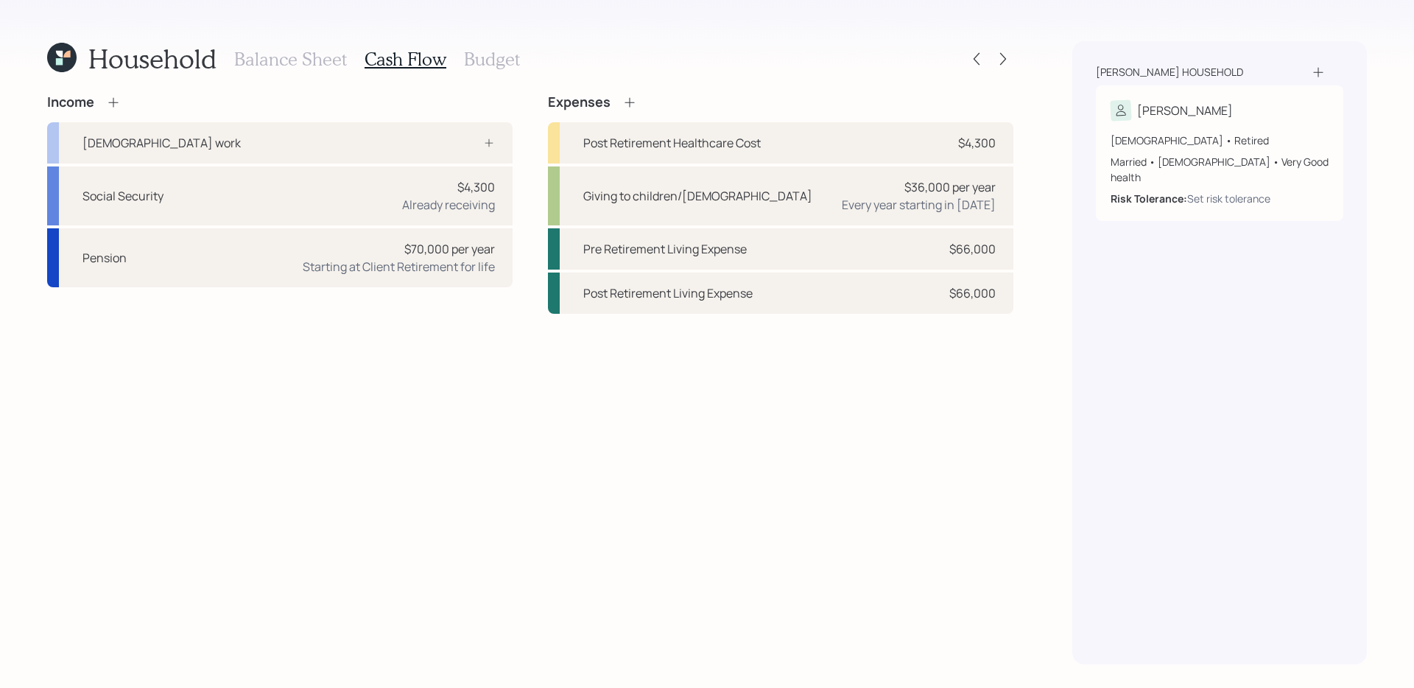
click at [501, 60] on h3 "Budget" at bounding box center [492, 59] width 56 height 21
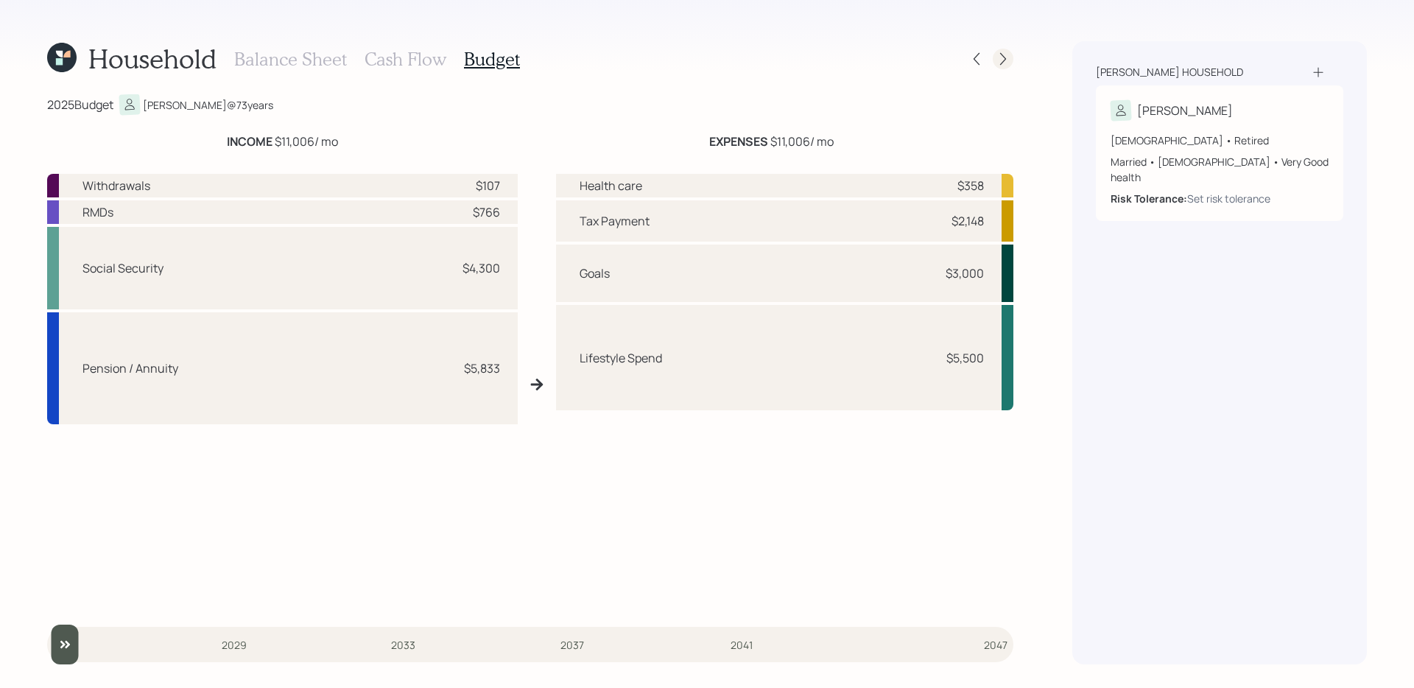
click at [1008, 63] on icon at bounding box center [1003, 59] width 15 height 15
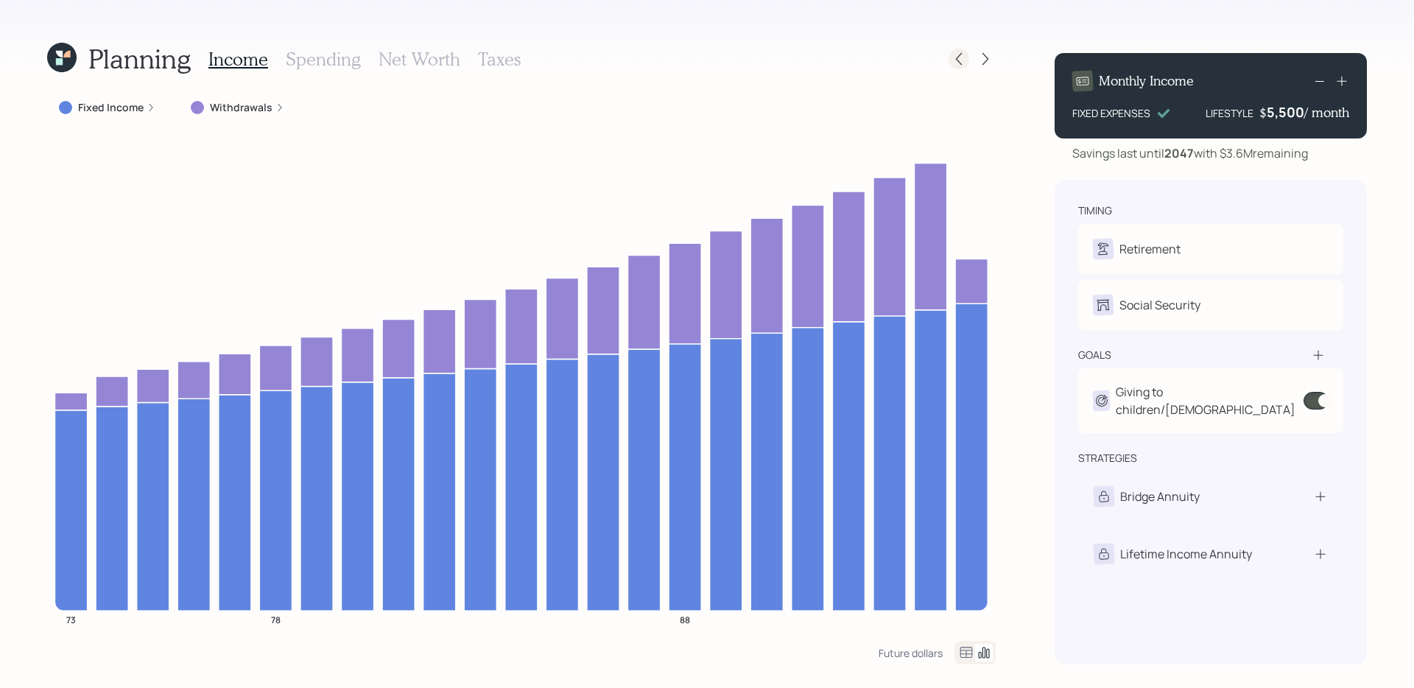
click at [966, 60] on icon at bounding box center [959, 59] width 15 height 15
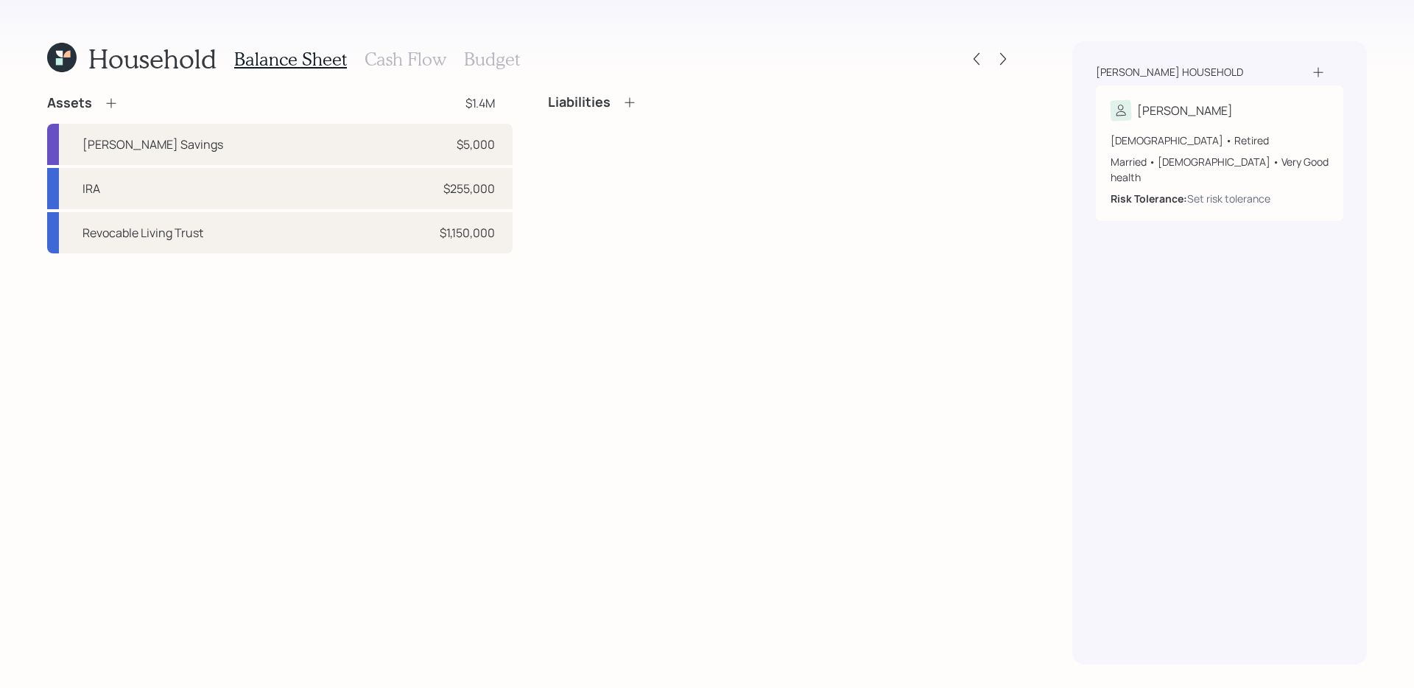
click at [414, 52] on h3 "Cash Flow" at bounding box center [406, 59] width 82 height 21
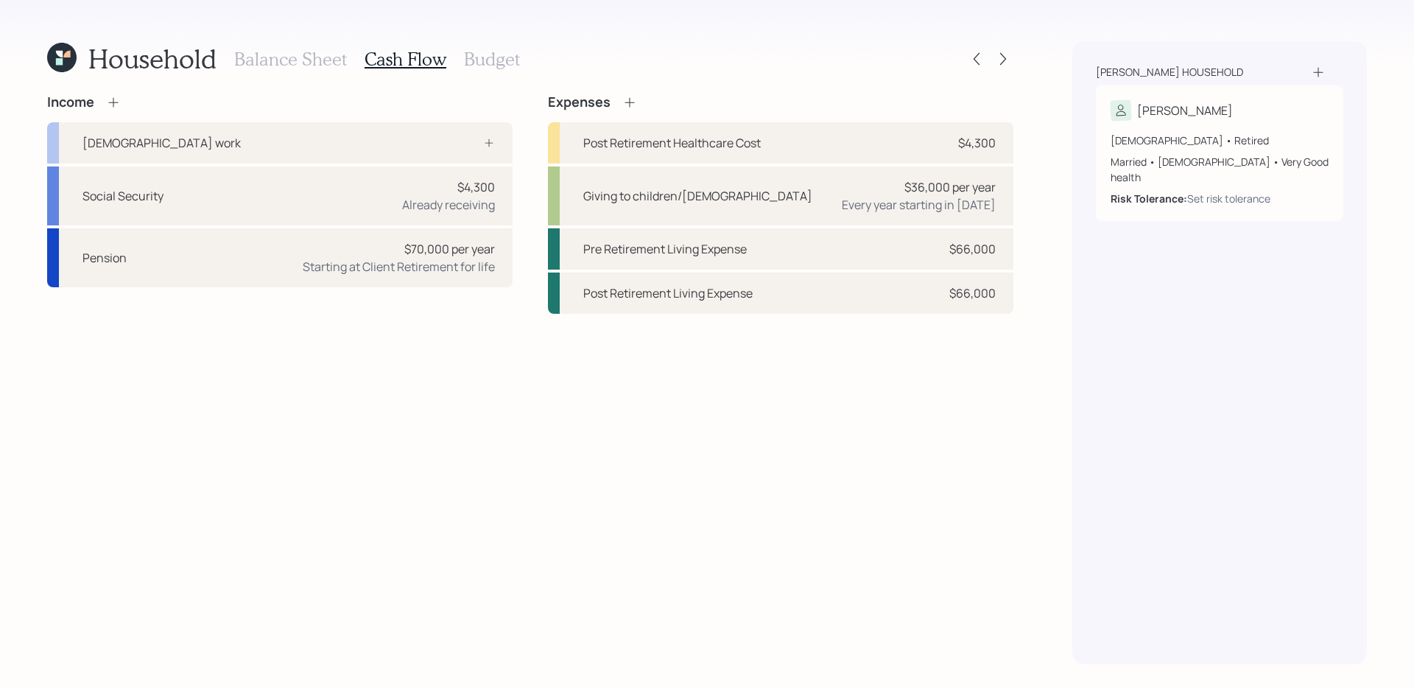
click at [486, 61] on h3 "Budget" at bounding box center [492, 59] width 56 height 21
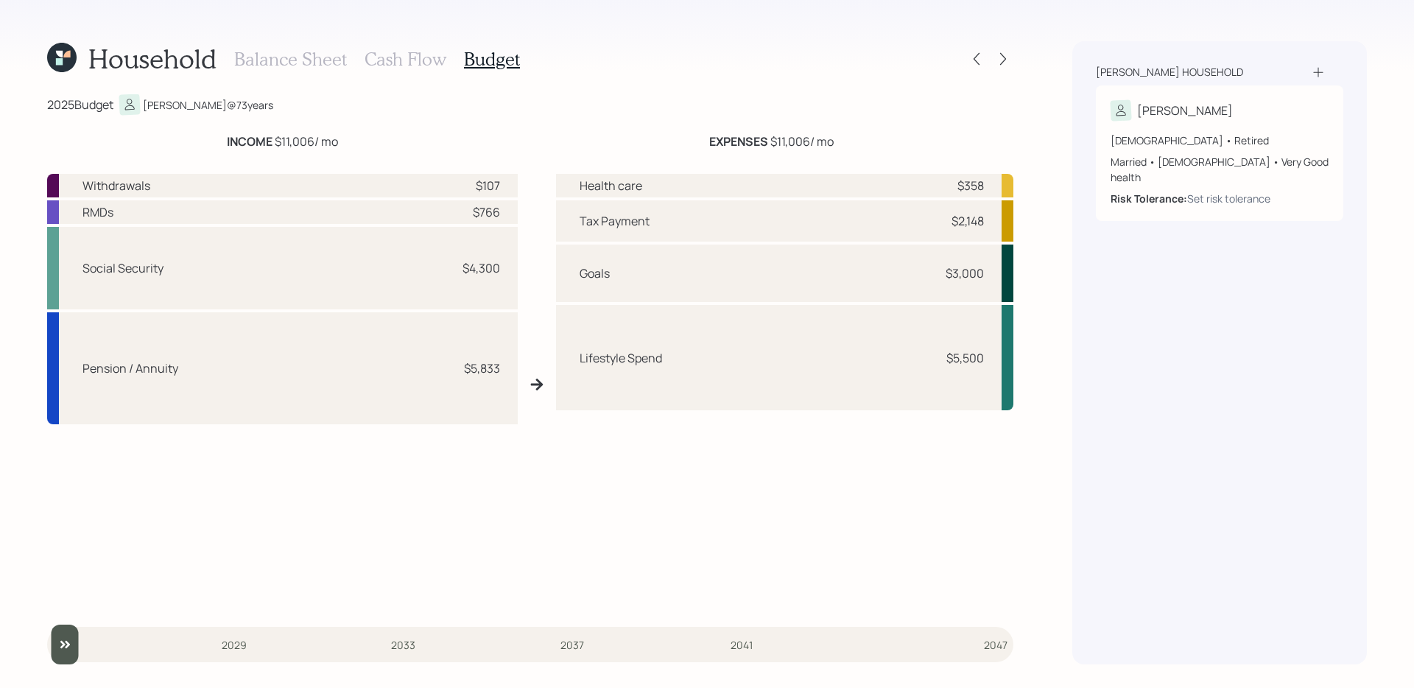
click at [405, 60] on h3 "Cash Flow" at bounding box center [406, 59] width 82 height 21
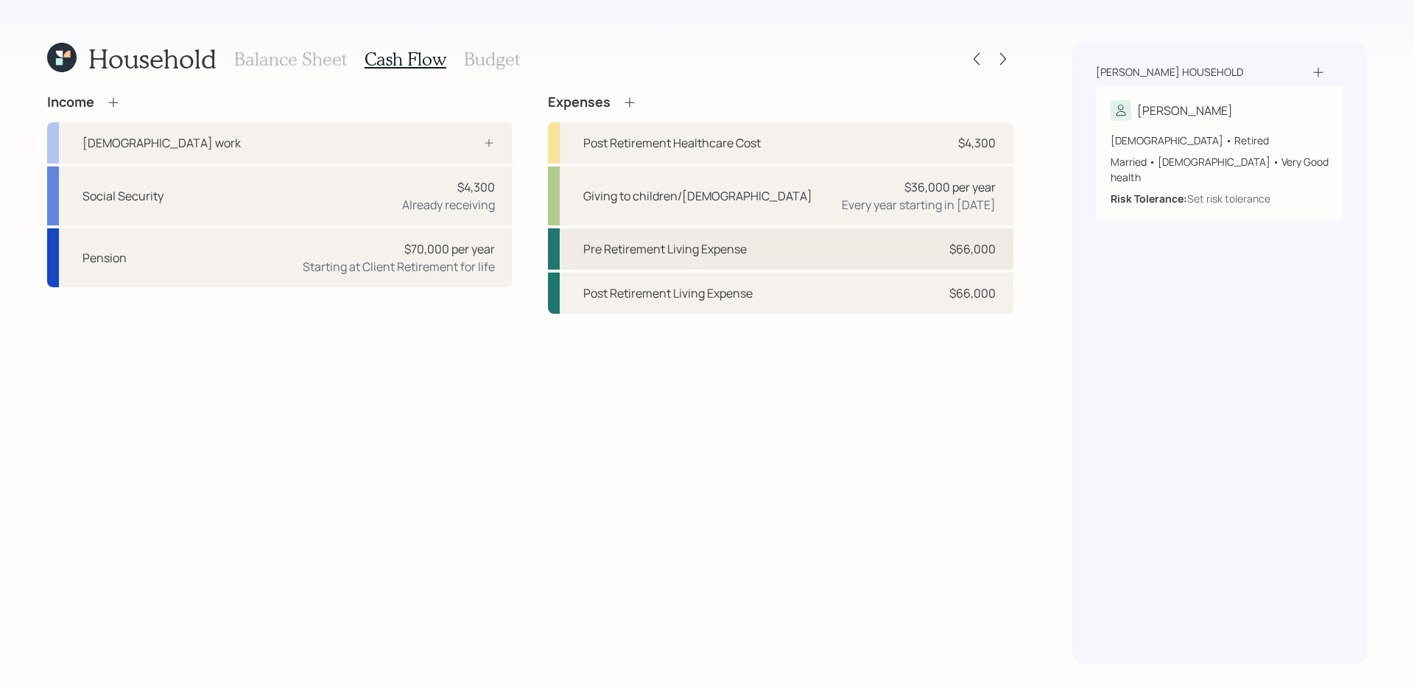
click at [819, 249] on div "Pre Retirement Living Expense $66,000" at bounding box center [781, 248] width 466 height 41
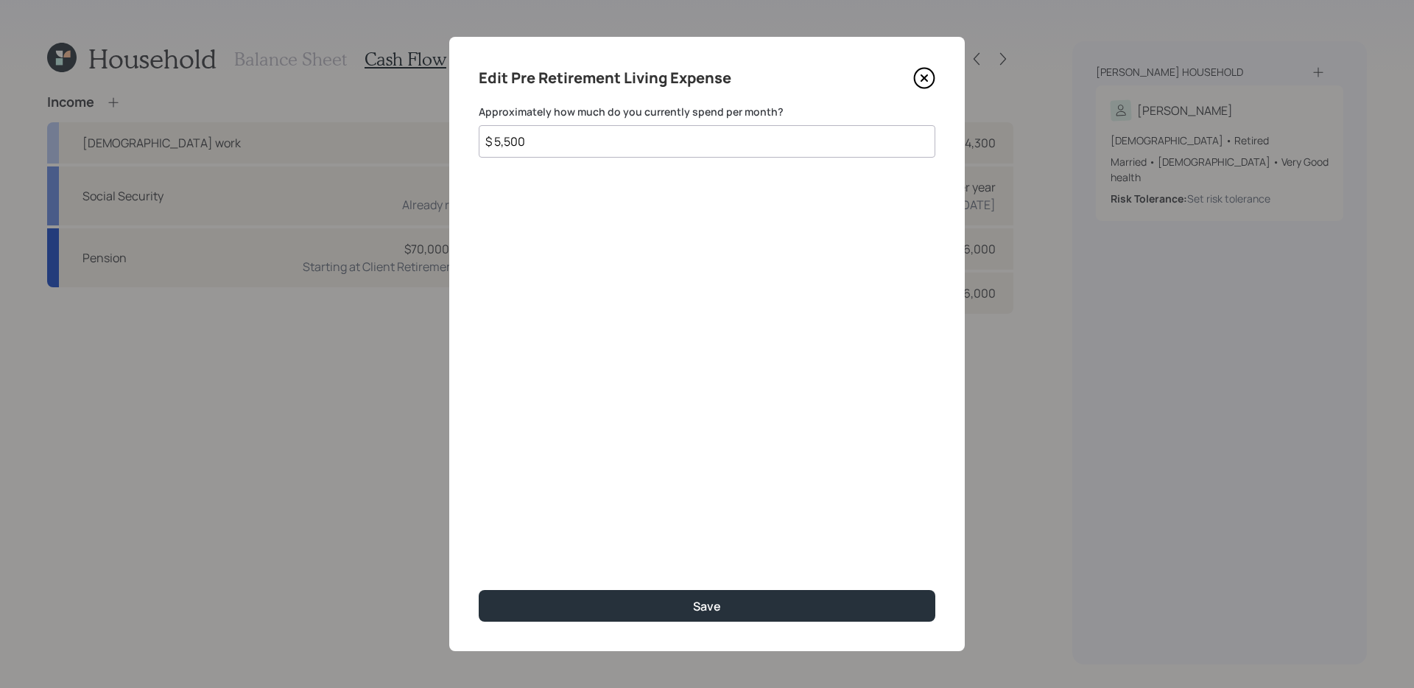
click at [564, 139] on input "$ 5,500" at bounding box center [707, 141] width 457 height 32
type input "$ 5,350"
click at [479, 590] on button "Save" at bounding box center [707, 606] width 457 height 32
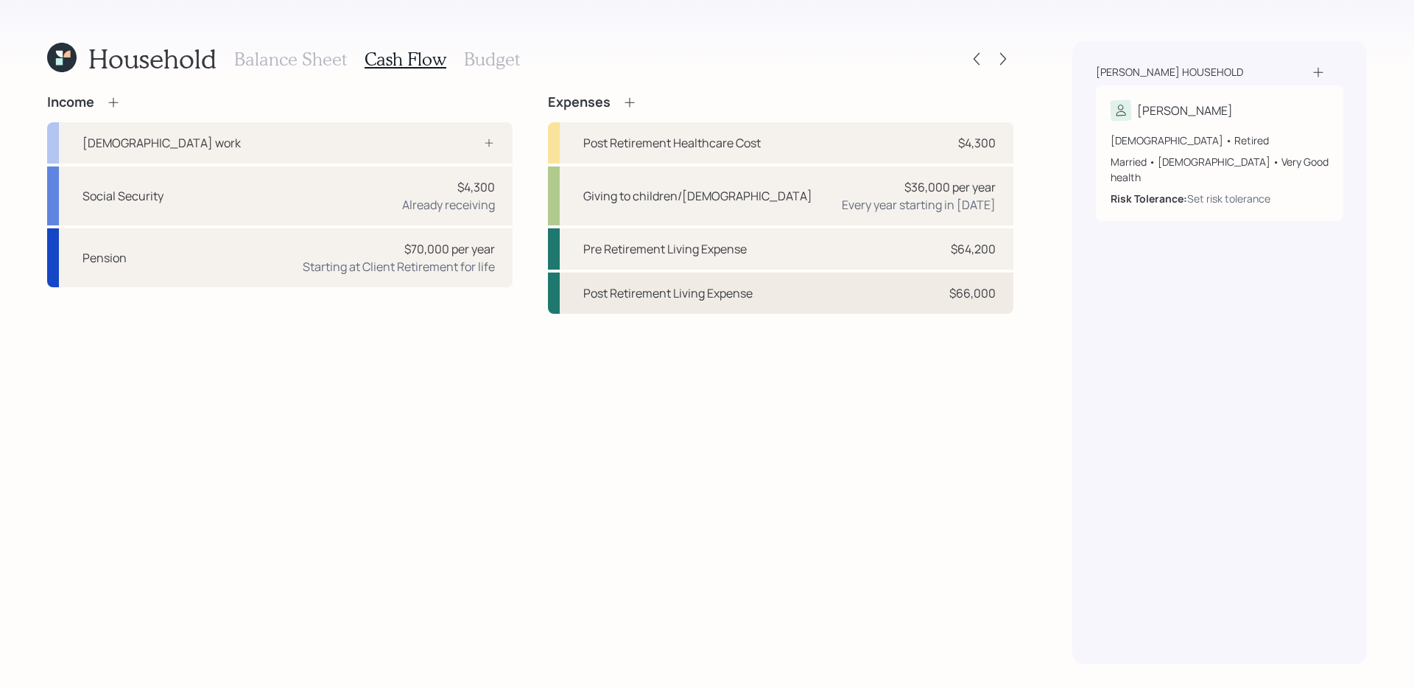
click at [667, 284] on div "Post Retirement Living Expense" at bounding box center [667, 293] width 169 height 18
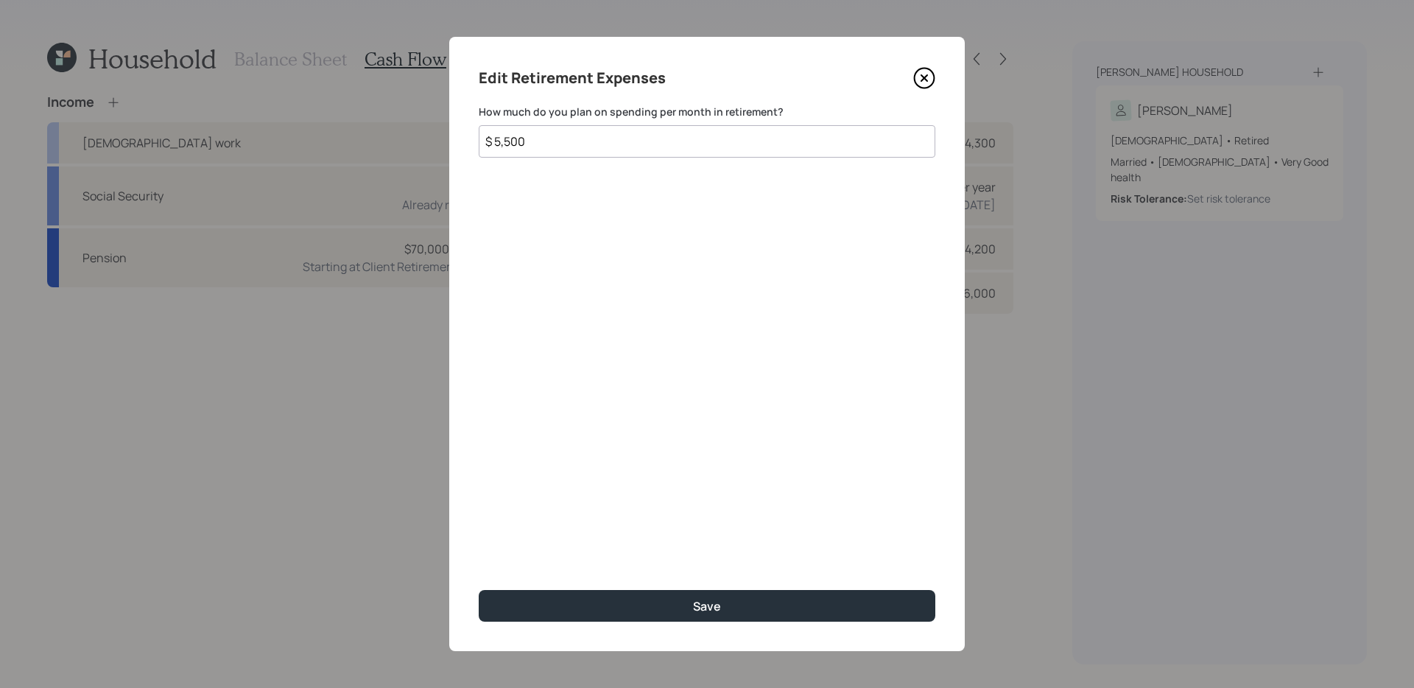
click at [645, 148] on input "$ 5,500" at bounding box center [707, 141] width 457 height 32
type input "$ 5,350"
click at [479, 590] on button "Save" at bounding box center [707, 606] width 457 height 32
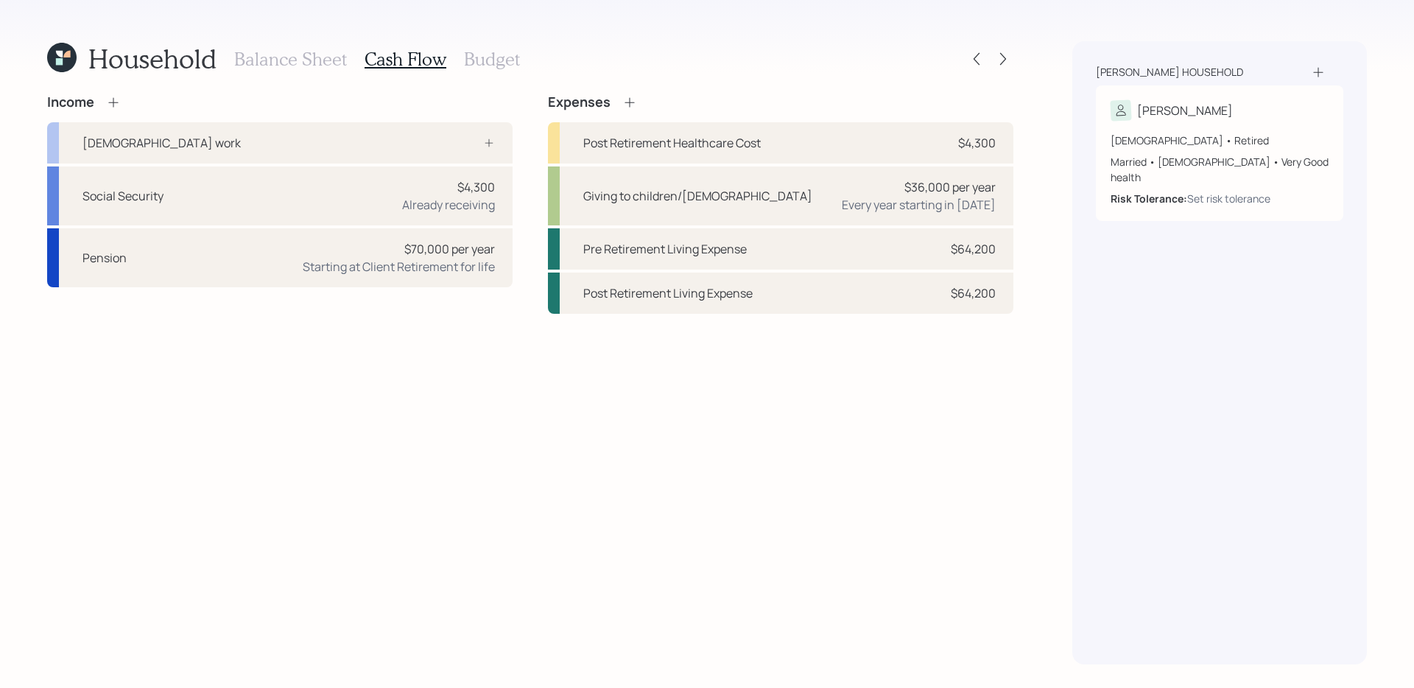
click at [482, 55] on h3 "Budget" at bounding box center [492, 59] width 56 height 21
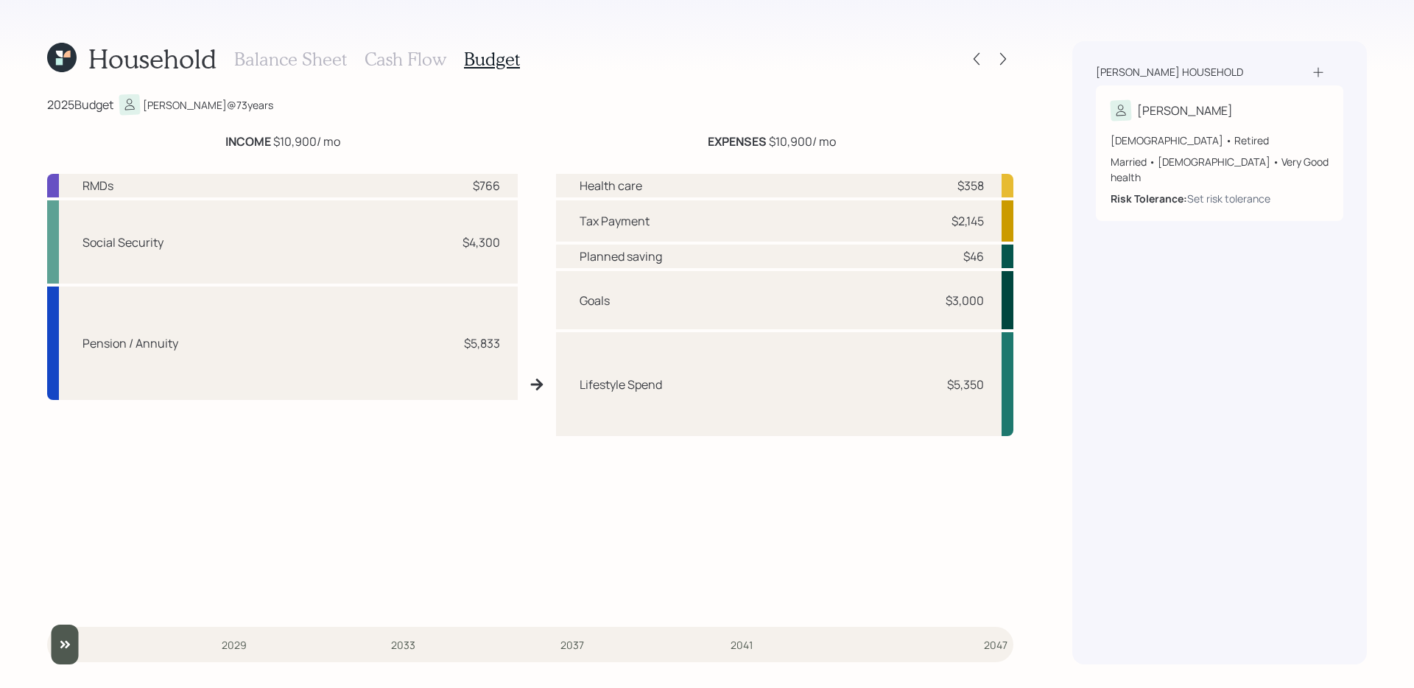
click at [399, 57] on h3 "Cash Flow" at bounding box center [406, 59] width 82 height 21
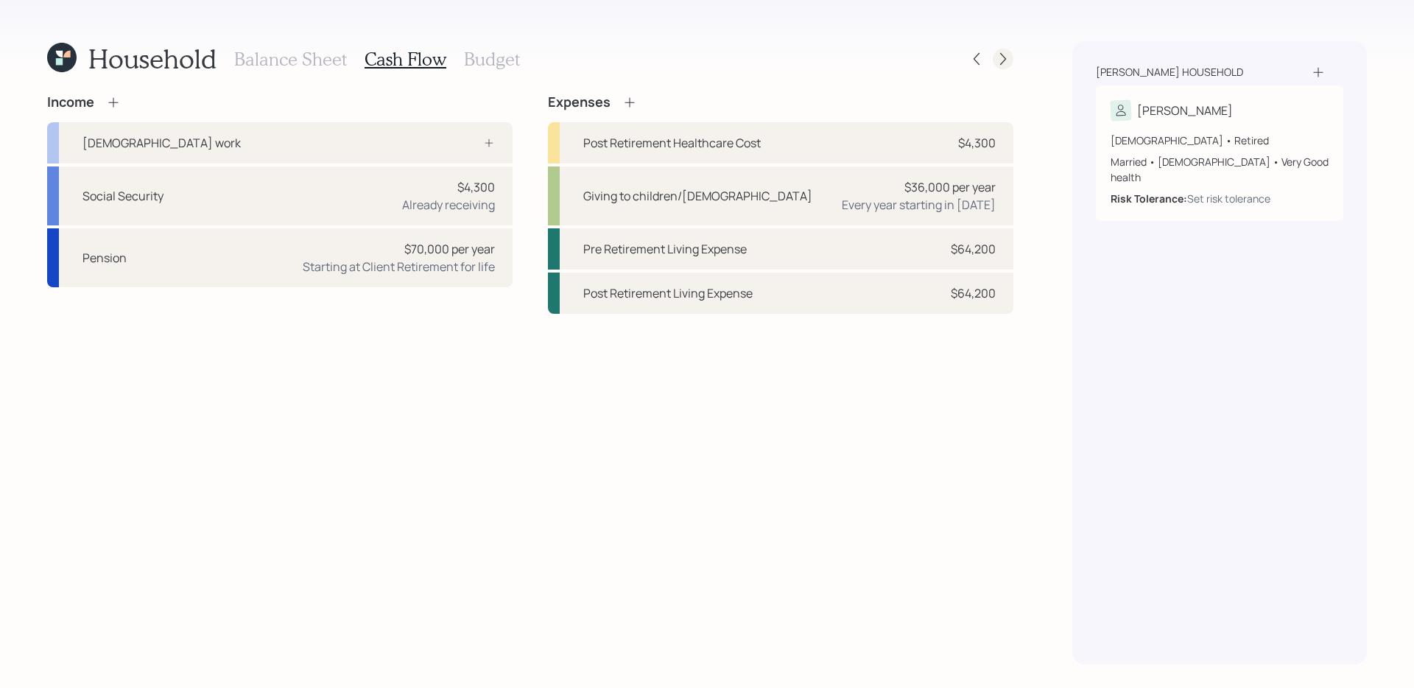
click at [1003, 60] on icon at bounding box center [1003, 59] width 15 height 15
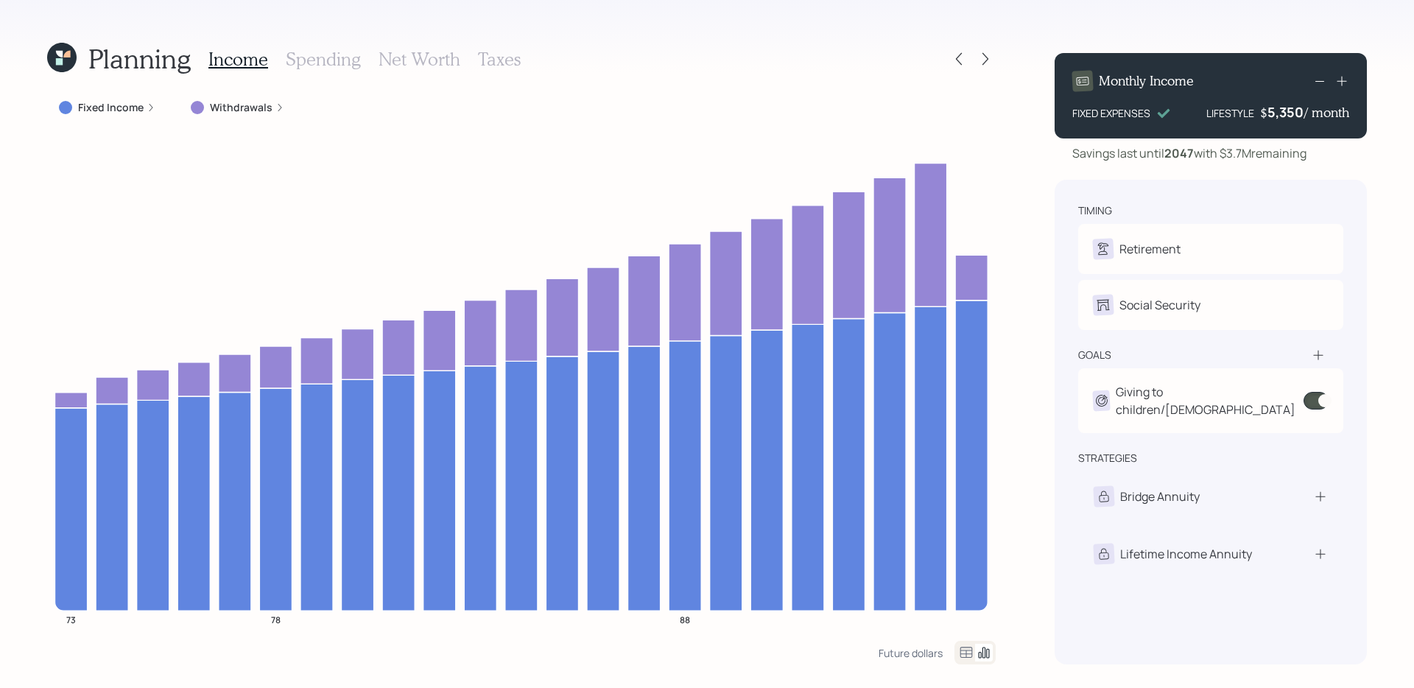
click at [234, 110] on label "Withdrawals" at bounding box center [241, 107] width 63 height 15
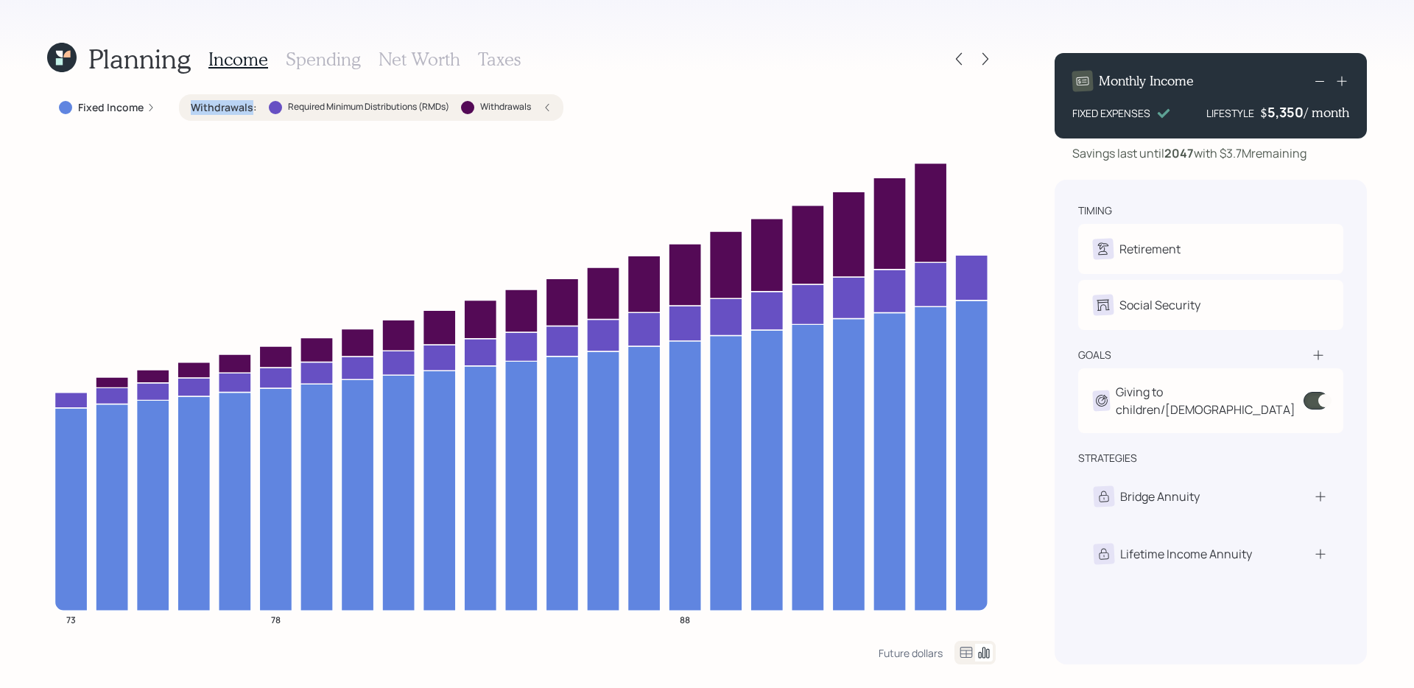
click at [234, 110] on label "Withdrawals :" at bounding box center [224, 107] width 66 height 15
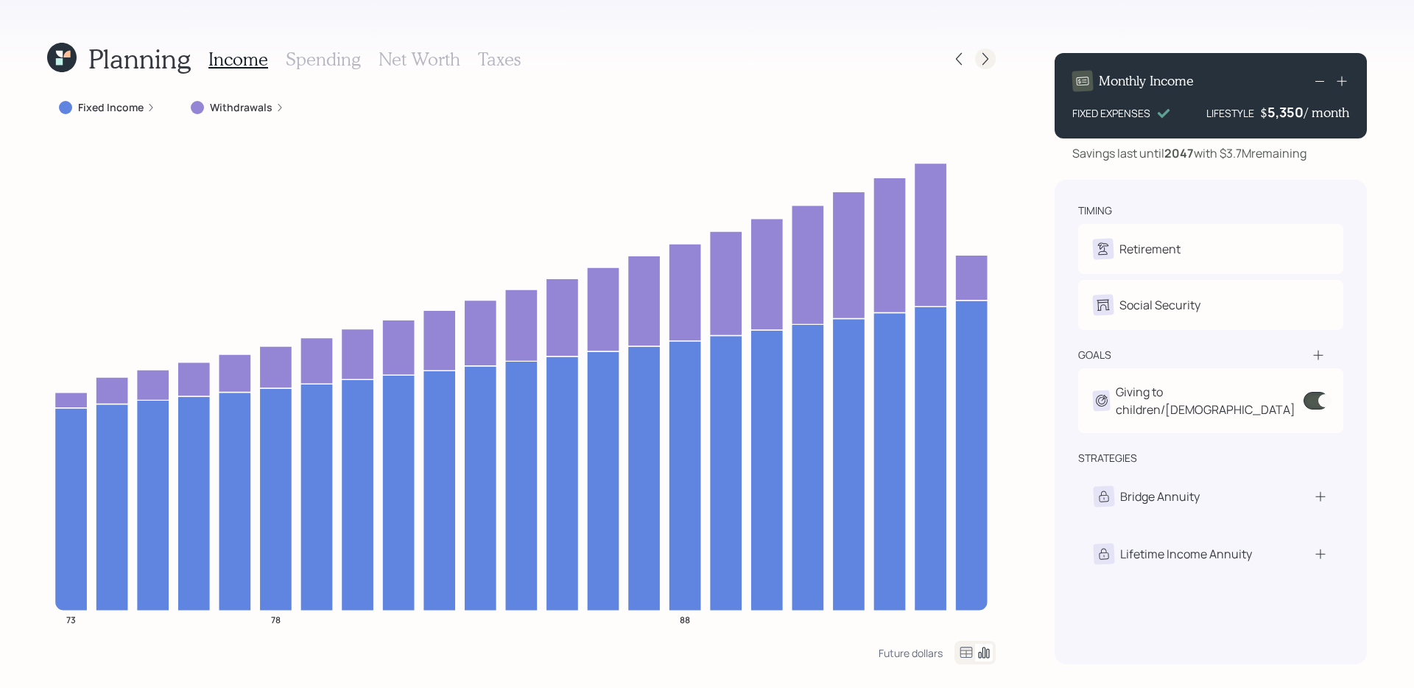
click at [989, 62] on icon at bounding box center [986, 59] width 6 height 13
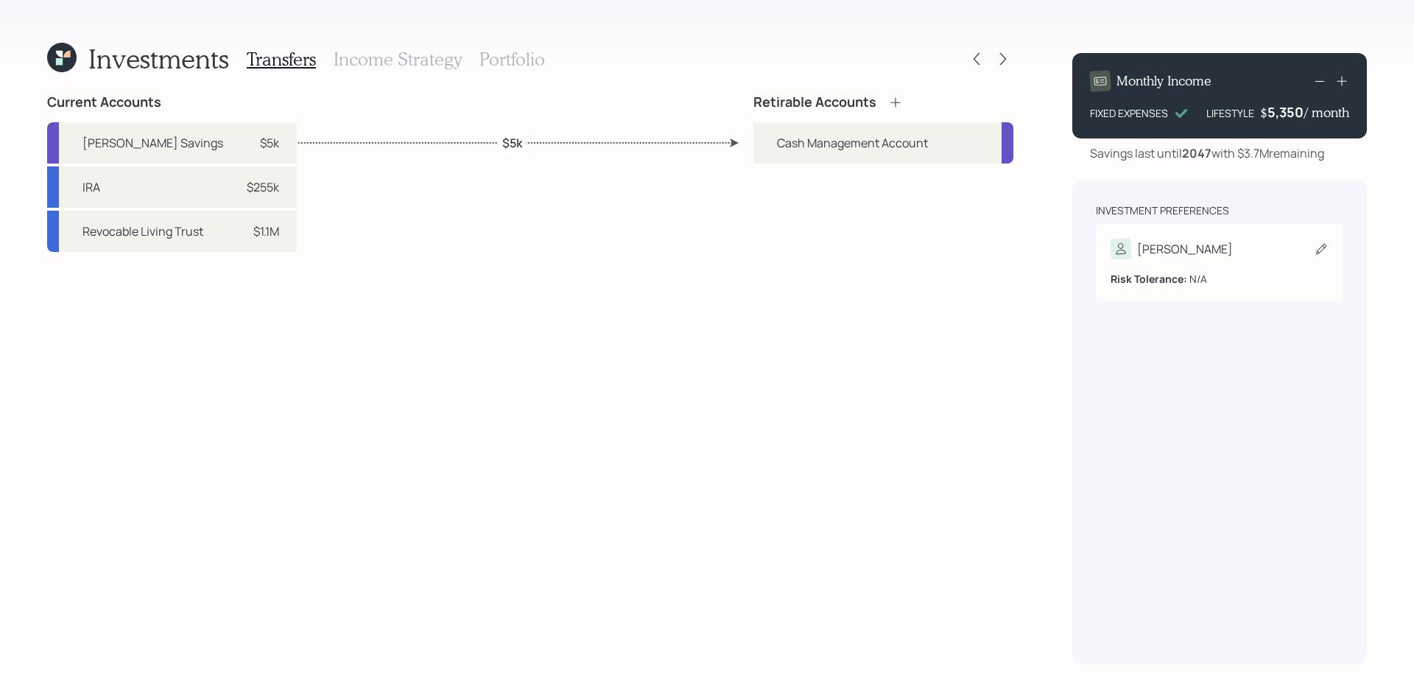
click at [1221, 259] on div "Risk Tolerance: N/A" at bounding box center [1220, 272] width 218 height 27
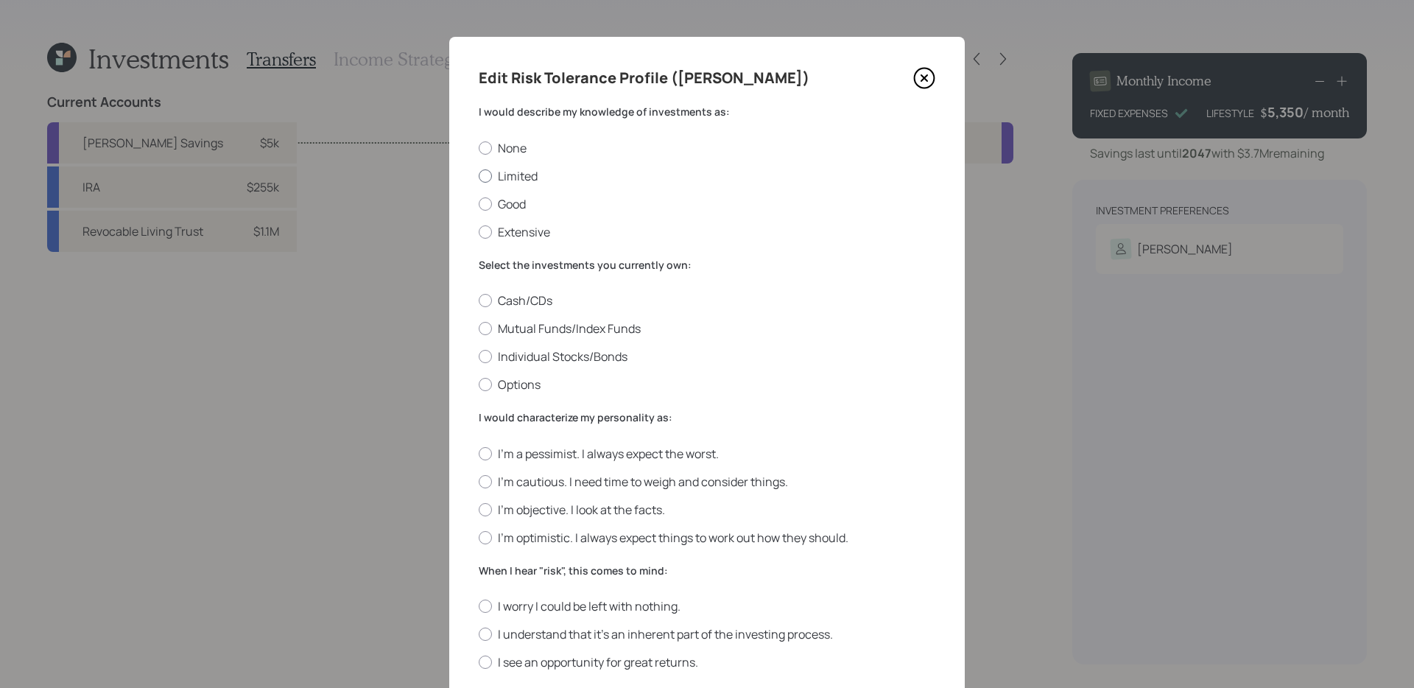
click at [531, 180] on label "Limited" at bounding box center [707, 176] width 457 height 16
click at [479, 176] on input "Limited" at bounding box center [478, 175] width 1 height 1
radio input "true"
click at [555, 353] on label "Individual Stocks/Bonds" at bounding box center [707, 356] width 457 height 16
click at [479, 357] on input "Individual Stocks/Bonds" at bounding box center [478, 357] width 1 height 1
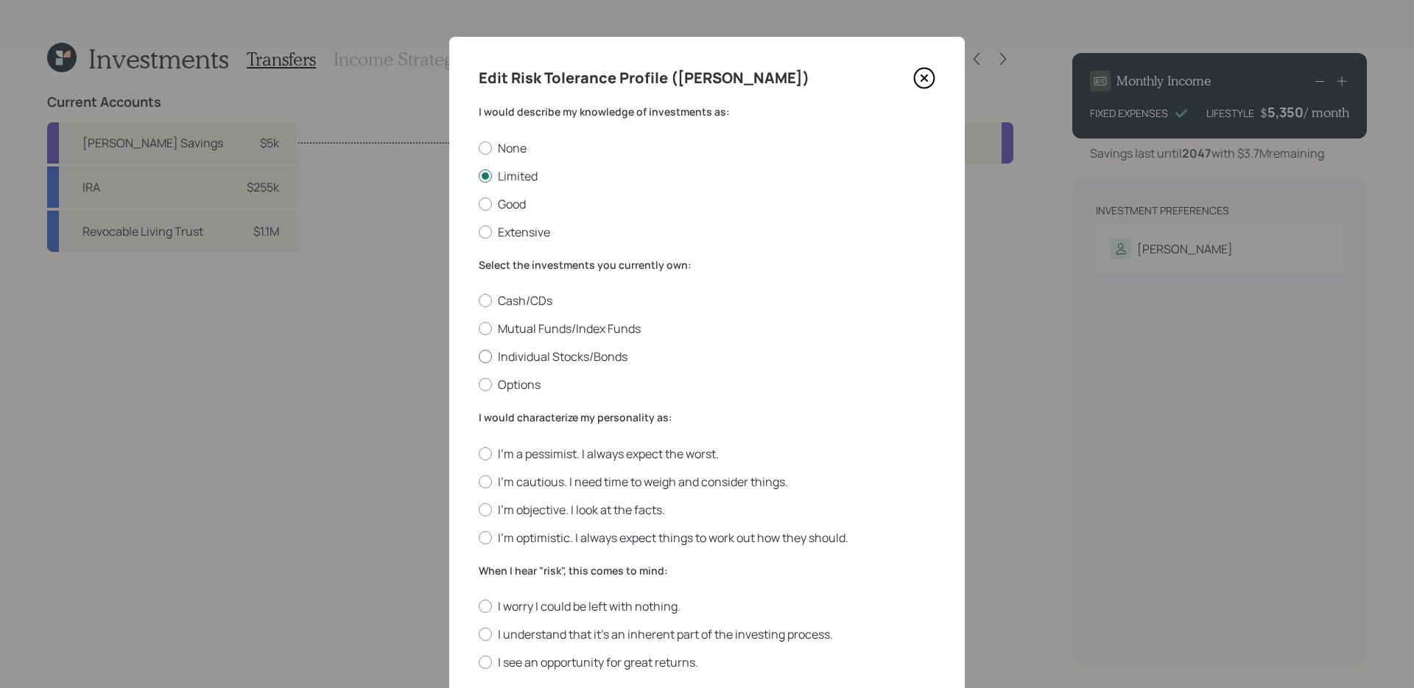
radio input "true"
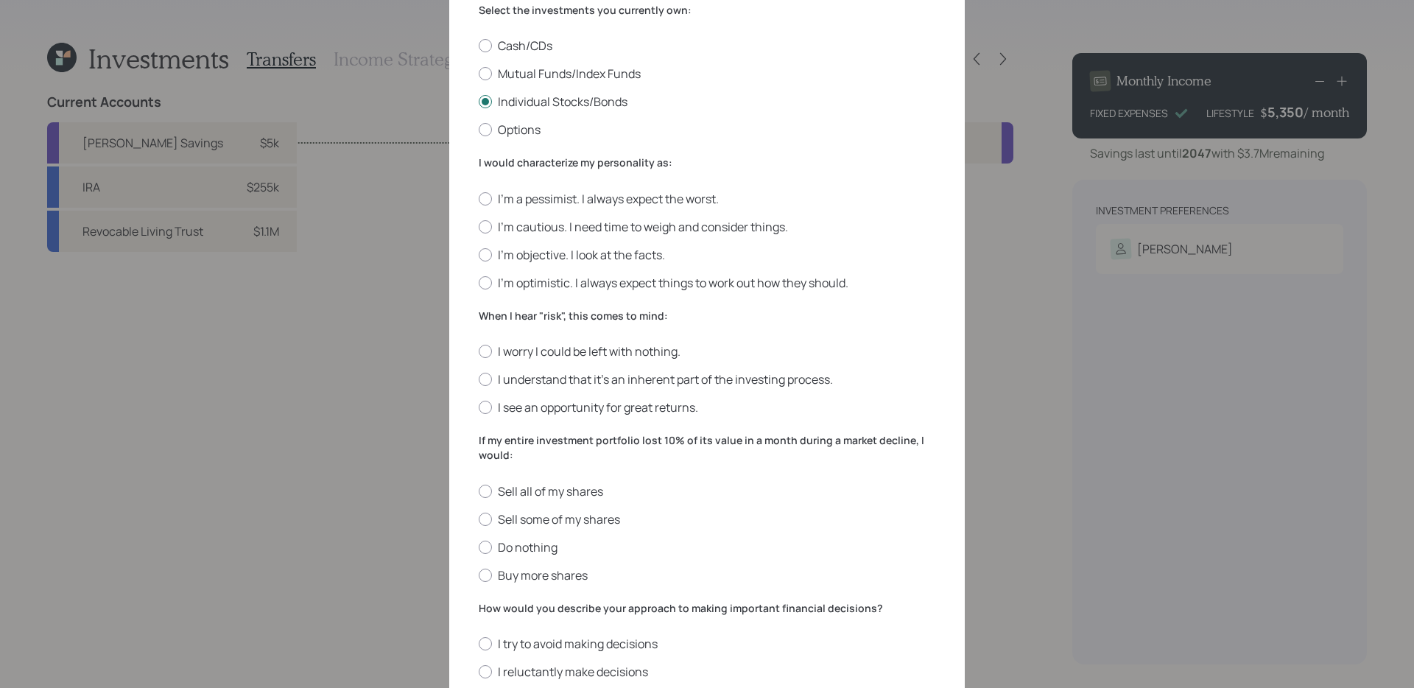
scroll to position [254, 0]
click at [600, 255] on label "I'm objective. I look at the facts." at bounding box center [707, 256] width 457 height 16
click at [479, 255] on input "I'm objective. I look at the facts." at bounding box center [478, 255] width 1 height 1
radio input "true"
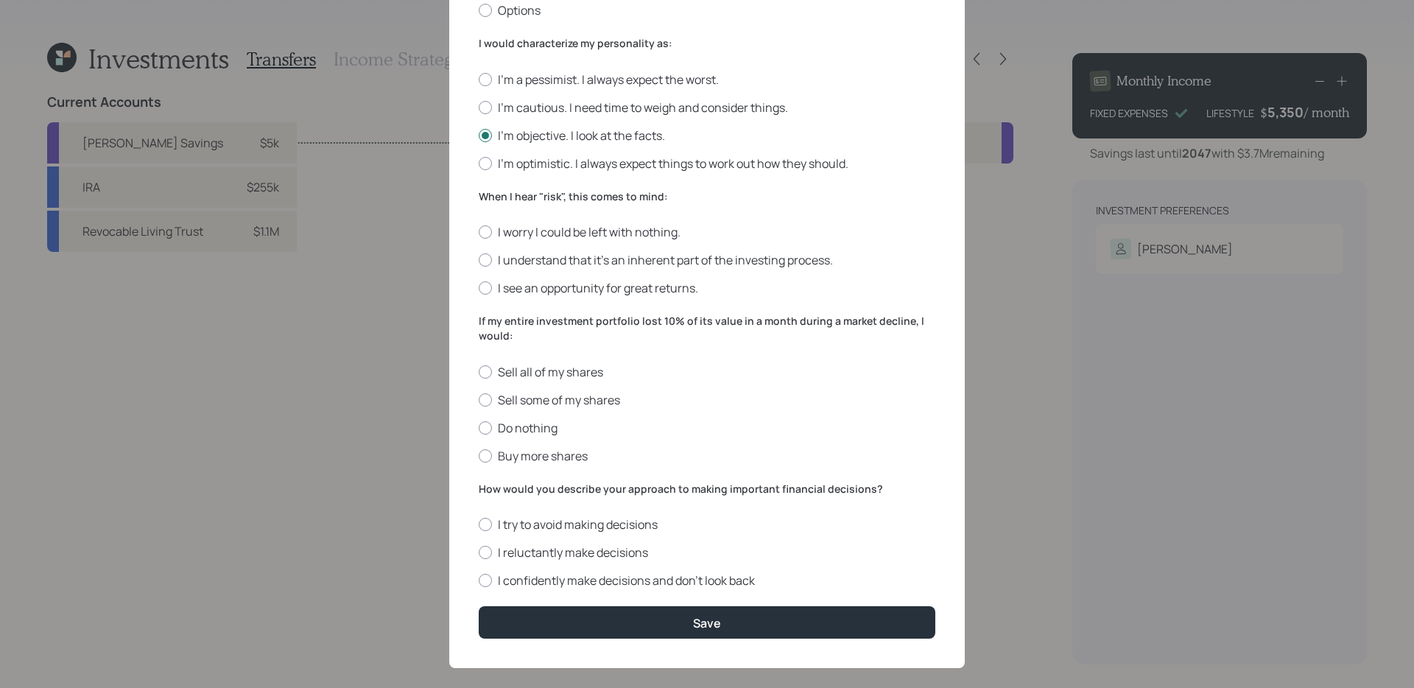
scroll to position [391, 0]
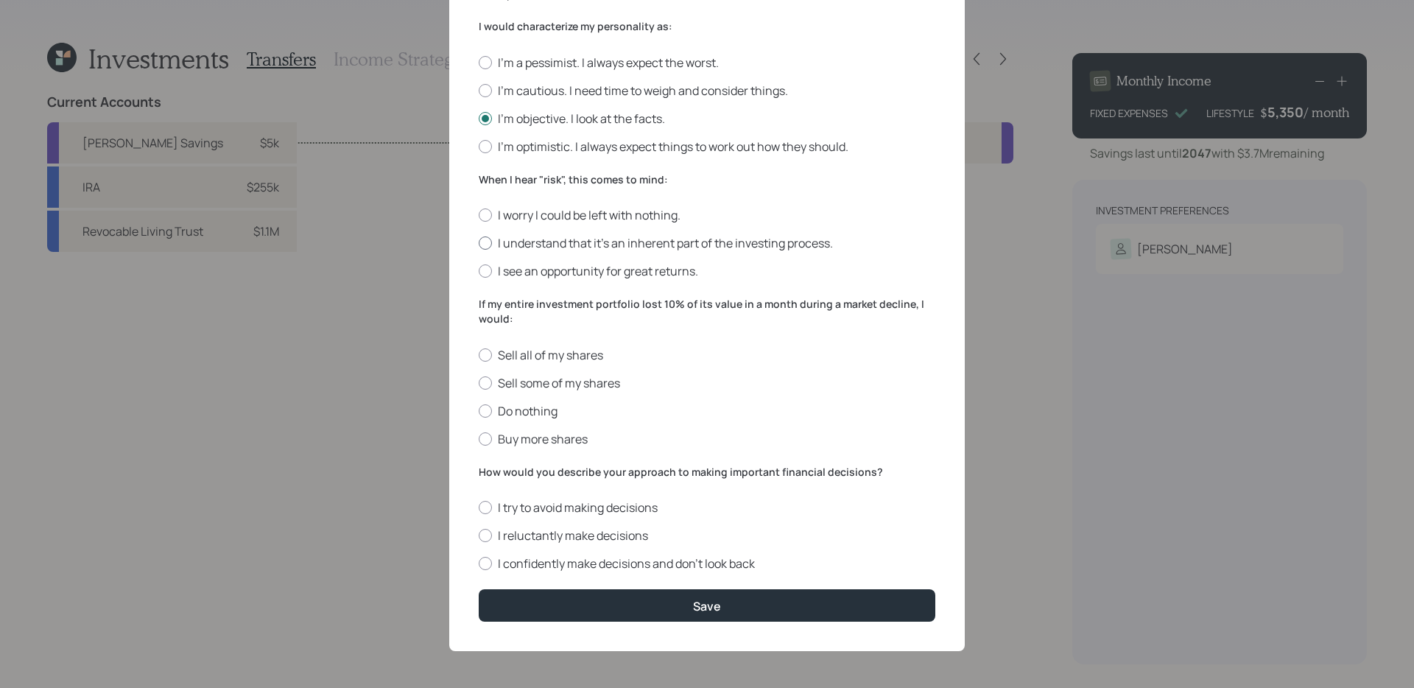
click at [793, 245] on label "I understand that it’s an inherent part of the investing process." at bounding box center [707, 243] width 457 height 16
click at [479, 244] on input "I understand that it’s an inherent part of the investing process." at bounding box center [478, 243] width 1 height 1
radio input "true"
click at [527, 415] on label "Do nothing" at bounding box center [707, 411] width 457 height 16
click at [479, 411] on input "Do nothing" at bounding box center [478, 410] width 1 height 1
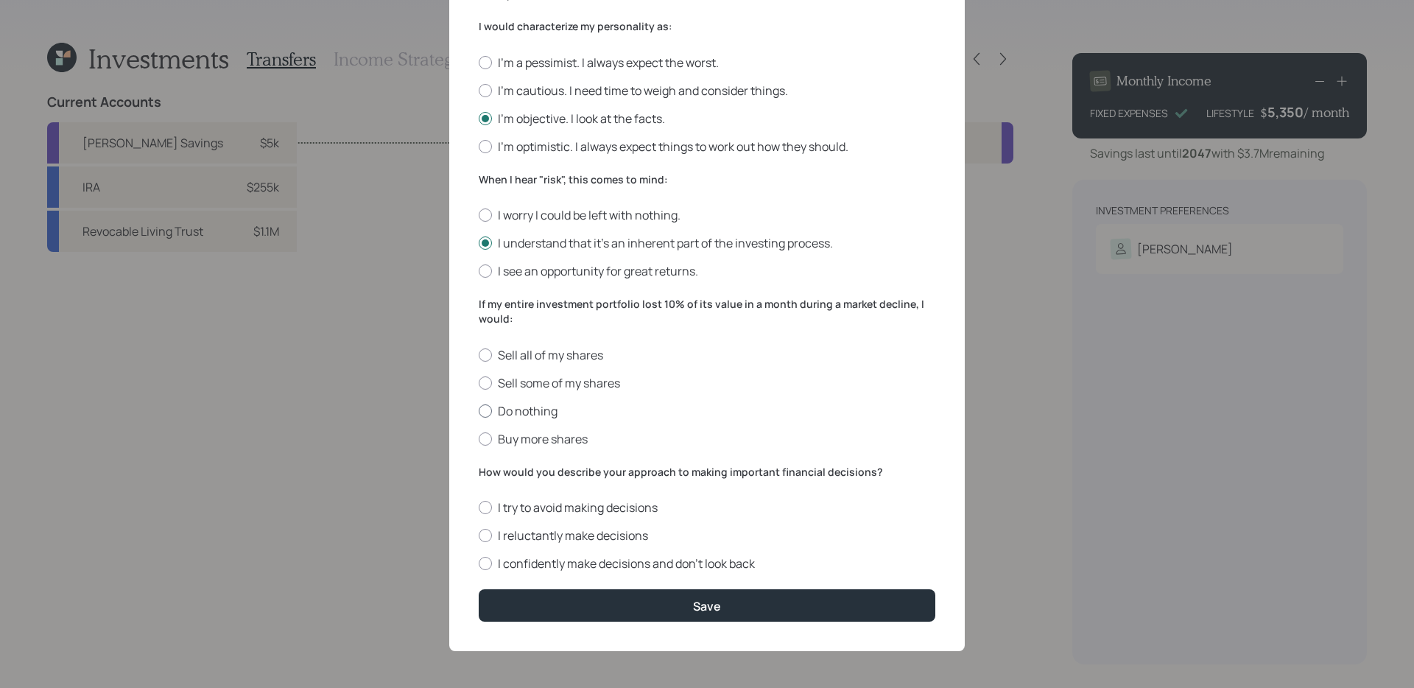
radio input "true"
click at [657, 530] on label "I reluctantly make decisions" at bounding box center [707, 535] width 457 height 16
click at [479, 536] on input "I reluctantly make decisions" at bounding box center [478, 536] width 1 height 1
radio input "true"
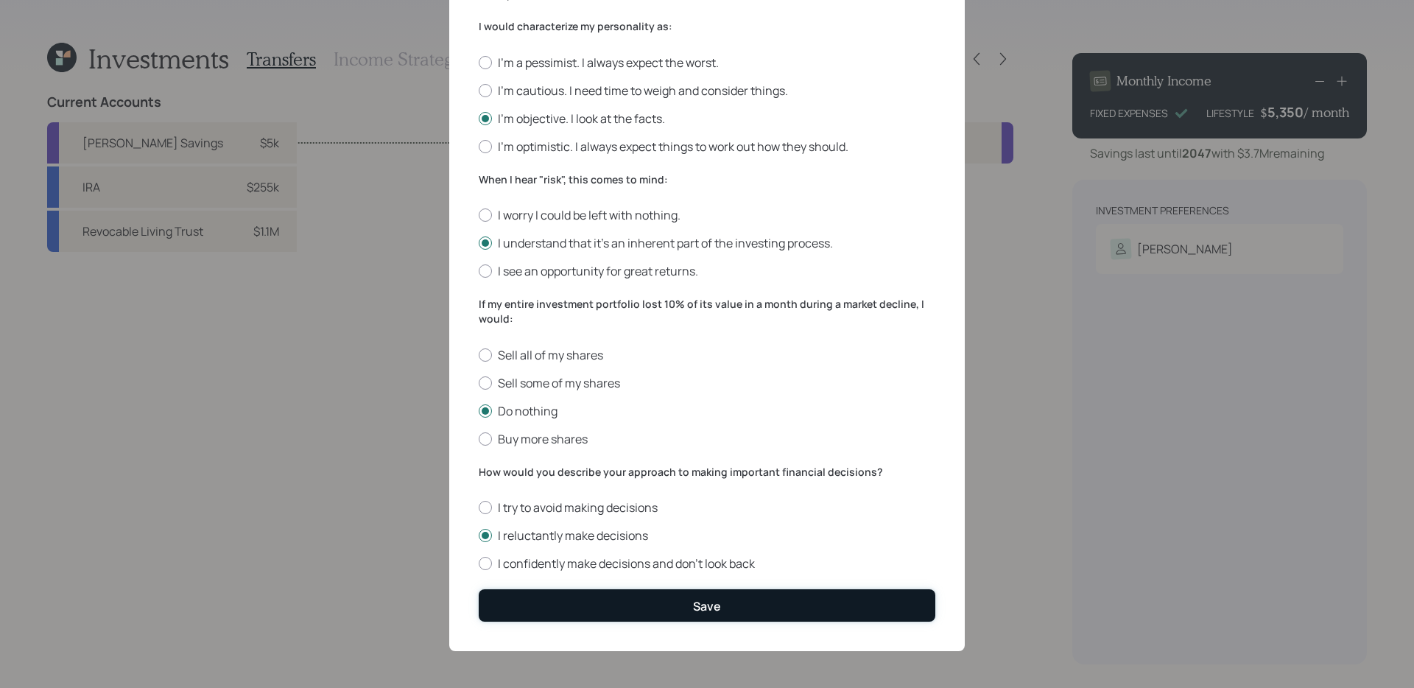
click at [708, 610] on div "Save" at bounding box center [707, 606] width 28 height 16
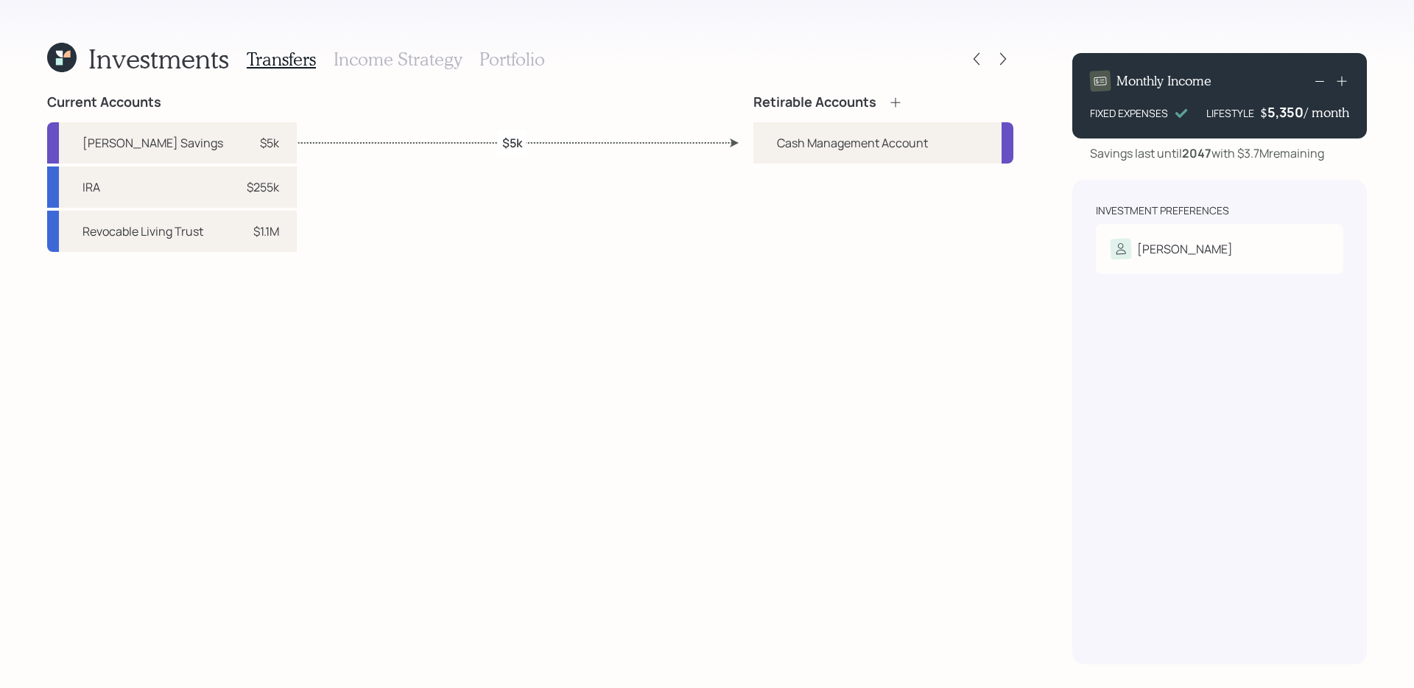
click at [892, 102] on icon at bounding box center [895, 102] width 15 height 15
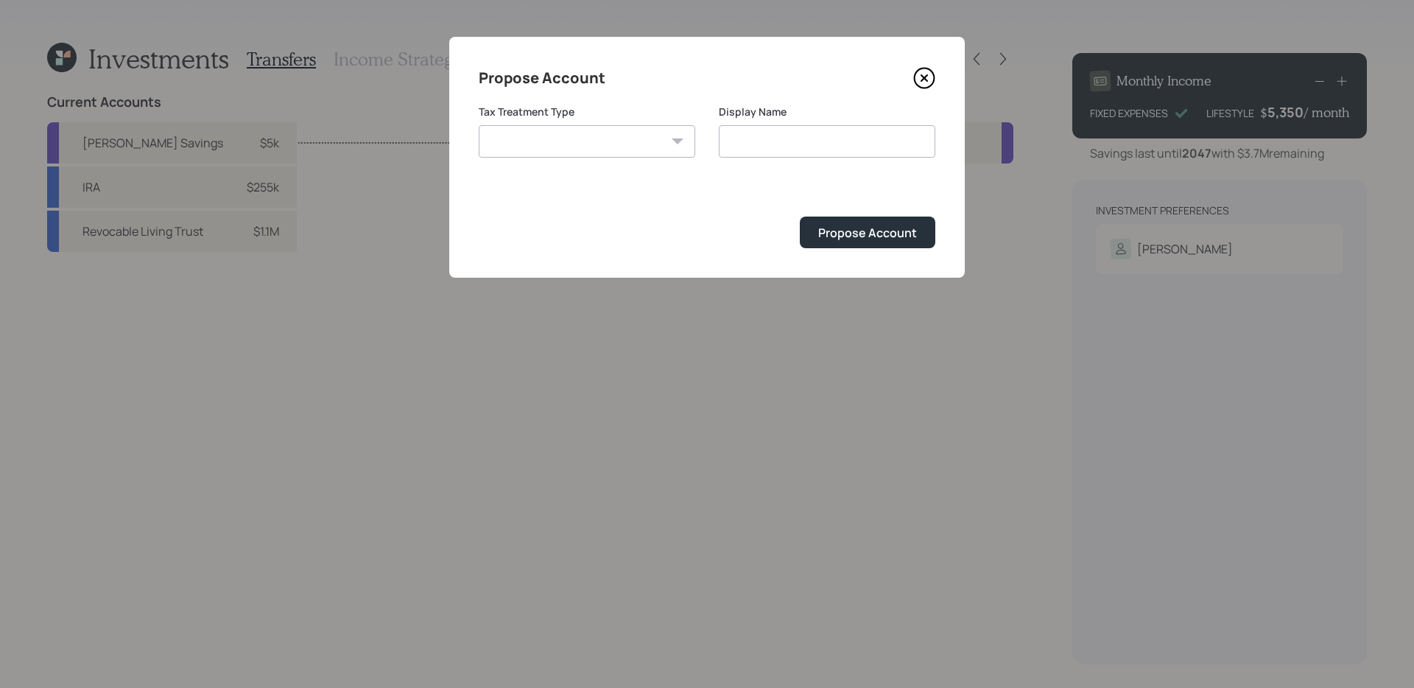
click at [648, 129] on select "[PERSON_NAME] Taxable Traditional" at bounding box center [587, 141] width 217 height 32
select select "traditional"
click at [479, 125] on select "[PERSON_NAME] Taxable Traditional" at bounding box center [587, 141] width 217 height 32
type input "Traditional"
click at [852, 238] on div "Propose Account" at bounding box center [867, 233] width 99 height 16
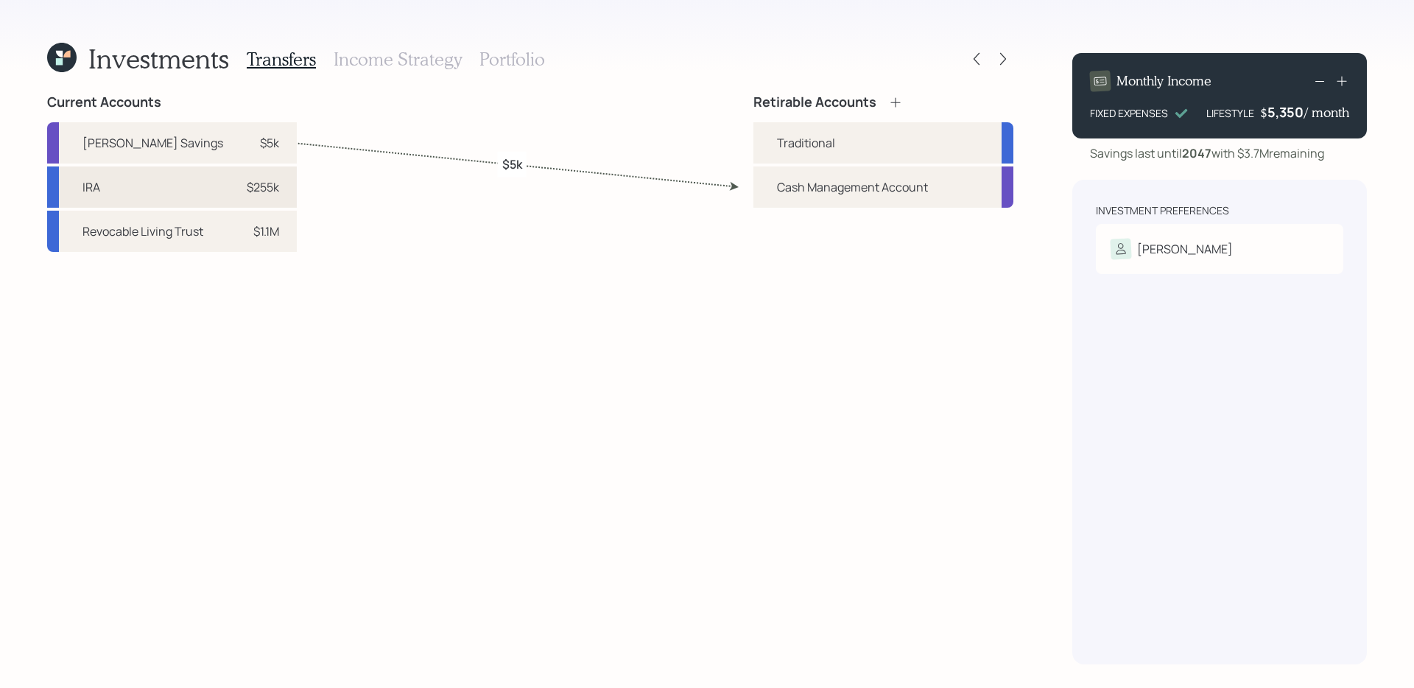
click at [169, 183] on div "IRA $255k" at bounding box center [172, 186] width 250 height 41
click at [807, 145] on div "Traditional" at bounding box center [806, 143] width 58 height 18
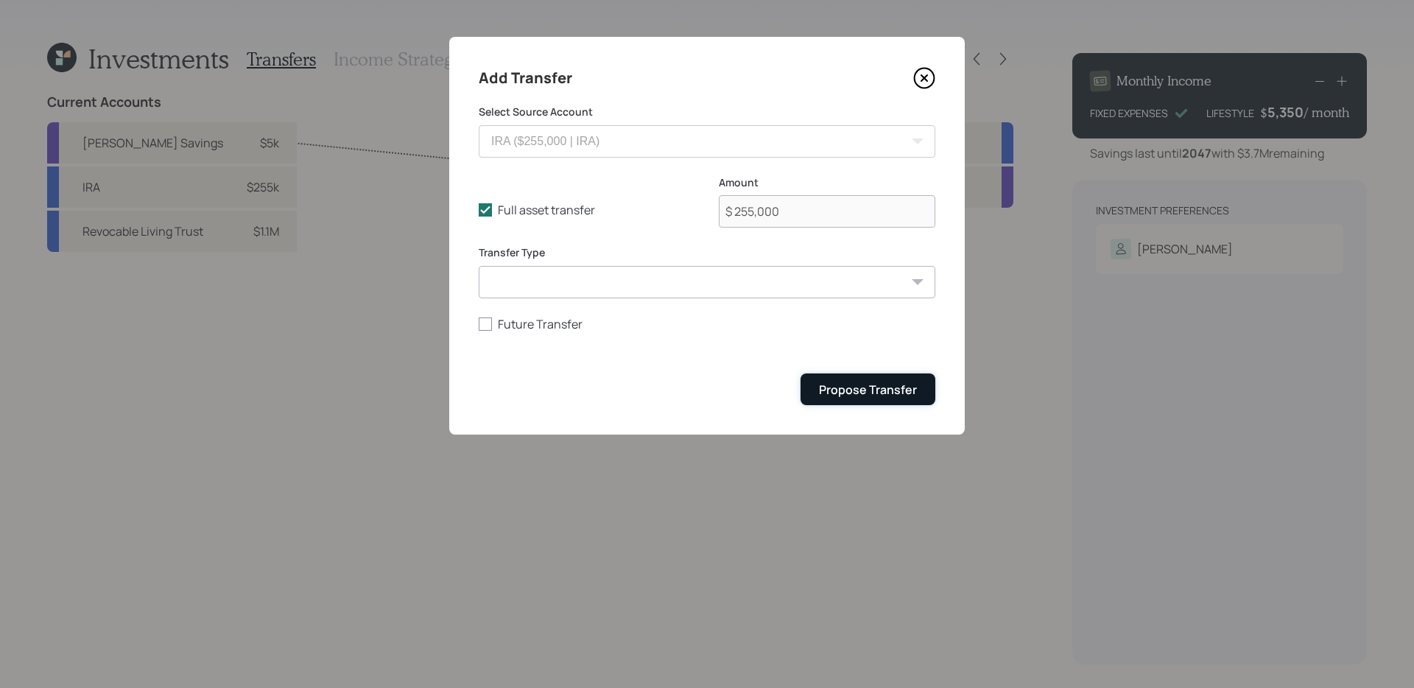
click at [842, 387] on div "Propose Transfer" at bounding box center [868, 390] width 98 height 16
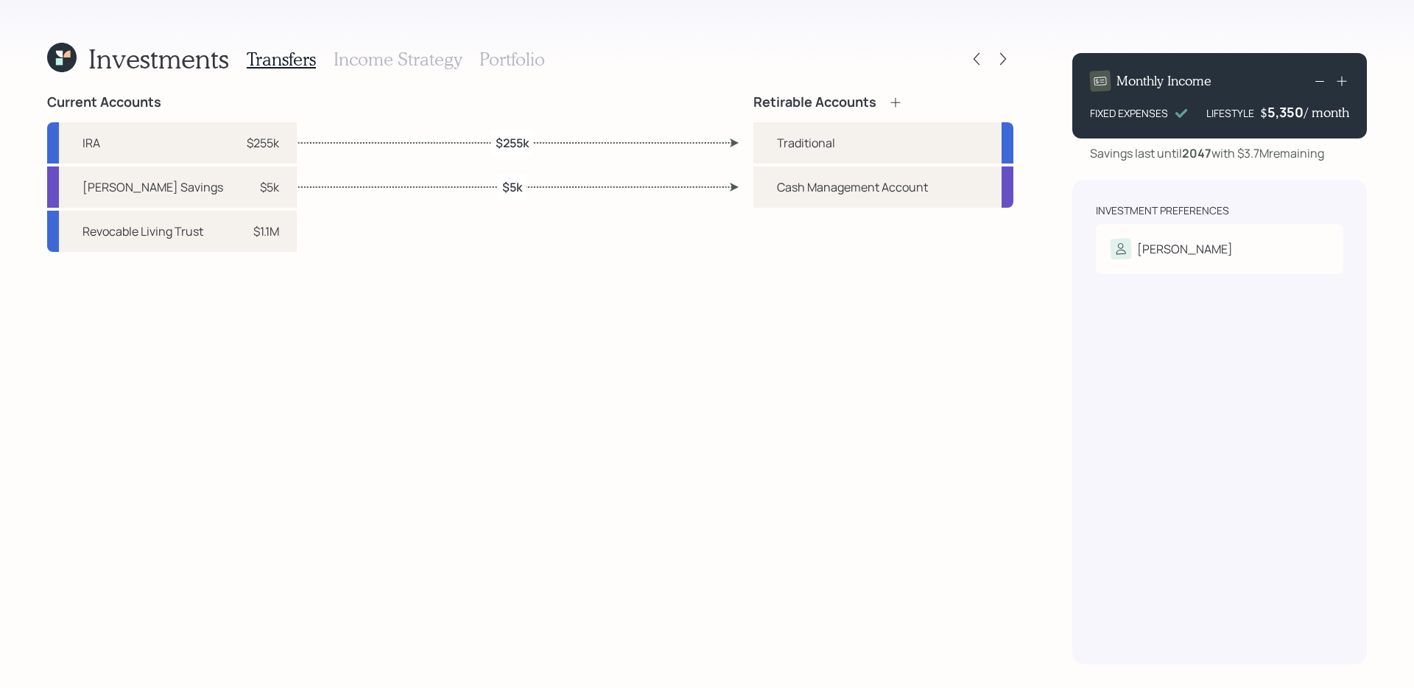
click at [436, 59] on h3 "Income Strategy" at bounding box center [398, 59] width 128 height 21
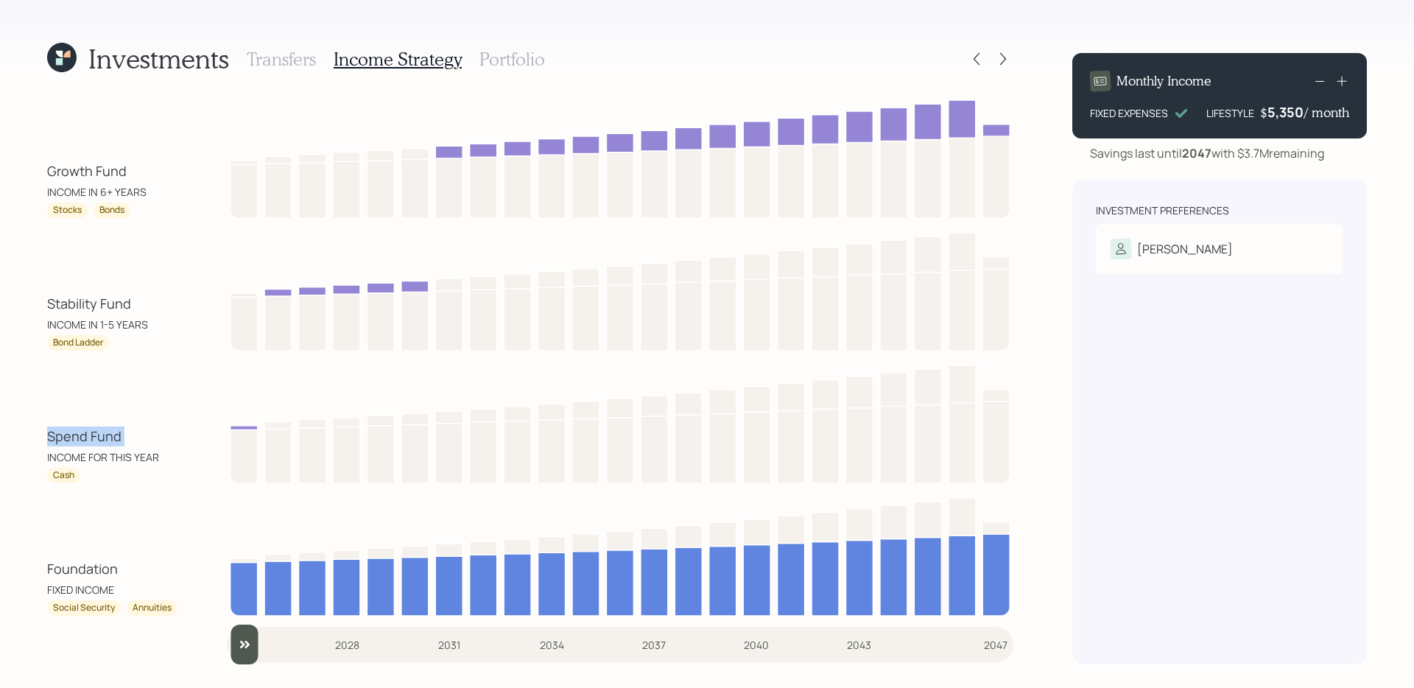
drag, startPoint x: 44, startPoint y: 440, endPoint x: 168, endPoint y: 420, distance: 125.3
click at [168, 420] on div "Investments Transfers Income Strategy Portfolio Growth Fund INCOME IN 6+ YEARS …" at bounding box center [707, 344] width 1414 height 688
click at [82, 305] on div "Stability Fund" at bounding box center [89, 304] width 84 height 20
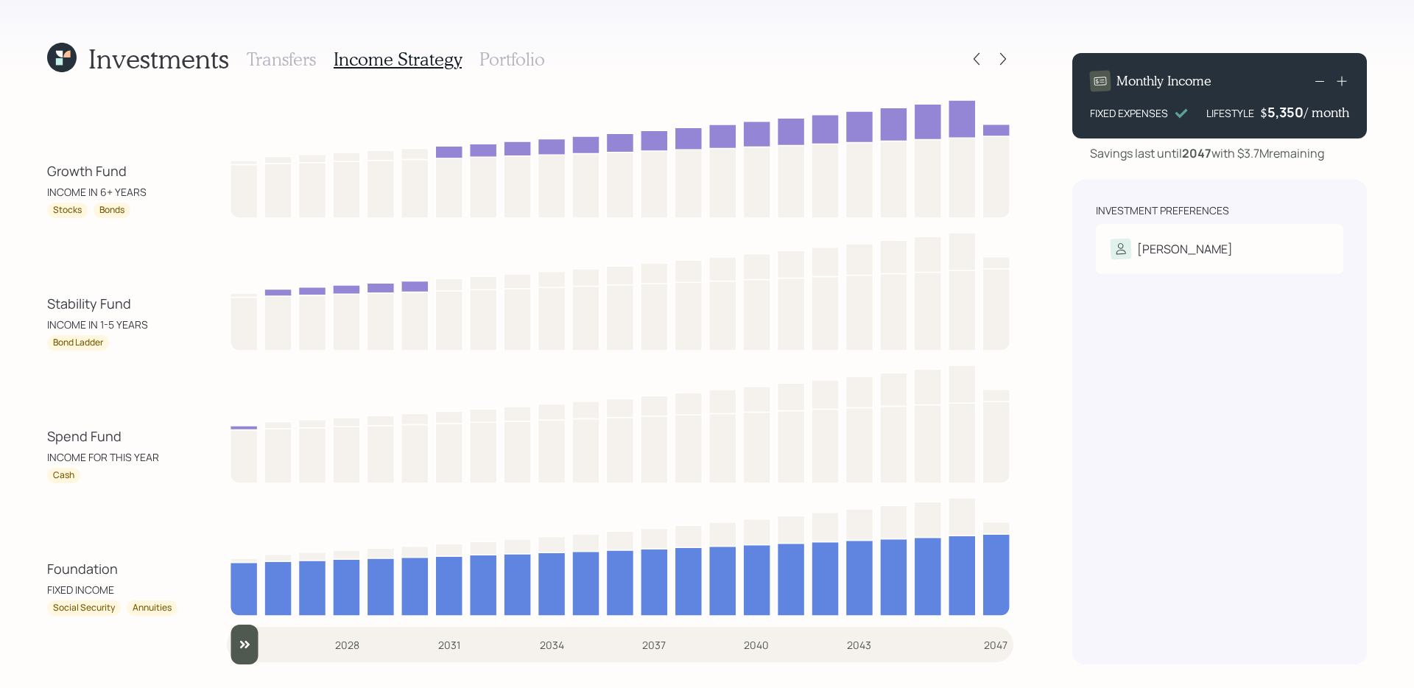
click at [32, 340] on div "Investments Transfers Income Strategy Portfolio Growth Fund INCOME IN 6+ YEARS …" at bounding box center [707, 344] width 1414 height 688
drag, startPoint x: 43, startPoint y: 440, endPoint x: 160, endPoint y: 440, distance: 116.4
click at [160, 440] on div "Investments Transfers Income Strategy Portfolio Growth Fund INCOME IN 6+ YEARS …" at bounding box center [707, 344] width 1414 height 688
drag, startPoint x: 32, startPoint y: 306, endPoint x: 179, endPoint y: 304, distance: 147.3
click at [179, 304] on div "Investments Transfers Income Strategy Portfolio Growth Fund INCOME IN 6+ YEARS …" at bounding box center [707, 344] width 1414 height 688
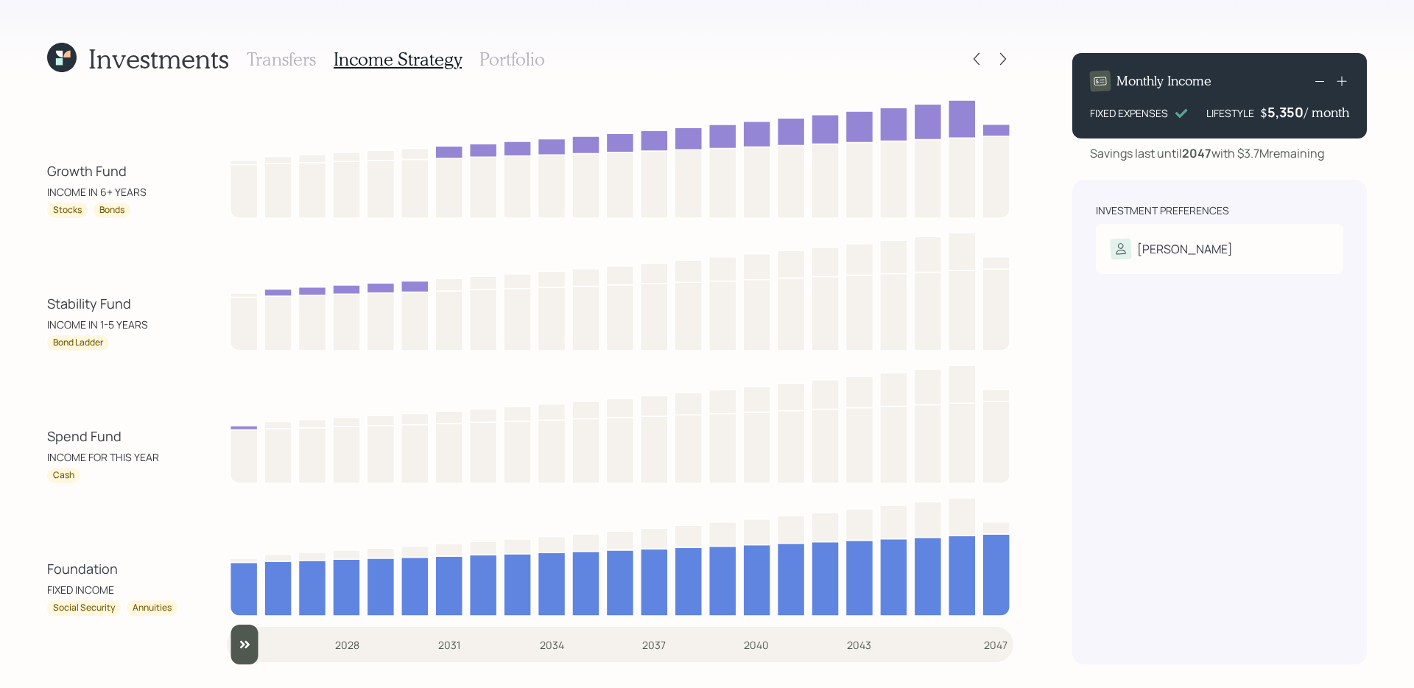
click at [73, 439] on div "Spend Fund" at bounding box center [84, 436] width 74 height 20
click at [86, 307] on div "Stability Fund" at bounding box center [89, 304] width 84 height 20
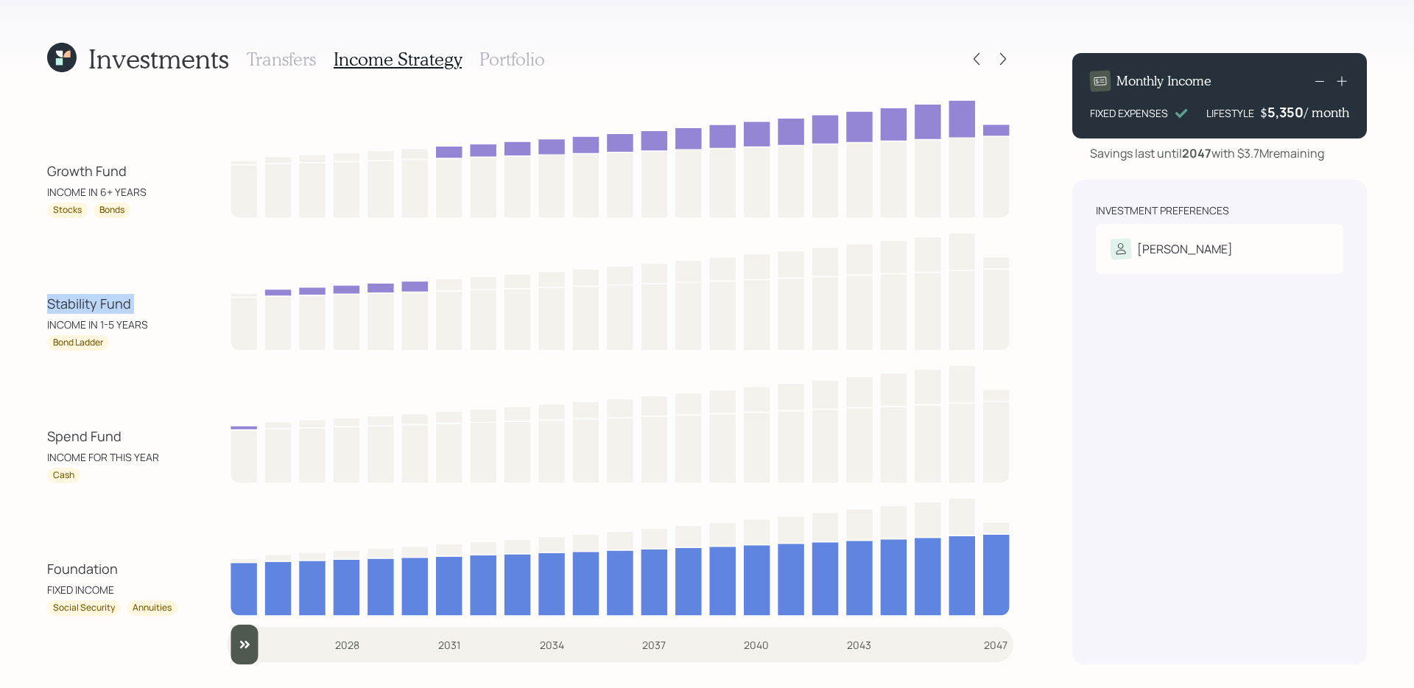
click at [86, 307] on div "Stability Fund" at bounding box center [89, 304] width 84 height 20
click at [100, 281] on div "Stability Fund INCOME IN 1-5 YEARS Bond Ladder" at bounding box center [530, 289] width 966 height 124
click at [511, 57] on h3 "Portfolio" at bounding box center [513, 59] width 66 height 21
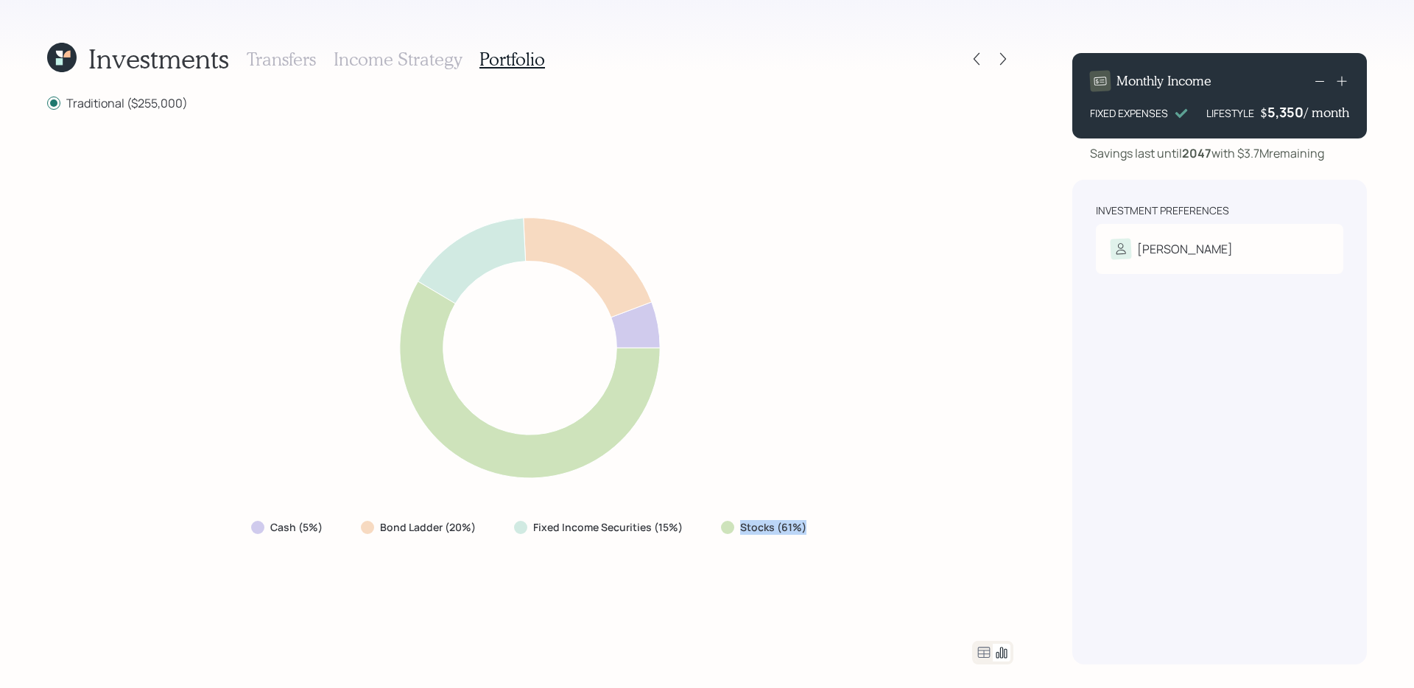
drag, startPoint x: 710, startPoint y: 523, endPoint x: 848, endPoint y: 527, distance: 137.8
click at [848, 527] on div "Cash (5%) Bond Ladder (20%) Fixed Income Securities (15%) Stocks (61%)" at bounding box center [530, 376] width 966 height 494
click at [631, 555] on div "Cash (5%) Bond Ladder (20%) Fixed Income Securities (15%) Stocks (61%)" at bounding box center [530, 376] width 966 height 494
drag, startPoint x: 692, startPoint y: 530, endPoint x: 371, endPoint y: 530, distance: 321.2
click at [371, 530] on div "Cash (5%) Bond Ladder (20%) Fixed Income Securities (15%) Stocks (61%)" at bounding box center [530, 527] width 582 height 27
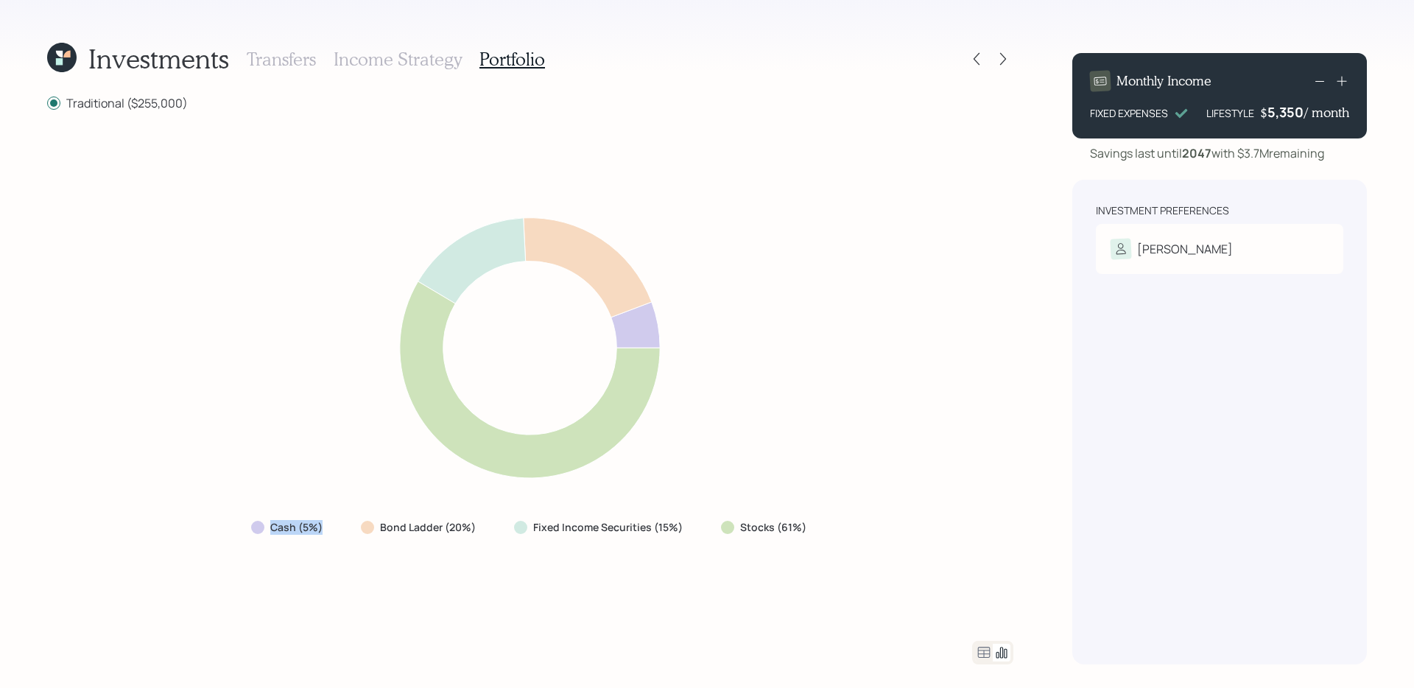
drag, startPoint x: 336, startPoint y: 529, endPoint x: 205, endPoint y: 526, distance: 131.2
click at [205, 526] on div "Cash (5%) Bond Ladder (20%) Fixed Income Securities (15%) Stocks (61%)" at bounding box center [530, 376] width 966 height 494
click at [271, 562] on div "Cash (5%) Bond Ladder (20%) Fixed Income Securities (15%) Stocks (61%)" at bounding box center [530, 376] width 966 height 494
drag, startPoint x: 228, startPoint y: 533, endPoint x: 328, endPoint y: 527, distance: 99.6
click at [328, 527] on div "Cash (5%) Bond Ladder (20%) Fixed Income Securities (15%) Stocks (61%)" at bounding box center [530, 376] width 966 height 494
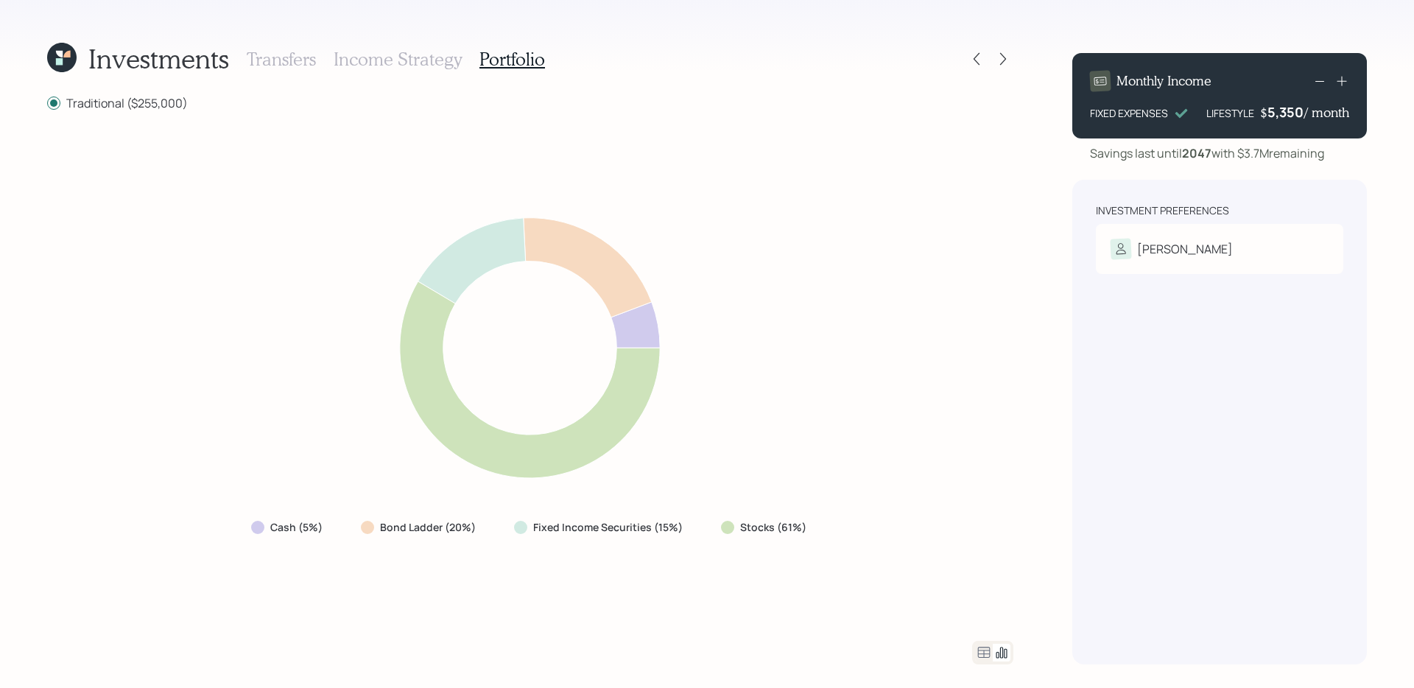
click at [331, 529] on div "Cash (5%)" at bounding box center [288, 527] width 98 height 27
drag, startPoint x: 339, startPoint y: 526, endPoint x: 225, endPoint y: 526, distance: 114.2
click at [225, 526] on div "Cash (5%) Bond Ladder (20%) Fixed Income Securities (15%) Stocks (61%)" at bounding box center [530, 376] width 966 height 494
click at [315, 552] on div "Cash (5%) Bond Ladder (20%) Fixed Income Securities (15%) Stocks (61%)" at bounding box center [530, 376] width 966 height 494
drag, startPoint x: 356, startPoint y: 528, endPoint x: 490, endPoint y: 528, distance: 134.1
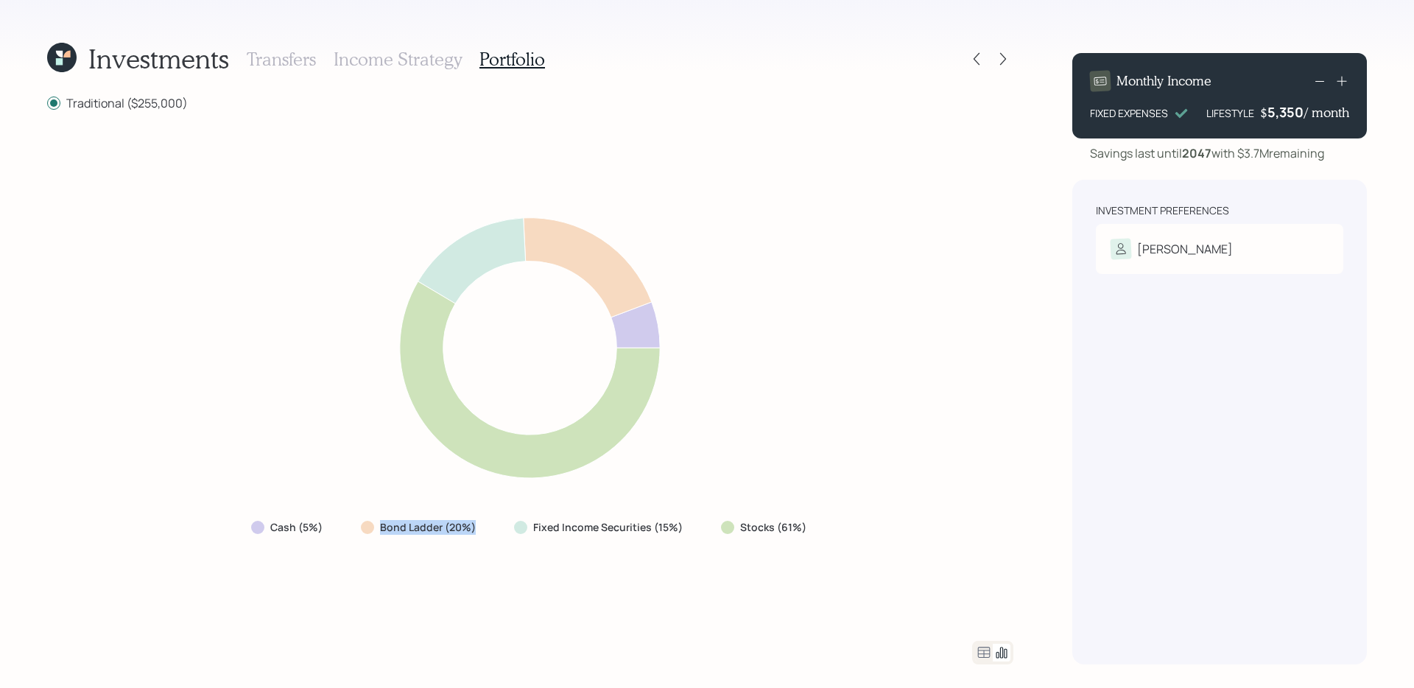
click at [490, 528] on div "Bond Ladder (20%)" at bounding box center [419, 527] width 141 height 27
click at [578, 535] on div "Fixed Income Securities (15%)" at bounding box center [599, 527] width 195 height 27
drag, startPoint x: 512, startPoint y: 524, endPoint x: 859, endPoint y: 524, distance: 346.9
click at [859, 524] on div "Cash (5%) Bond Ladder (20%) Fixed Income Securities (15%) Stocks (61%)" at bounding box center [530, 376] width 966 height 494
click at [764, 525] on label "Stocks (61%)" at bounding box center [773, 527] width 66 height 15
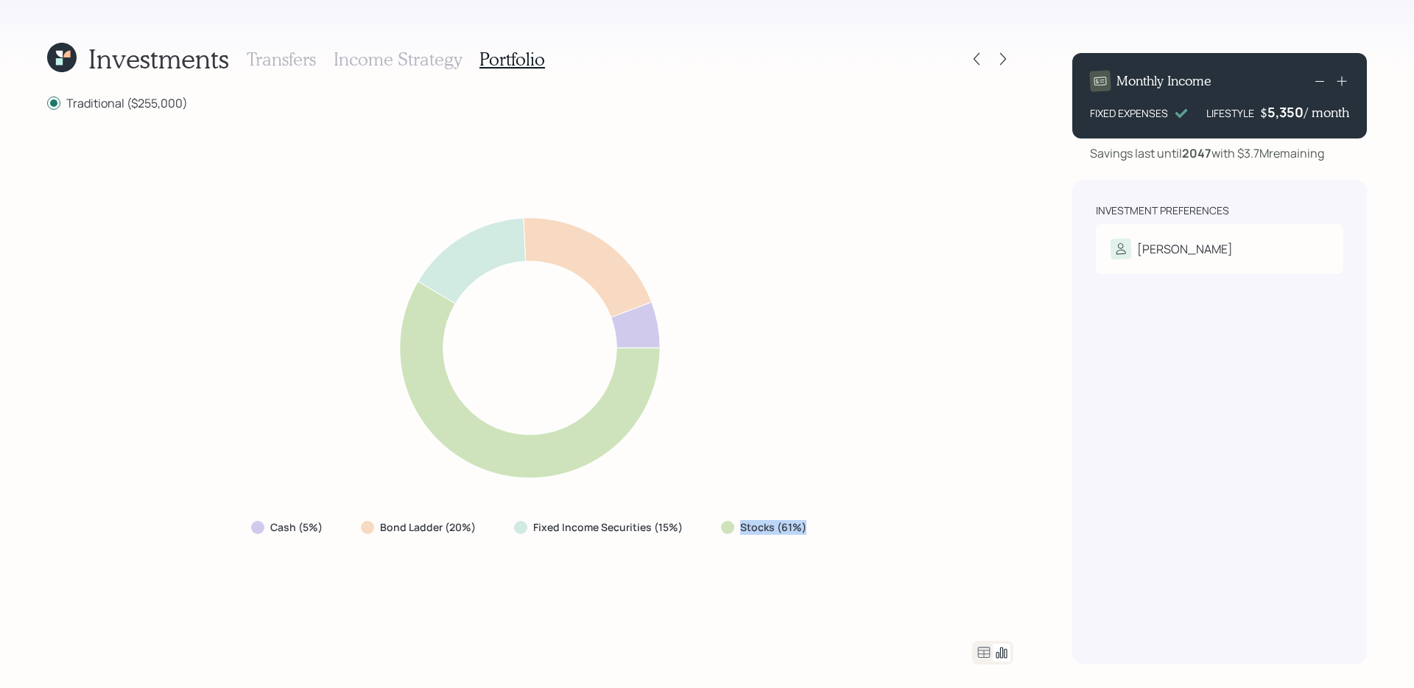
drag, startPoint x: 711, startPoint y: 533, endPoint x: 860, endPoint y: 528, distance: 149.6
click at [860, 528] on div "Cash (5%) Bond Ladder (20%) Fixed Income Securities (15%) Stocks (61%)" at bounding box center [530, 376] width 966 height 494
click at [986, 644] on icon at bounding box center [984, 653] width 18 height 18
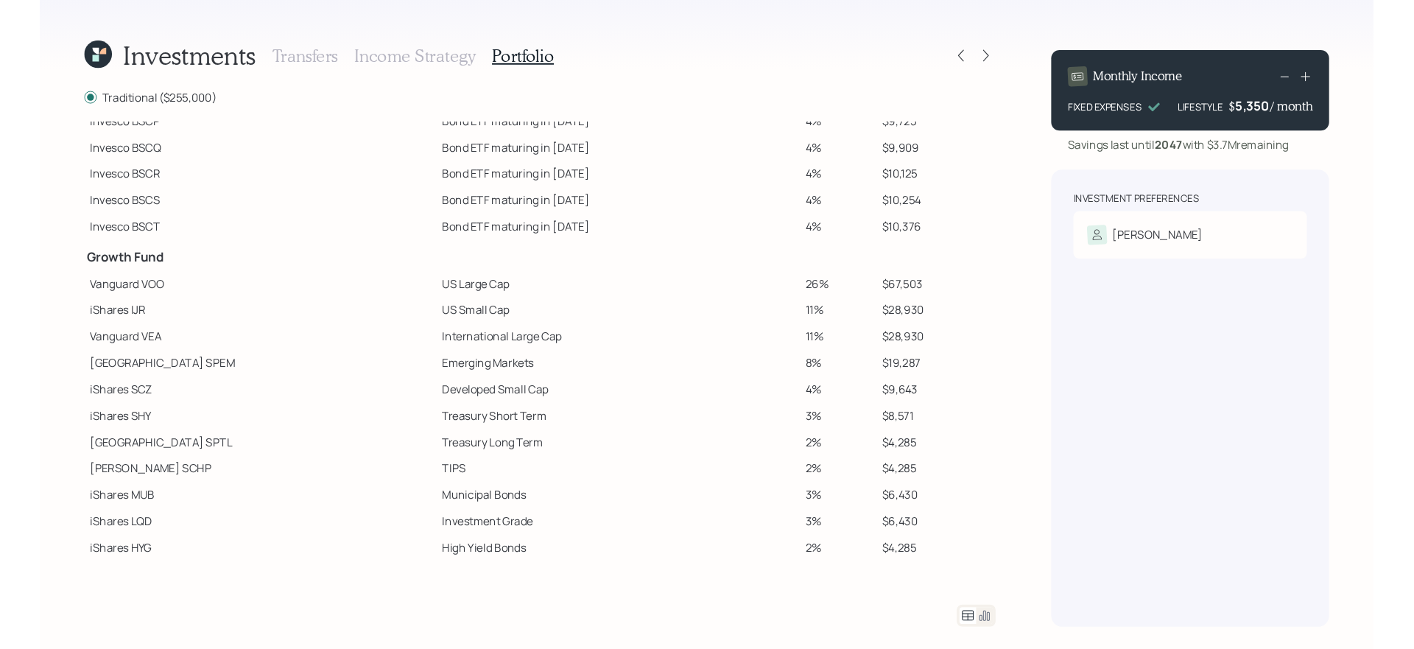
scroll to position [133, 0]
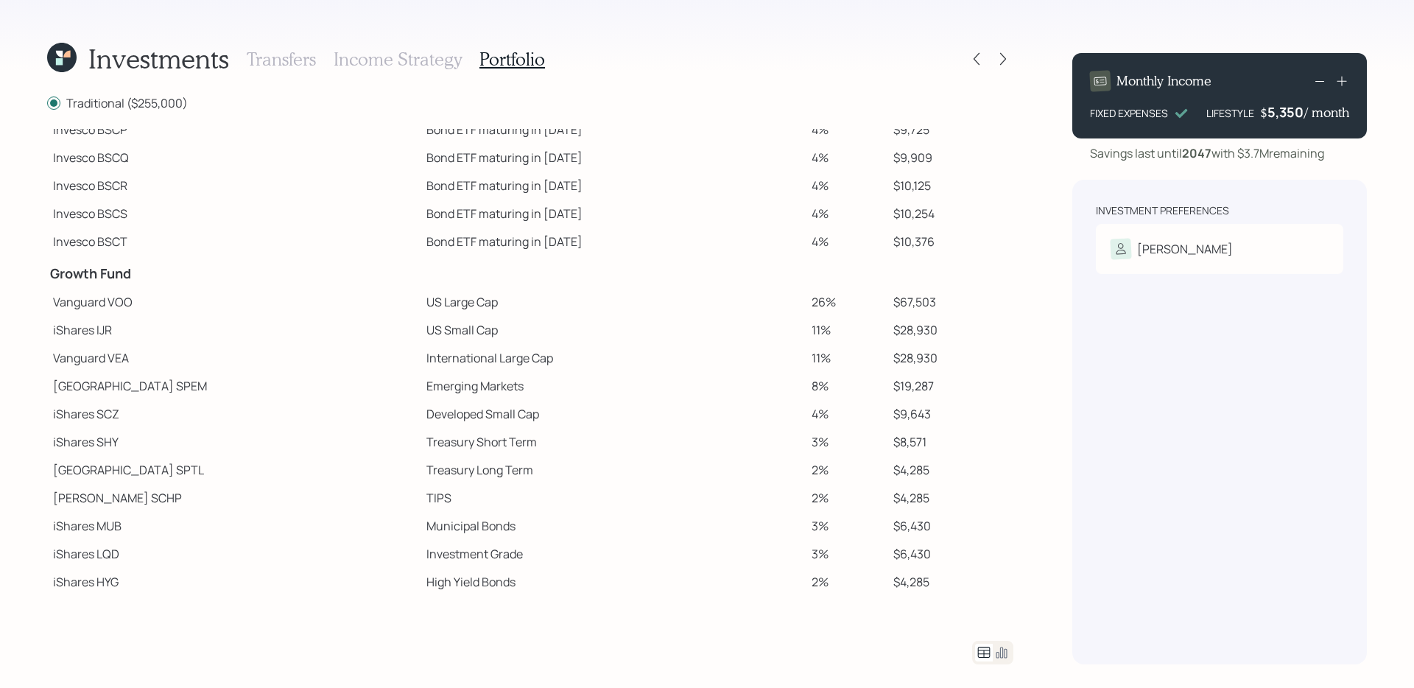
click at [421, 301] on td "US Large Cap" at bounding box center [613, 302] width 385 height 28
click at [421, 318] on td "US Small Cap" at bounding box center [613, 330] width 385 height 28
click at [548, 301] on td "US Large Cap" at bounding box center [613, 302] width 385 height 28
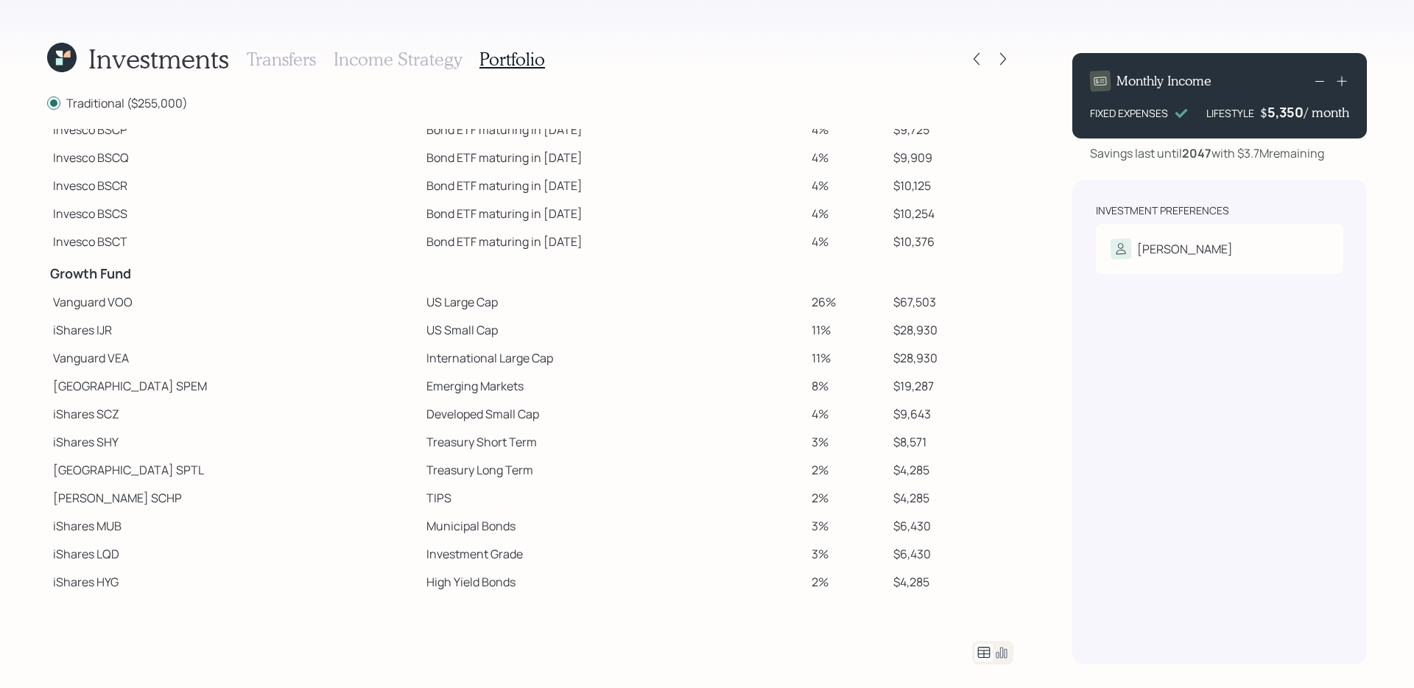
click at [421, 334] on td "US Small Cap" at bounding box center [613, 330] width 385 height 28
click at [421, 350] on td "International Large Cap" at bounding box center [613, 358] width 385 height 28
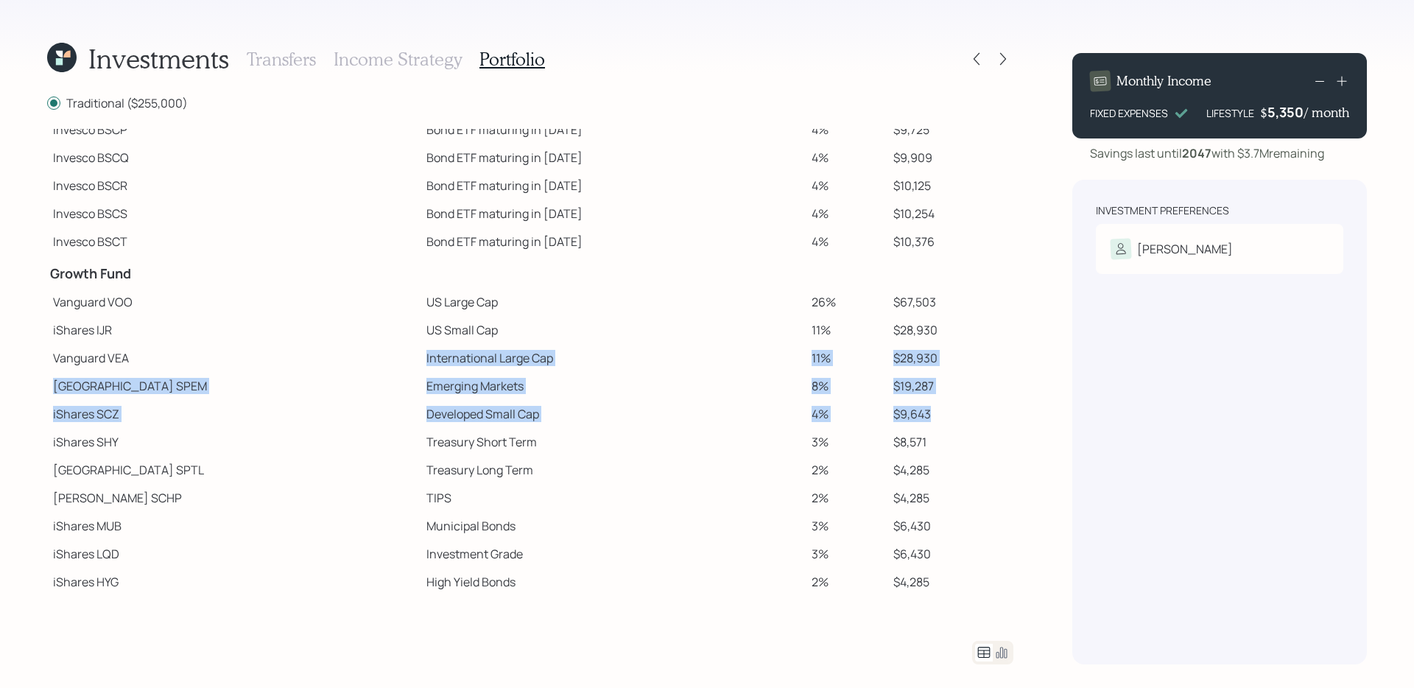
drag, startPoint x: 327, startPoint y: 351, endPoint x: 964, endPoint y: 414, distance: 640.2
click at [964, 414] on tbody "Spend Fund CASH Cash 4% $9,195 CASH Cash (Account Management) 1% $2,550 Stabili…" at bounding box center [530, 310] width 966 height 628
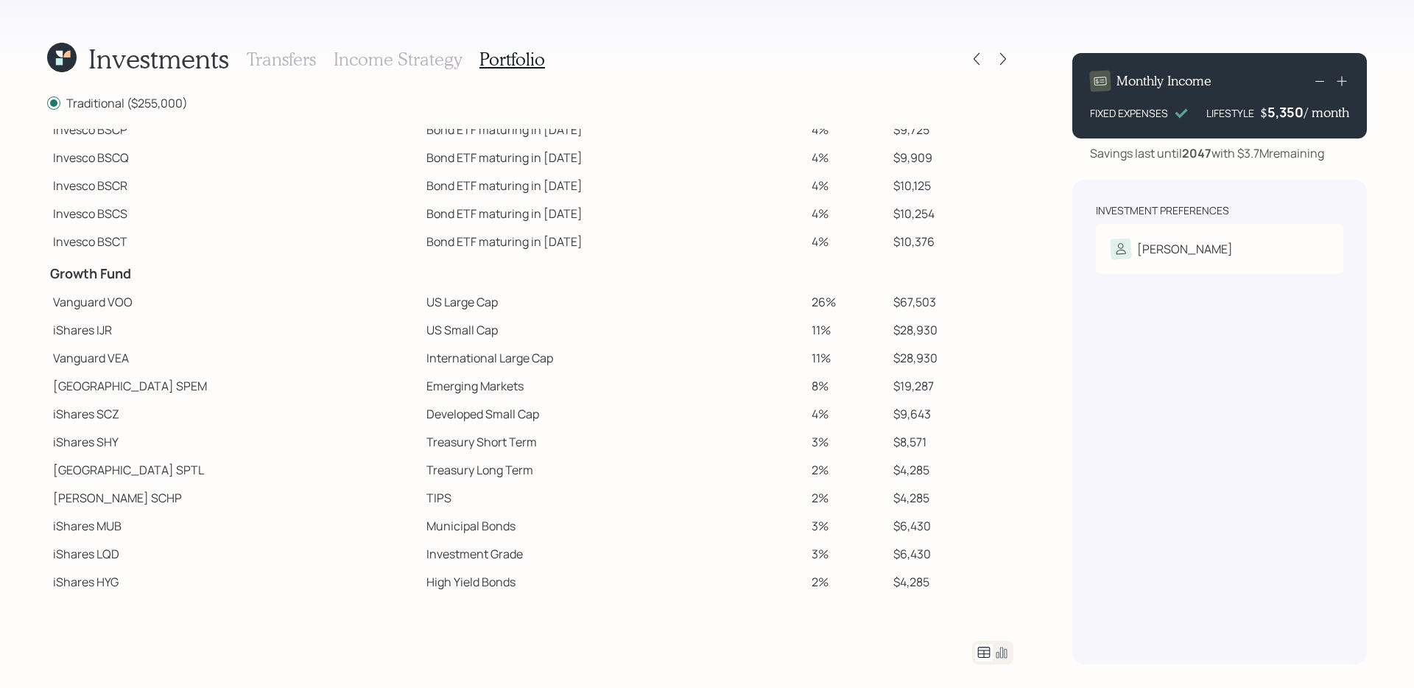
click at [806, 454] on td "3%" at bounding box center [846, 442] width 81 height 28
click at [1006, 60] on icon at bounding box center [1003, 59] width 15 height 15
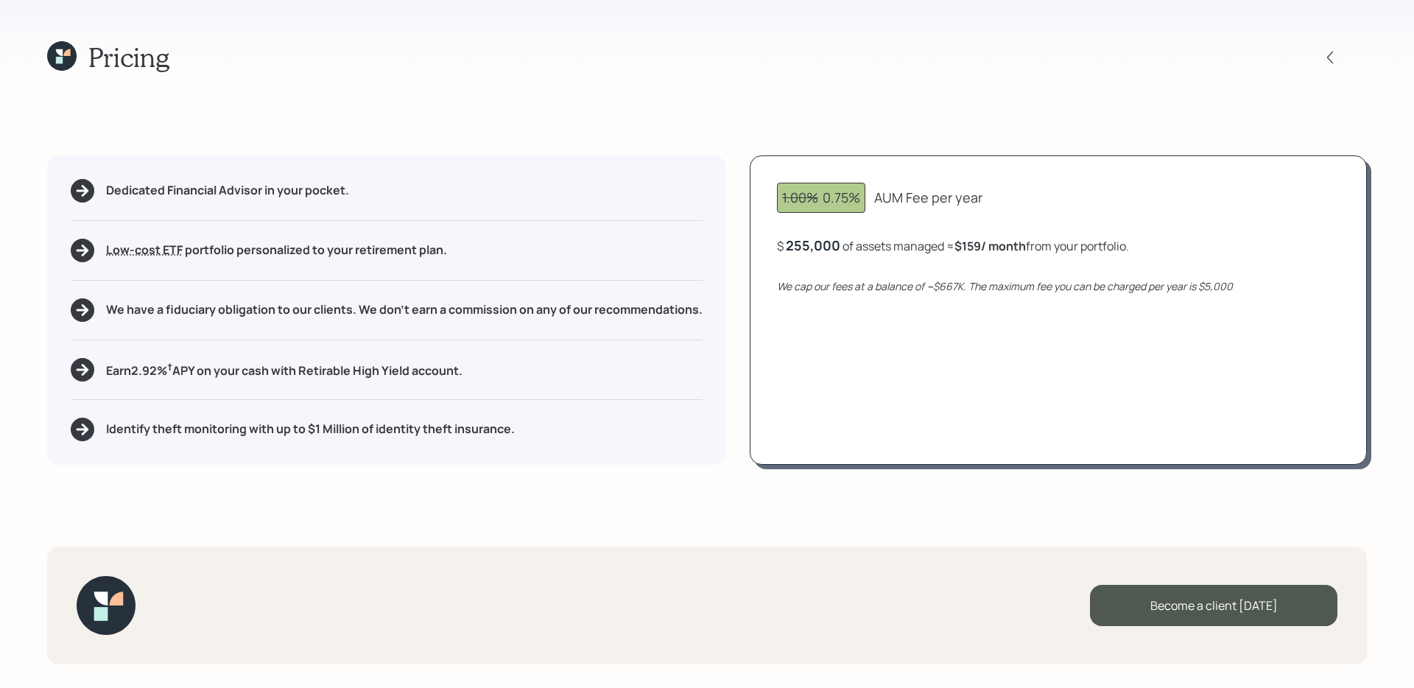
click at [373, 377] on h5 "Earn 2.92 % † APY on your cash with Retirable High Yield account." at bounding box center [284, 369] width 357 height 18
click at [415, 432] on h5 "Identify theft monitoring with up to $1 Million of identity theft insurance." at bounding box center [310, 429] width 409 height 14
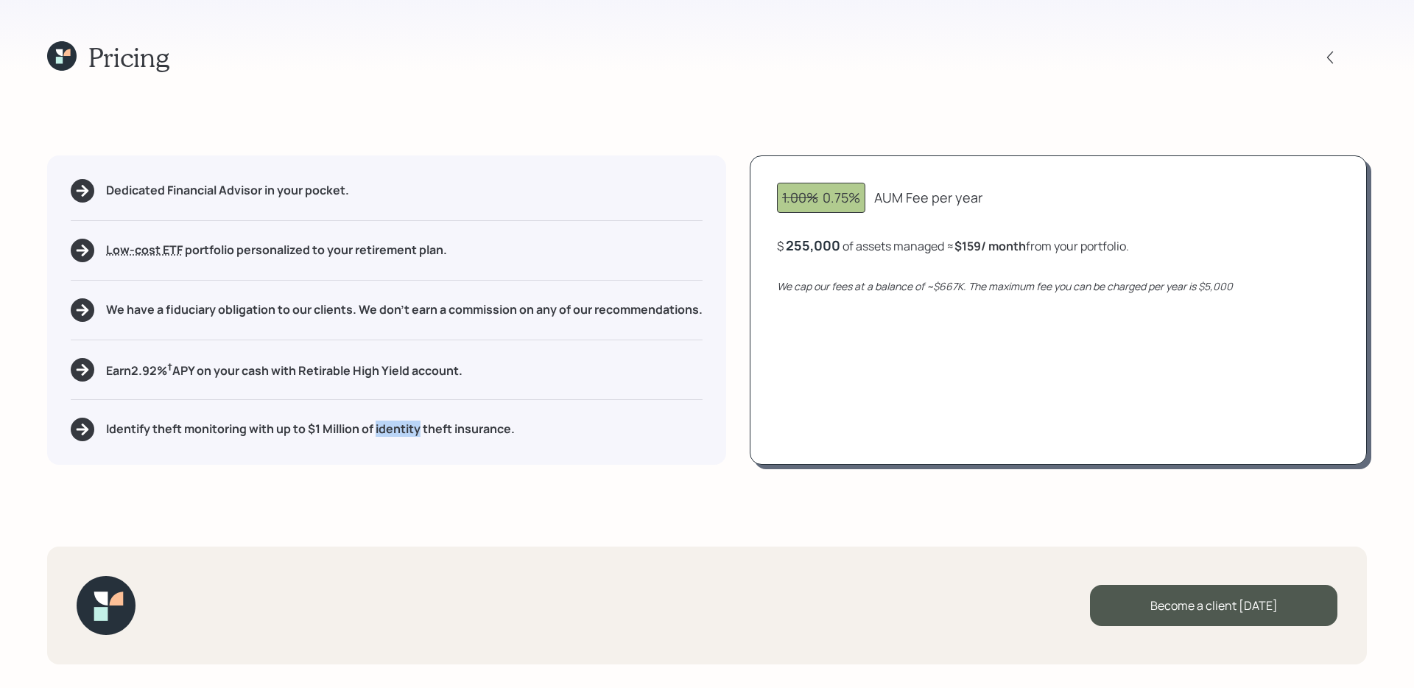
click at [415, 432] on h5 "Identify theft monitoring with up to $1 Million of identity theft insurance." at bounding box center [310, 429] width 409 height 14
click at [638, 507] on div "Pricing Dedicated Financial Advisor in your pocket. Low-cost ETF Retirable uses…" at bounding box center [707, 344] width 1414 height 688
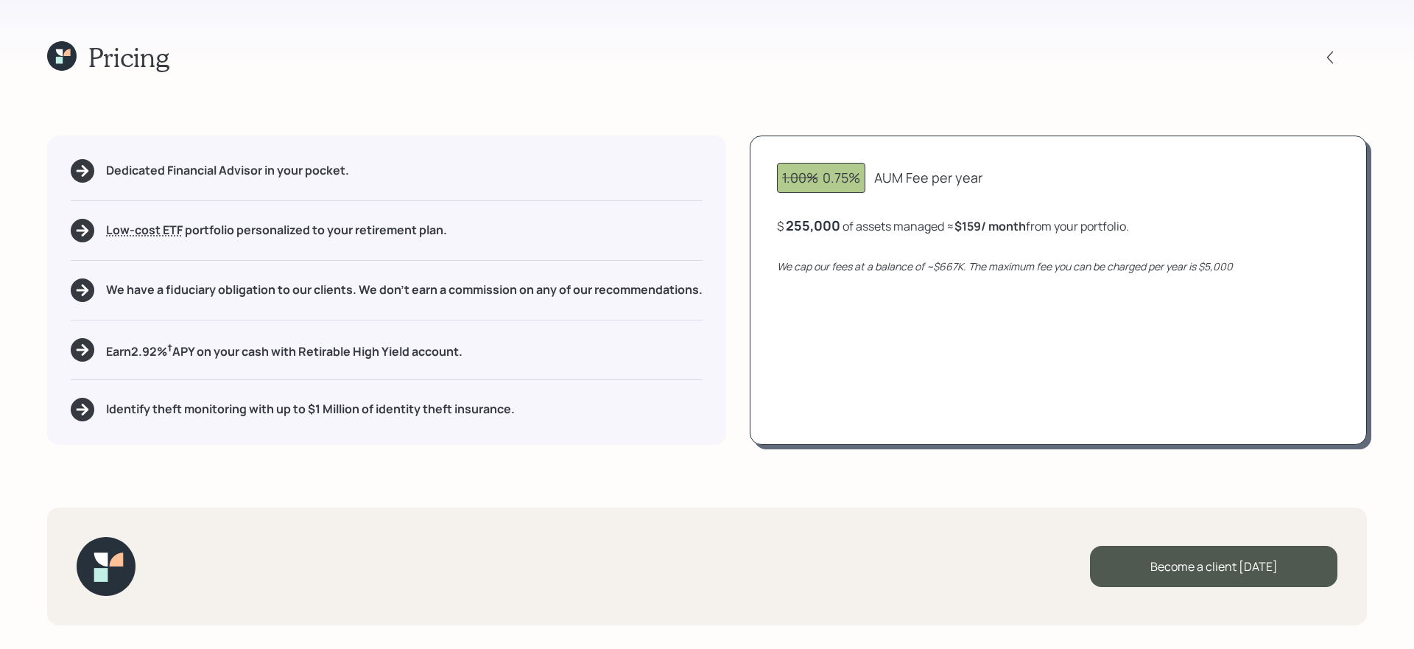
click at [65, 58] on icon at bounding box center [61, 55] width 29 height 29
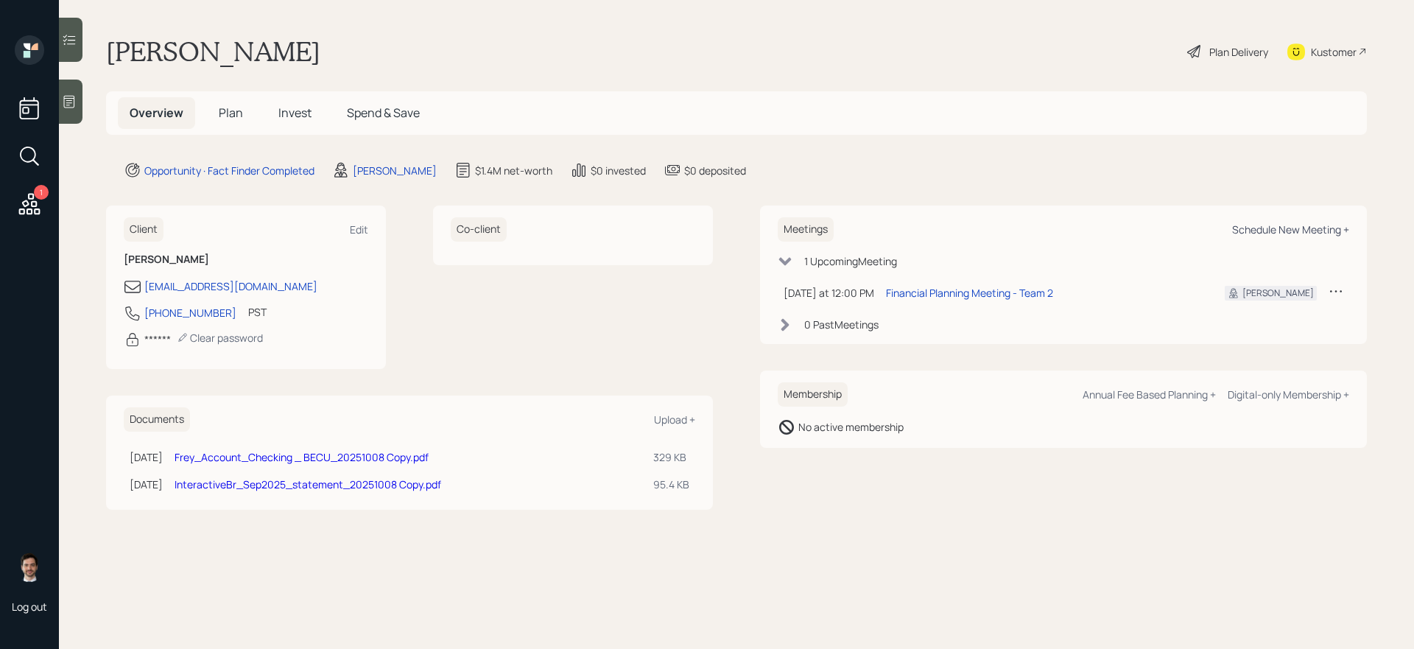
click at [1277, 226] on div "Schedule New Meeting +" at bounding box center [1290, 229] width 117 height 14
select select "ef6b64e1-8f62-4a74-b865-a7df4b35b836"
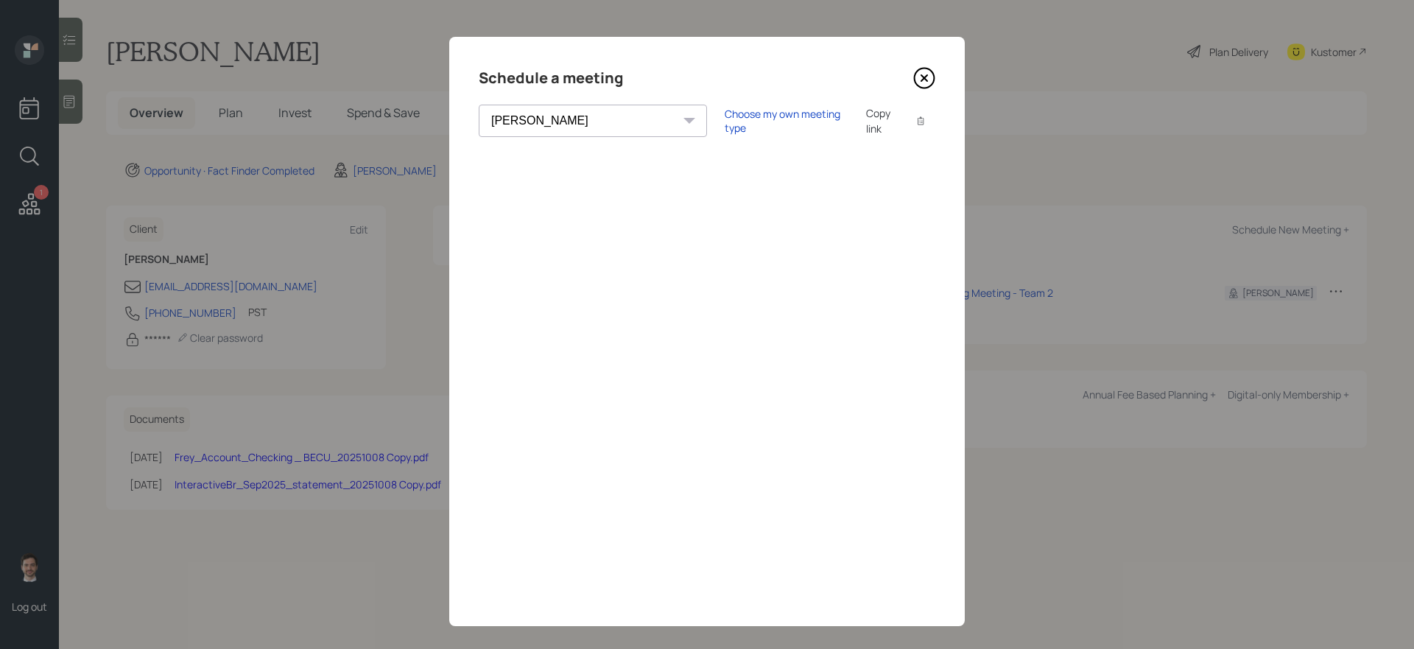
click at [924, 80] on icon at bounding box center [924, 78] width 22 height 22
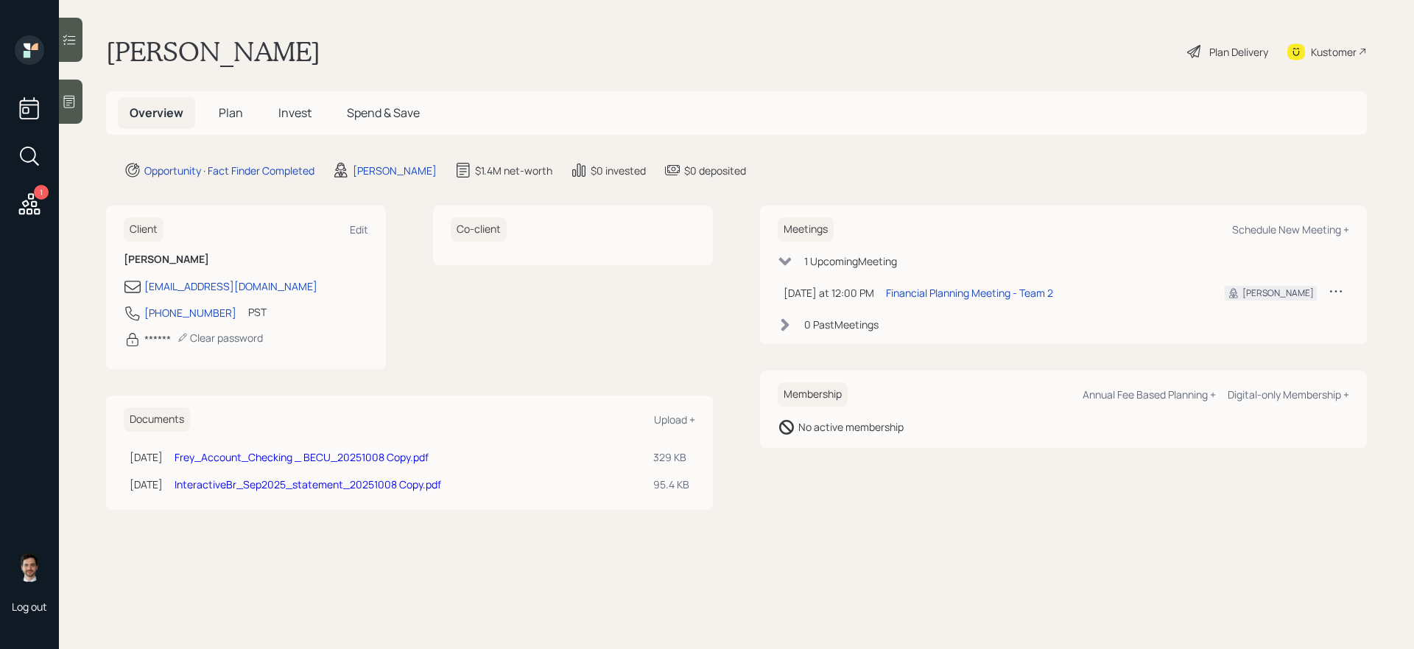
click at [237, 108] on span "Plan" at bounding box center [231, 113] width 24 height 16
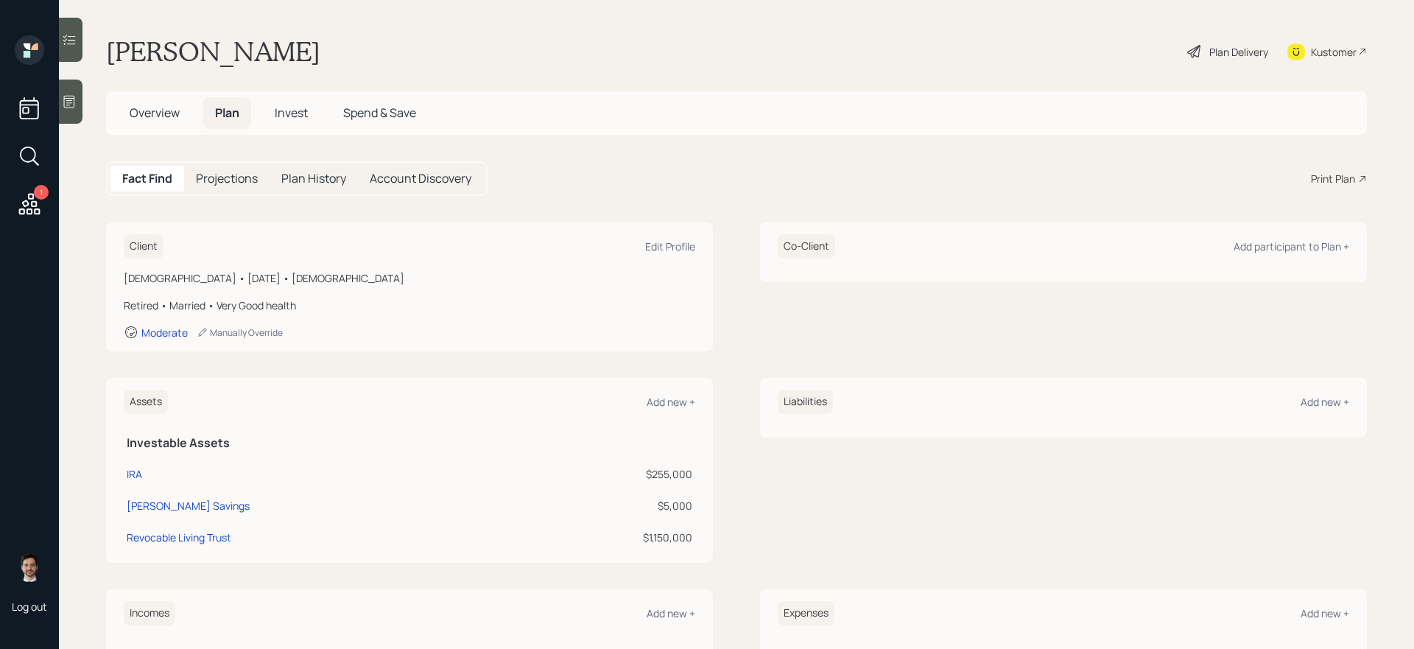
click at [1340, 178] on div "Print Plan" at bounding box center [1333, 178] width 44 height 15
